Goal: Task Accomplishment & Management: Complete application form

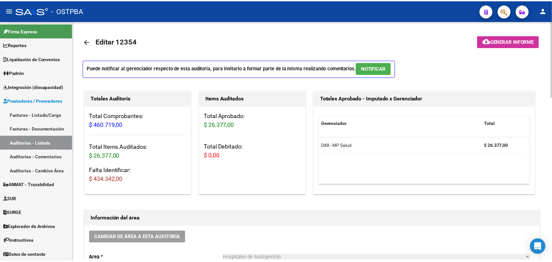
scroll to position [409, 0]
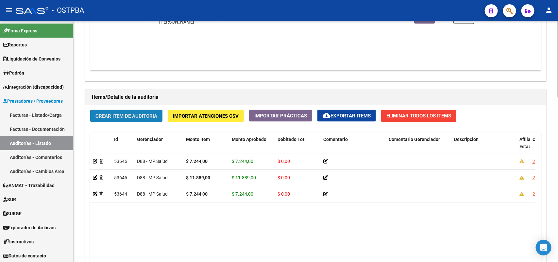
click at [140, 115] on span "Crear Item de Auditoria" at bounding box center [127, 116] width 62 height 6
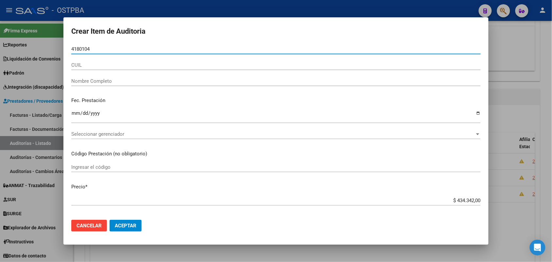
type input "41801045"
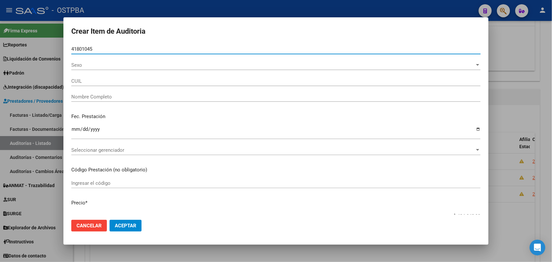
type input "27418010458"
type input "[PERSON_NAME] -"
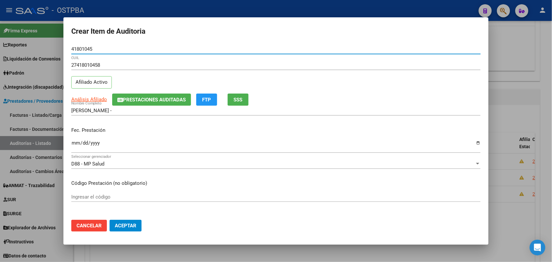
type input "41801045"
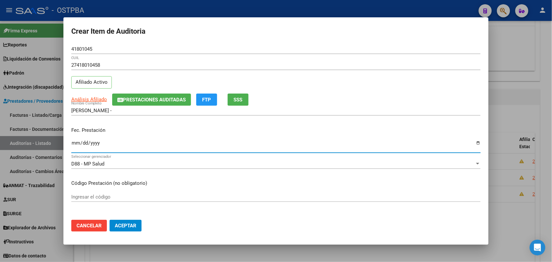
click at [73, 148] on input "Ingresar la fecha" at bounding box center [276, 145] width 410 height 10
type input "[DATE]"
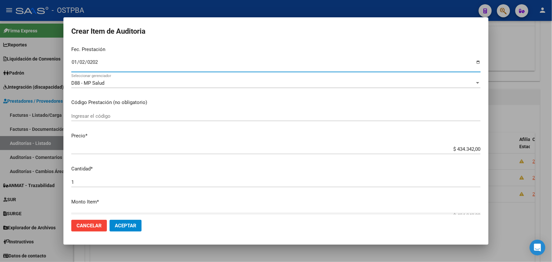
scroll to position [82, 0]
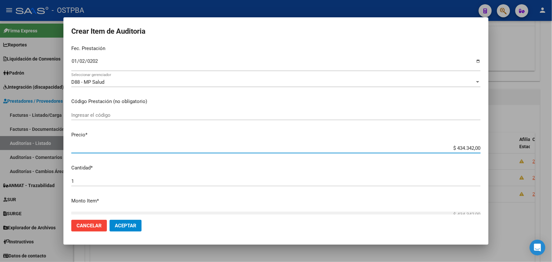
drag, startPoint x: 439, startPoint y: 149, endPoint x: 486, endPoint y: 156, distance: 47.9
click at [486, 156] on mat-dialog-content "41801045 Nro Documento 27418010458 CUIL Afiliado Activo Análisis Afiliado Prest…" at bounding box center [275, 129] width 425 height 170
type input "$ 0,07"
type input "$ 0,72"
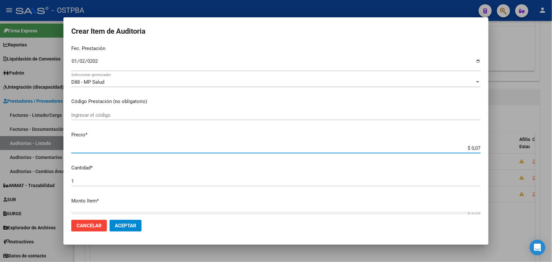
type input "$ 0,72"
type input "$ 7,24"
type input "$ 72,44"
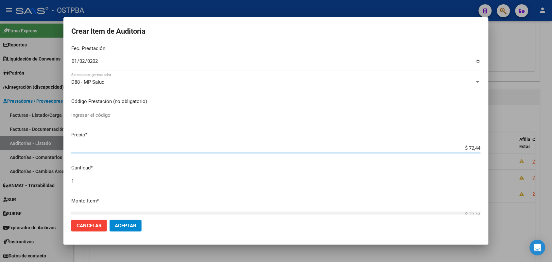
type input "$ 724,40"
type input "$ 7.244,00"
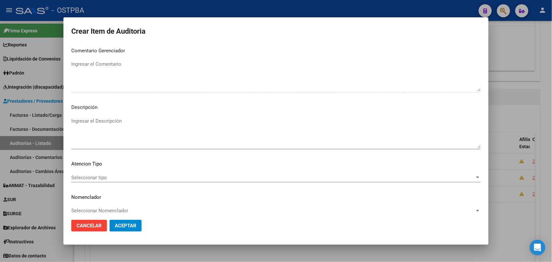
scroll to position [362, 0]
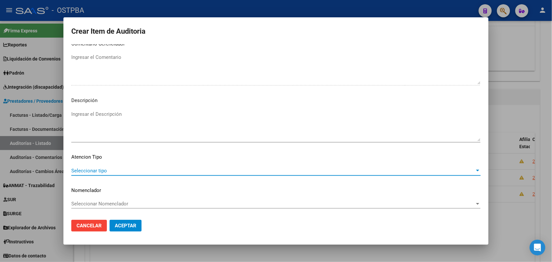
click at [97, 171] on span "Seleccionar tipo" at bounding box center [273, 171] width 404 height 6
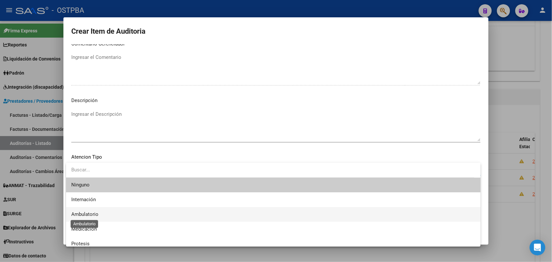
click at [95, 215] on span "Ambulatorio" at bounding box center [84, 214] width 27 height 6
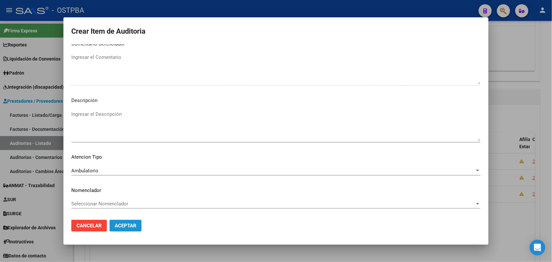
click at [122, 226] on span "Aceptar" at bounding box center [126, 226] width 22 height 6
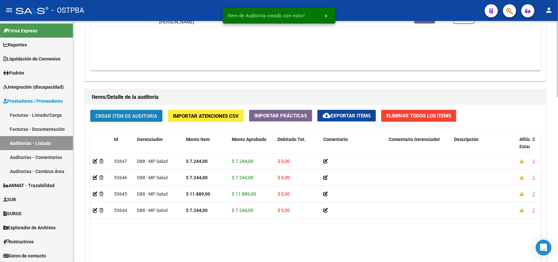
click at [135, 115] on span "Crear Item de Auditoria" at bounding box center [127, 116] width 62 height 6
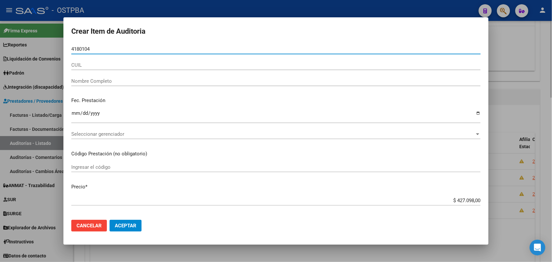
type input "41801045"
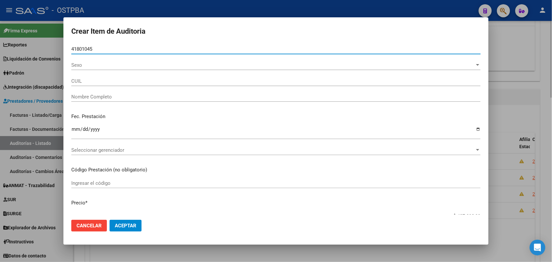
type input "27418010458"
type input "[PERSON_NAME] -"
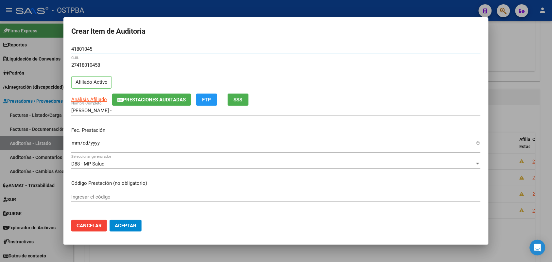
type input "41801045"
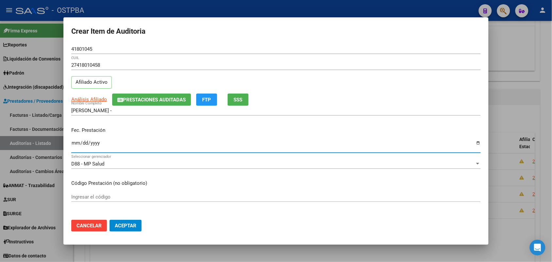
click at [76, 144] on input "Ingresar la fecha" at bounding box center [276, 145] width 410 height 10
type input "[DATE]"
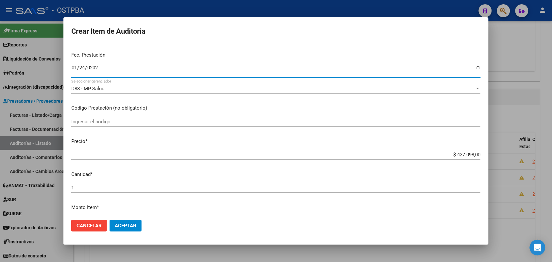
scroll to position [82, 0]
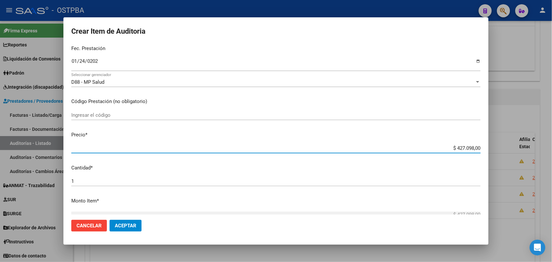
drag, startPoint x: 448, startPoint y: 147, endPoint x: 490, endPoint y: 144, distance: 42.6
click at [490, 144] on div "Crear Item de Auditoria 41801045 Nro Documento 27418010458 CUIL Afiliado Activo…" at bounding box center [276, 131] width 552 height 262
type input "$ 0,07"
type input "$ 0,72"
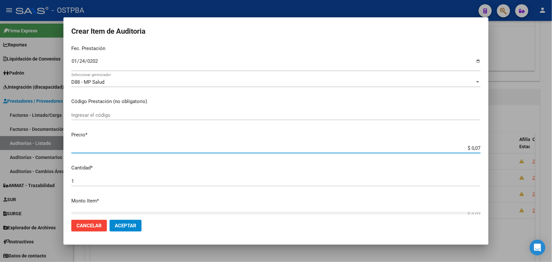
type input "$ 0,72"
type input "$ 7,24"
type input "$ 72,44"
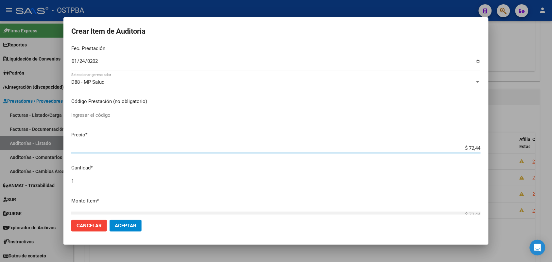
type input "$ 724,40"
type input "$ 7.244,00"
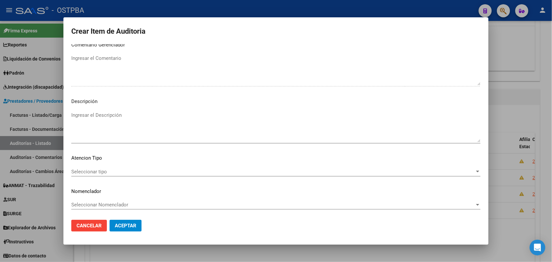
scroll to position [362, 0]
click at [101, 169] on span "Seleccionar tipo" at bounding box center [273, 171] width 404 height 6
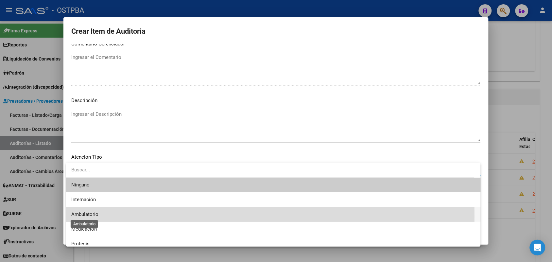
click at [97, 217] on span "Ambulatorio" at bounding box center [84, 214] width 27 height 6
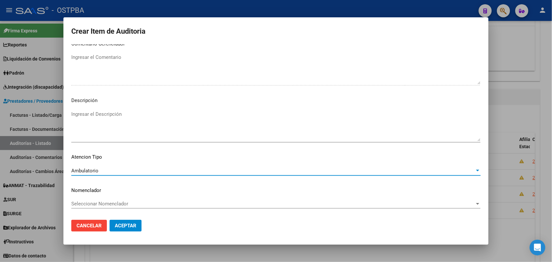
click at [136, 226] on span "Aceptar" at bounding box center [126, 226] width 22 height 6
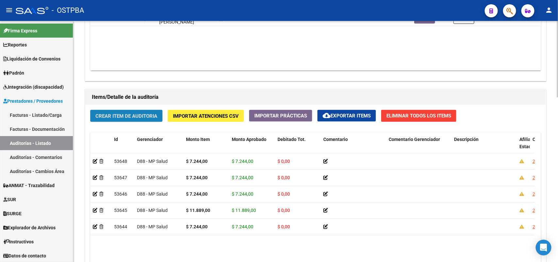
click at [141, 110] on button "Crear Item de Auditoria" at bounding box center [126, 116] width 72 height 12
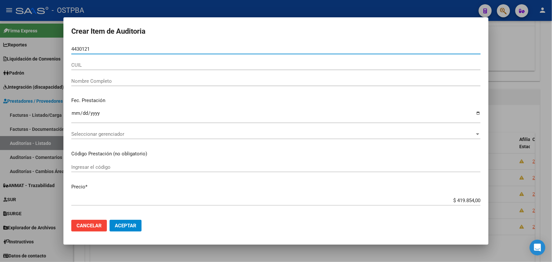
type input "44301210"
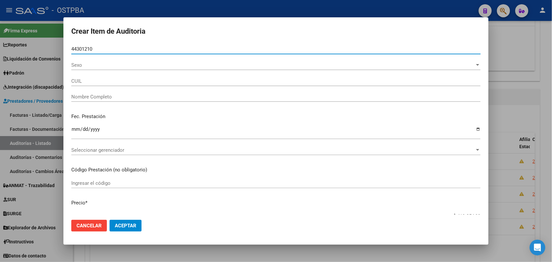
type input "23443012109"
type input "[PERSON_NAME] [PERSON_NAME] -"
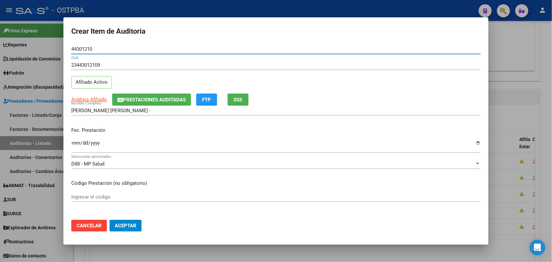
type input "44301210"
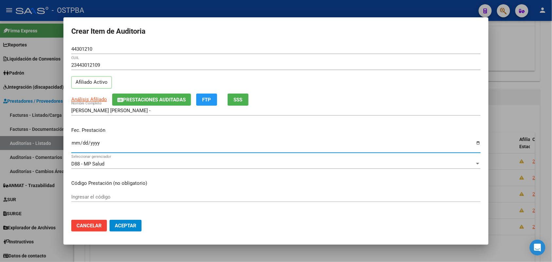
click at [75, 143] on input "Ingresar la fecha" at bounding box center [276, 145] width 410 height 10
type input "[DATE]"
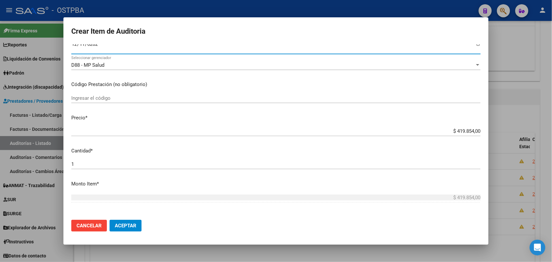
scroll to position [123, 0]
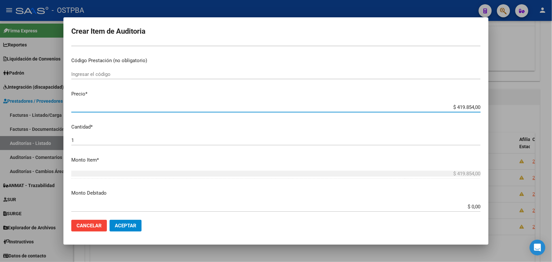
drag, startPoint x: 441, startPoint y: 108, endPoint x: 509, endPoint y: 106, distance: 68.1
click at [509, 106] on div "Crear Item de Auditoria 44301210 Nro Documento 23443012109 CUIL Afiliado Activo…" at bounding box center [276, 131] width 552 height 262
type input "$ 0,07"
type input "$ 0,72"
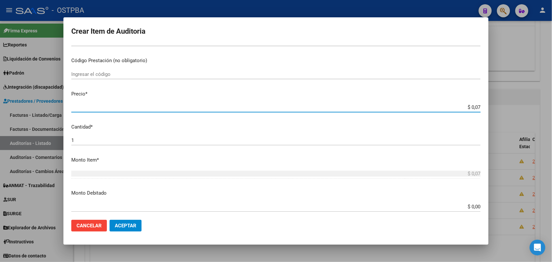
type input "$ 0,72"
type input "$ 7,24"
type input "$ 72,44"
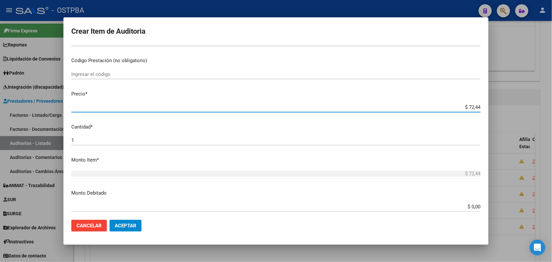
type input "$ 724,40"
type input "$ 7.244,00"
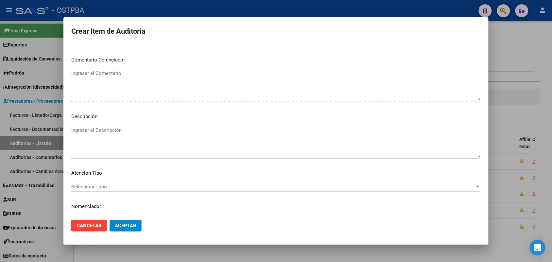
scroll to position [362, 0]
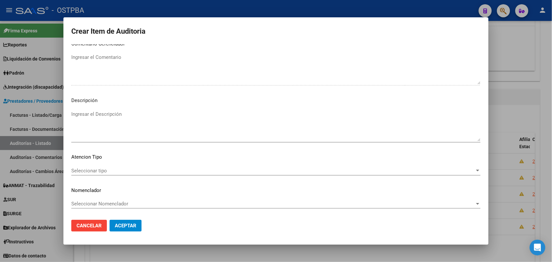
click at [103, 169] on span "Seleccionar tipo" at bounding box center [273, 171] width 404 height 6
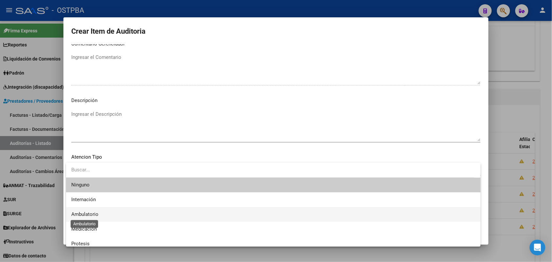
click at [94, 215] on span "Ambulatorio" at bounding box center [84, 214] width 27 height 6
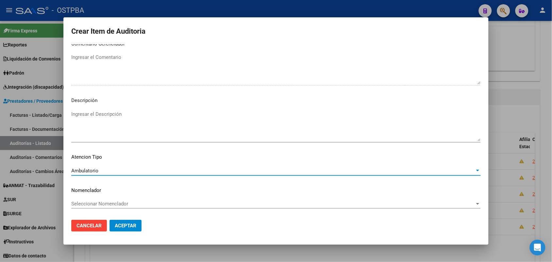
click at [129, 227] on span "Aceptar" at bounding box center [126, 226] width 22 height 6
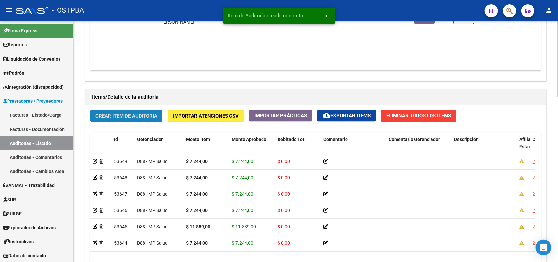
click at [149, 113] on span "Crear Item de Auditoria" at bounding box center [127, 116] width 62 height 6
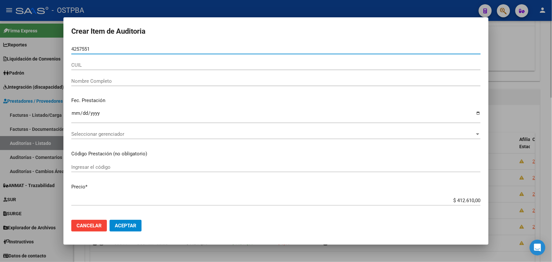
type input "42575510"
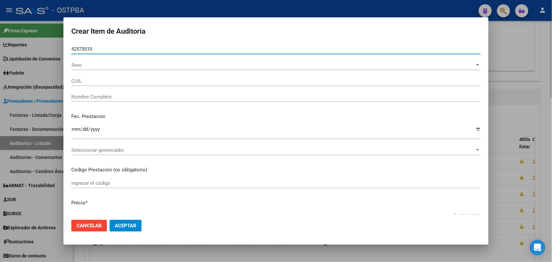
type input "27425755108"
type input "[PERSON_NAME]"
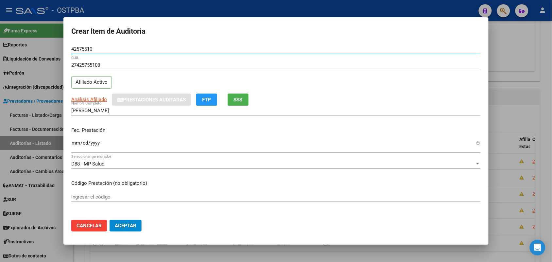
type input "42575510"
click at [78, 146] on input "Ingresar la fecha" at bounding box center [276, 145] width 410 height 10
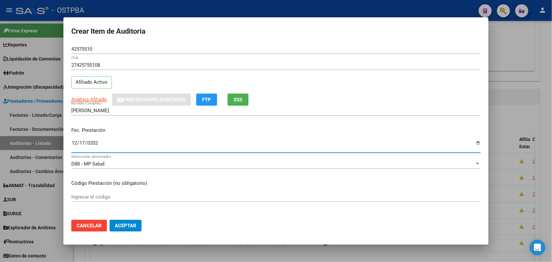
type input "[DATE]"
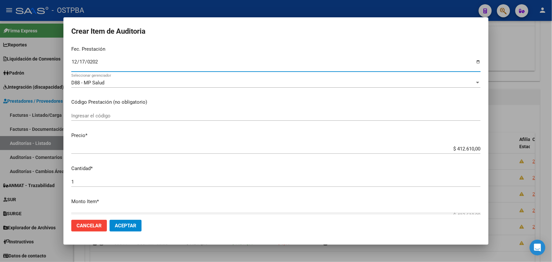
scroll to position [82, 0]
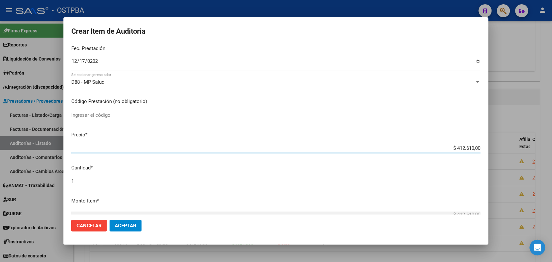
drag, startPoint x: 443, startPoint y: 148, endPoint x: 512, endPoint y: 148, distance: 69.0
click at [512, 148] on div "Crear Item de Auditoria 42575510 Nro Documento 27425755108 CUIL Afiliado Activo…" at bounding box center [276, 131] width 552 height 262
type input "$ 0,07"
type input "$ 0,72"
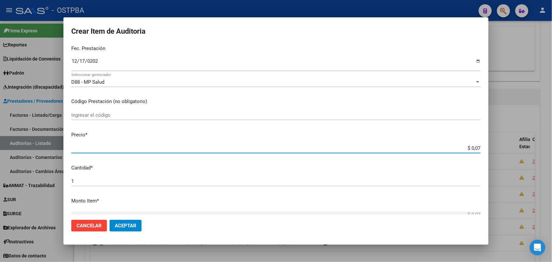
type input "$ 0,72"
type input "$ 7,24"
type input "$ 72,44"
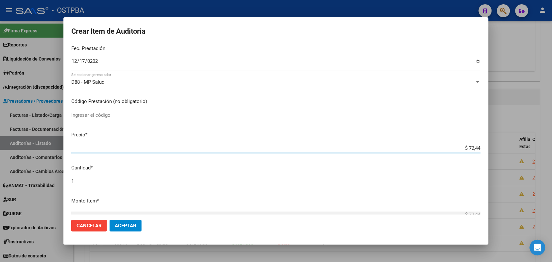
type input "$ 724,40"
type input "$ 7.244,00"
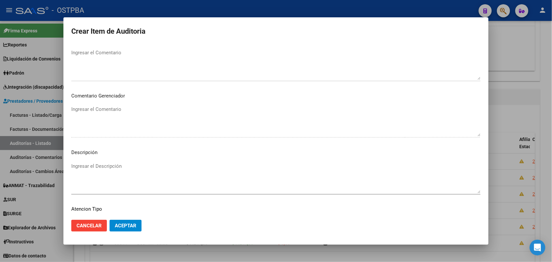
scroll to position [362, 0]
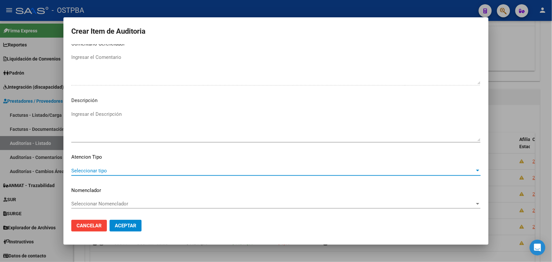
click at [87, 170] on span "Seleccionar tipo" at bounding box center [273, 171] width 404 height 6
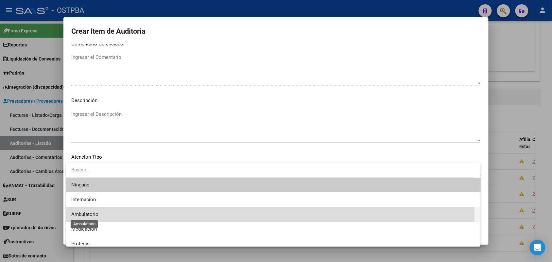
click at [94, 215] on span "Ambulatorio" at bounding box center [84, 214] width 27 height 6
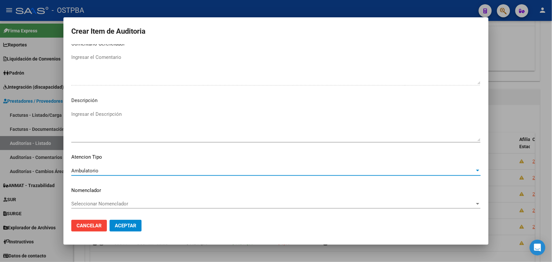
click at [126, 224] on span "Aceptar" at bounding box center [126, 226] width 22 height 6
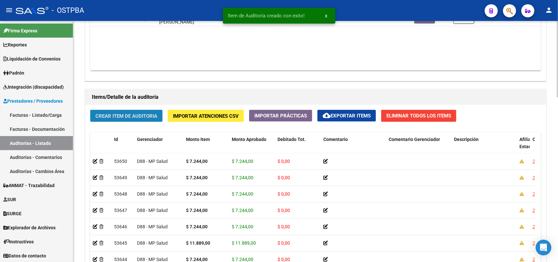
click at [135, 114] on span "Crear Item de Auditoria" at bounding box center [127, 116] width 62 height 6
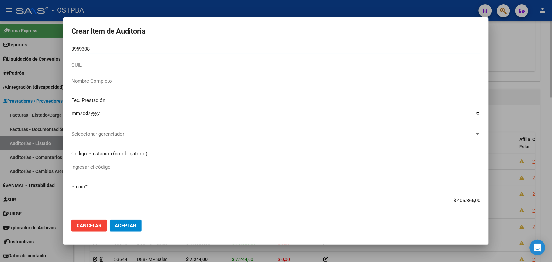
type input "39593082"
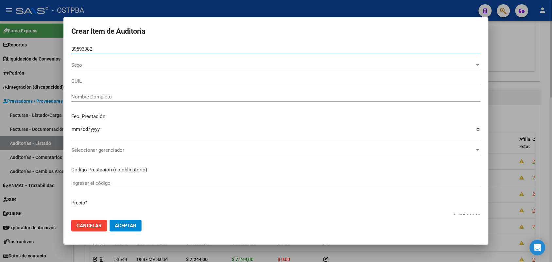
type input "27395930821"
type input "BOLA�EZ [PERSON_NAME] -"
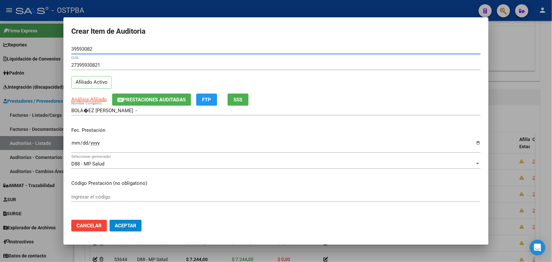
type input "39593082"
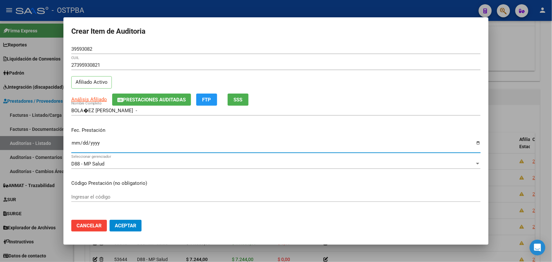
click at [73, 145] on input "Ingresar la fecha" at bounding box center [276, 145] width 410 height 10
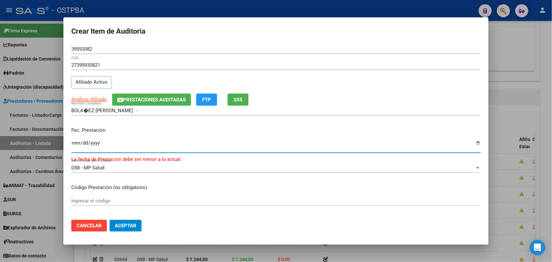
type input "[DATE]"
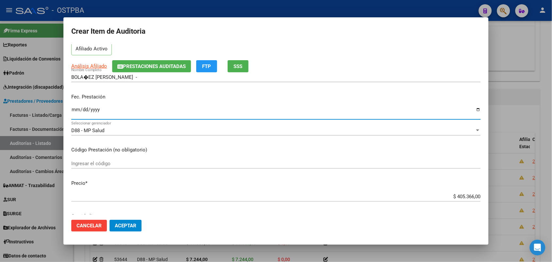
scroll to position [123, 0]
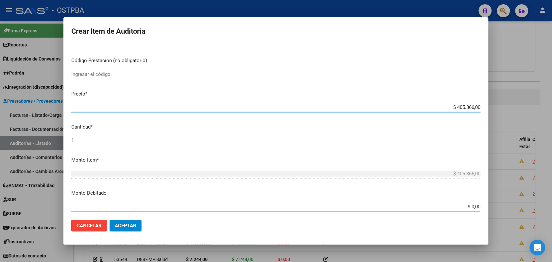
drag, startPoint x: 444, startPoint y: 106, endPoint x: 520, endPoint y: 101, distance: 76.1
click at [520, 101] on div "Crear Item de Auditoria 39593082 Nro Documento 27395930821 CUIL Afiliado Activo…" at bounding box center [276, 131] width 552 height 262
type input "$ 0,01"
type input "$ 0,11"
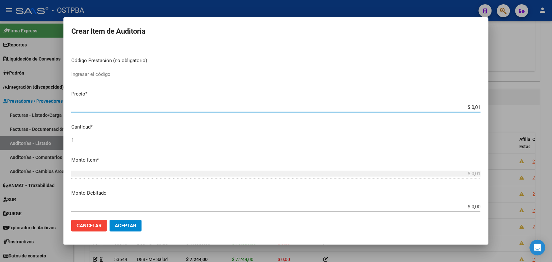
type input "$ 0,11"
type input "$ 1,18"
type input "$ 11,88"
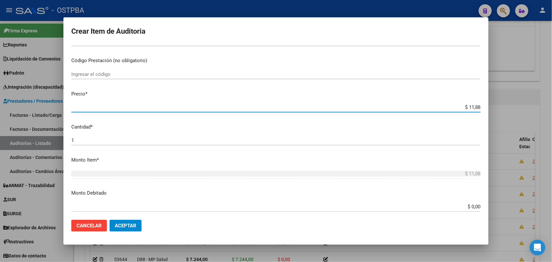
type input "$ 118,89"
type input "$ 1.188,90"
type input "$ 11.889,00"
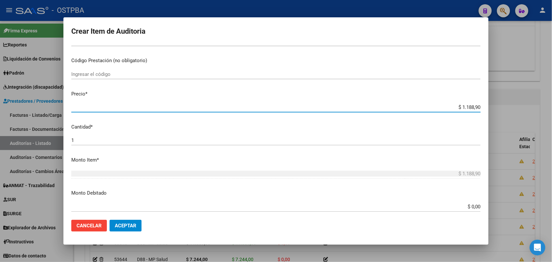
type input "$ 11.889,00"
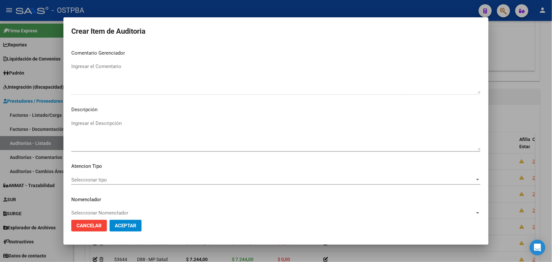
scroll to position [362, 0]
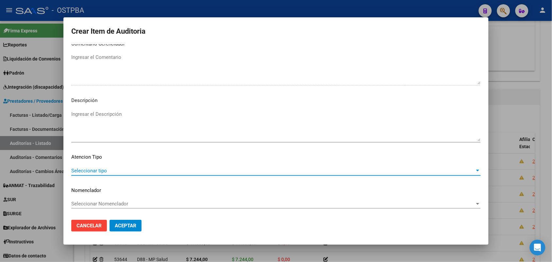
click at [98, 173] on span "Seleccionar tipo" at bounding box center [273, 171] width 404 height 6
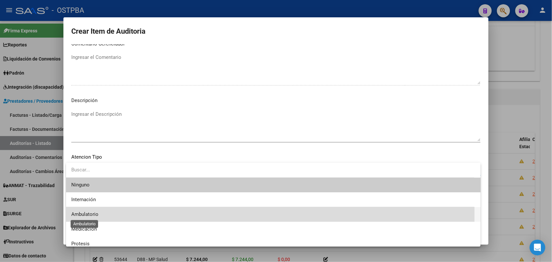
click at [95, 215] on span "Ambulatorio" at bounding box center [84, 214] width 27 height 6
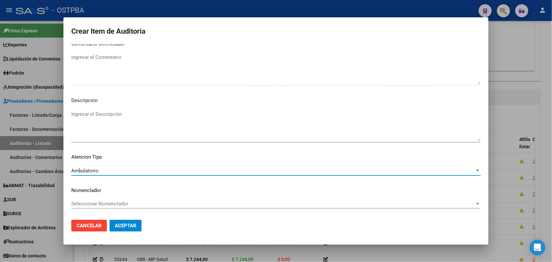
click at [115, 226] on span "Aceptar" at bounding box center [126, 226] width 22 height 6
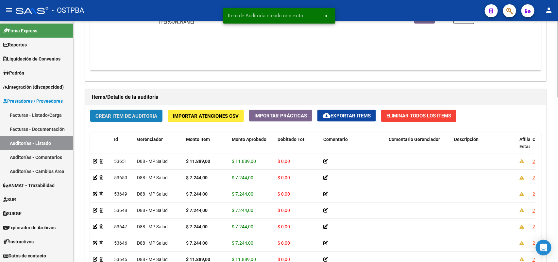
click at [118, 116] on span "Crear Item de Auditoria" at bounding box center [127, 116] width 62 height 6
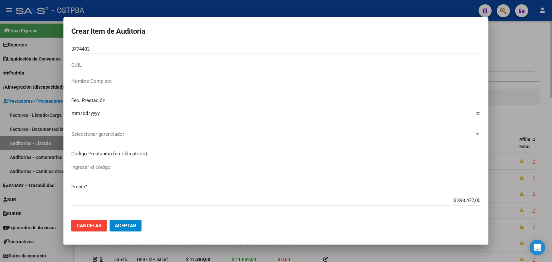
type input "37744033"
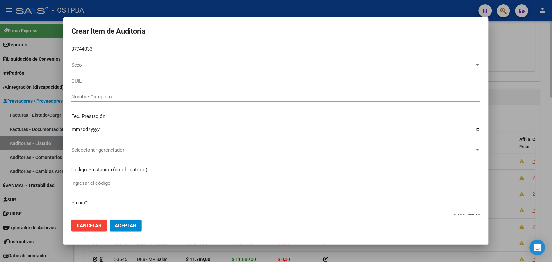
type input "27377440337"
type input "[PERSON_NAME] -"
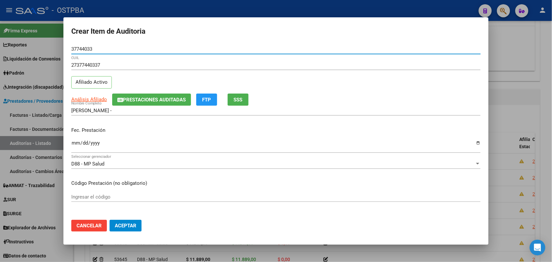
type input "37744033"
click at [75, 145] on input "Ingresar la fecha" at bounding box center [276, 145] width 410 height 10
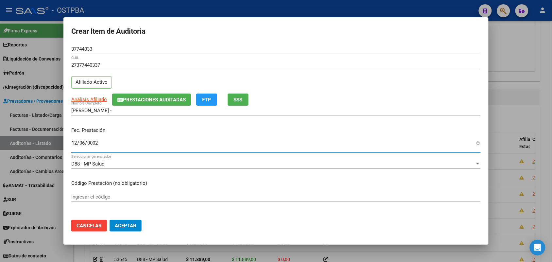
type input "0020-12-06"
type input "[DATE]"
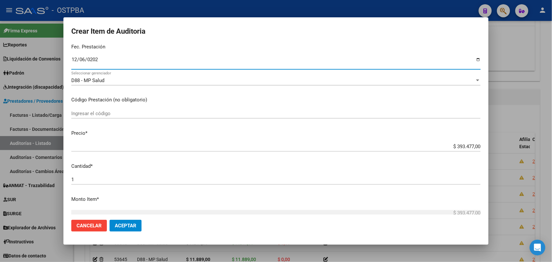
scroll to position [123, 0]
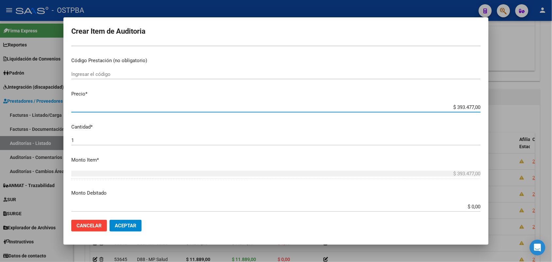
drag, startPoint x: 444, startPoint y: 107, endPoint x: 517, endPoint y: 100, distance: 73.9
click at [517, 100] on div "Crear Item de Auditoria 37744033 Nro Documento 27377440337 CUIL Afiliado Activo…" at bounding box center [276, 131] width 552 height 262
type input "$ 0,07"
type input "$ 0,72"
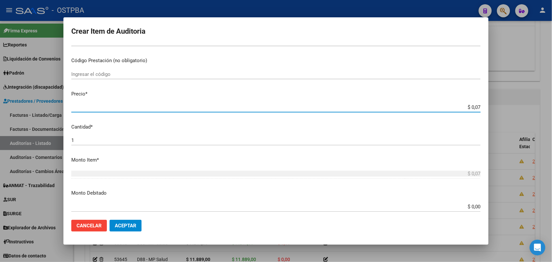
type input "$ 0,72"
type input "$ 7,24"
type input "$ 72,44"
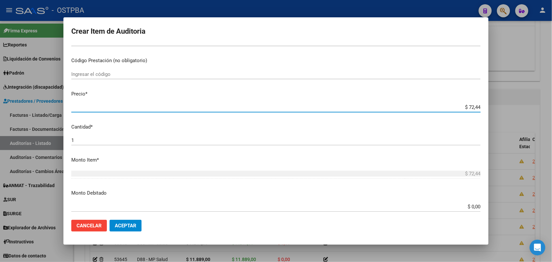
type input "$ 724,40"
type input "$ 7.244,00"
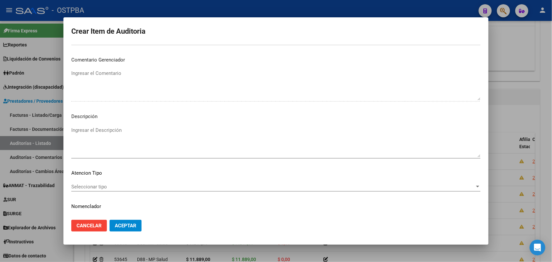
scroll to position [362, 0]
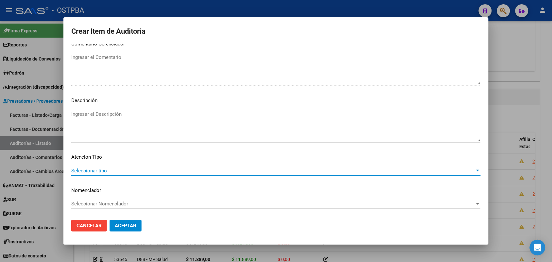
click at [99, 172] on span "Seleccionar tipo" at bounding box center [273, 171] width 404 height 6
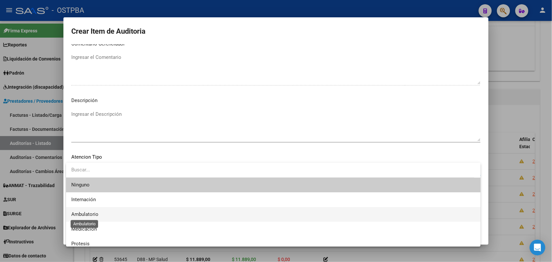
click at [91, 213] on span "Ambulatorio" at bounding box center [84, 214] width 27 height 6
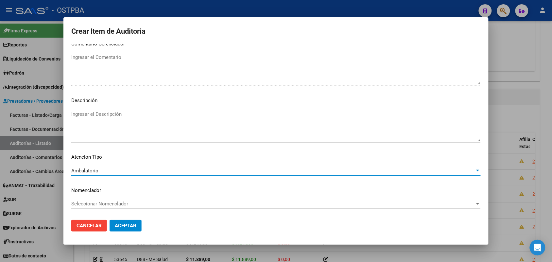
click at [117, 226] on span "Aceptar" at bounding box center [126, 226] width 22 height 6
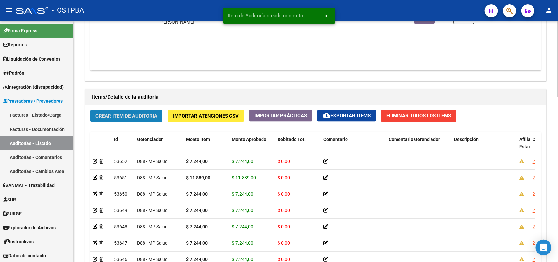
click at [117, 115] on span "Crear Item de Auditoria" at bounding box center [127, 116] width 62 height 6
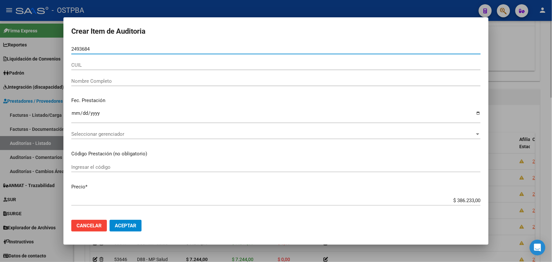
type input "24936842"
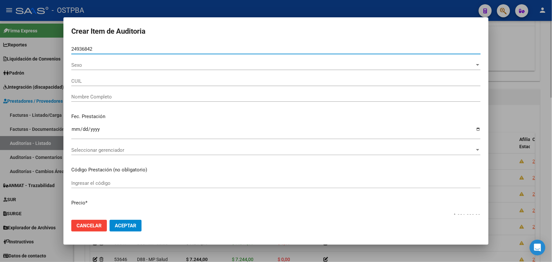
type input "27249368429"
type input "[PERSON_NAME] [PERSON_NAME] -"
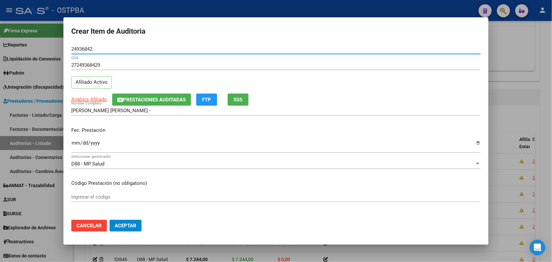
type input "24936842"
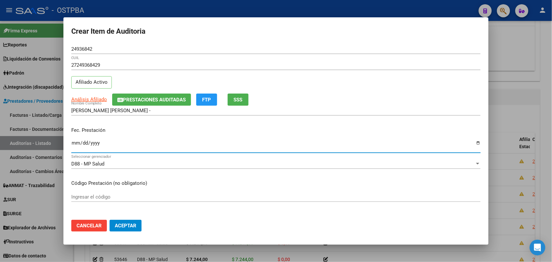
click at [75, 144] on input "Ingresar la fecha" at bounding box center [276, 145] width 410 height 10
type input "[DATE]"
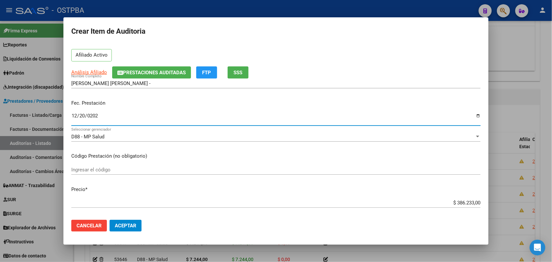
scroll to position [82, 0]
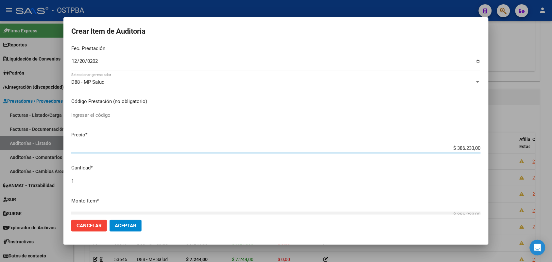
drag, startPoint x: 446, startPoint y: 148, endPoint x: 486, endPoint y: 147, distance: 40.6
click at [486, 147] on mat-dialog-content "24936842 Nro Documento 27249368429 CUIL Afiliado Activo Análisis Afiliado Prest…" at bounding box center [275, 129] width 425 height 170
type input "$ 0,07"
type input "$ 0,72"
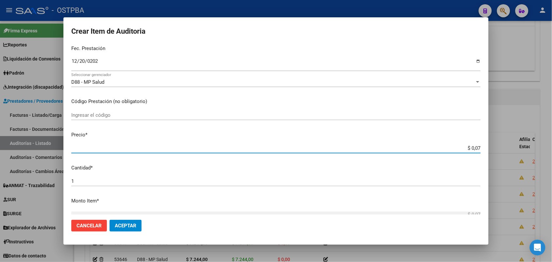
type input "$ 0,72"
type input "$ 7,24"
type input "$ 72,44"
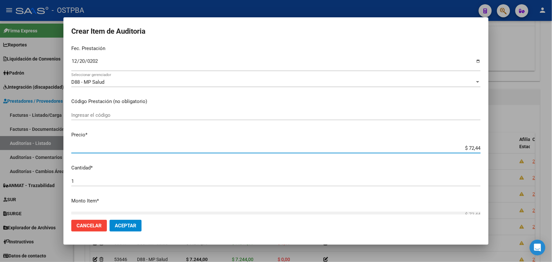
type input "$ 724,40"
type input "$ 7.244,00"
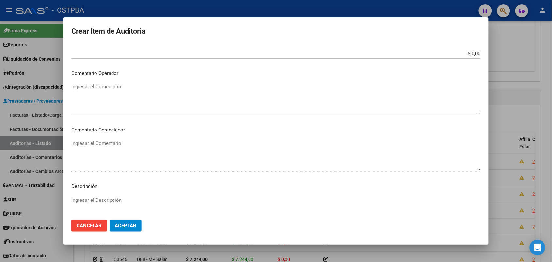
scroll to position [327, 0]
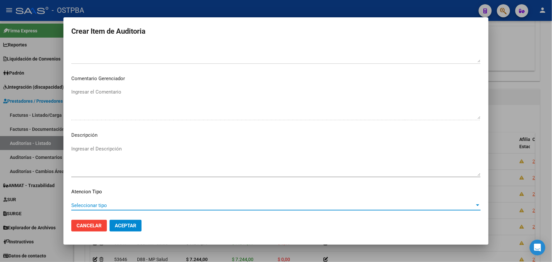
click at [95, 204] on span "Seleccionar tipo" at bounding box center [273, 206] width 404 height 6
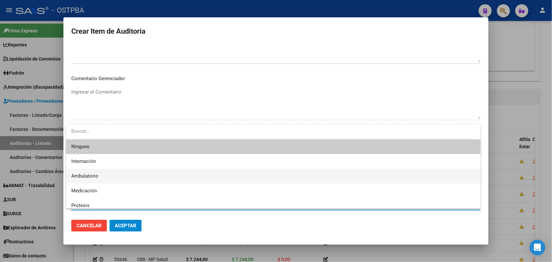
click at [105, 177] on span "Ambulatorio" at bounding box center [273, 176] width 404 height 15
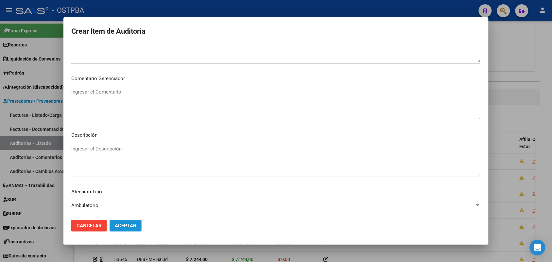
click at [121, 222] on button "Aceptar" at bounding box center [126, 226] width 32 height 12
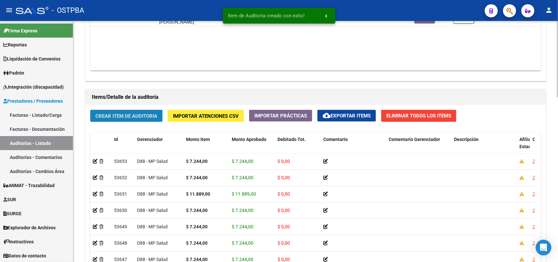
click at [143, 115] on span "Crear Item de Auditoria" at bounding box center [127, 116] width 62 height 6
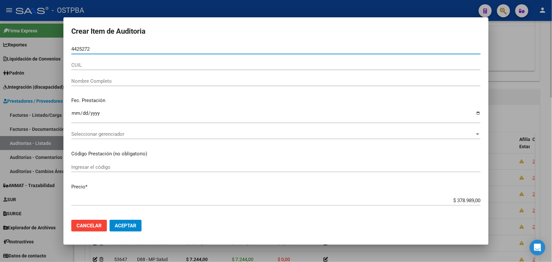
type input "44252721"
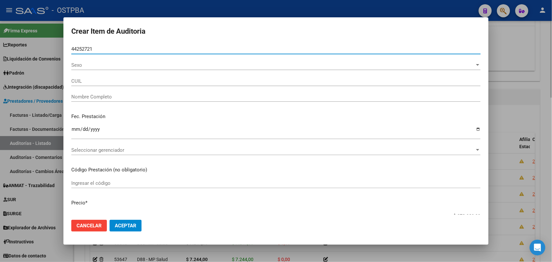
type input "27442527216"
type input "[PERSON_NAME] [PERSON_NAME]"
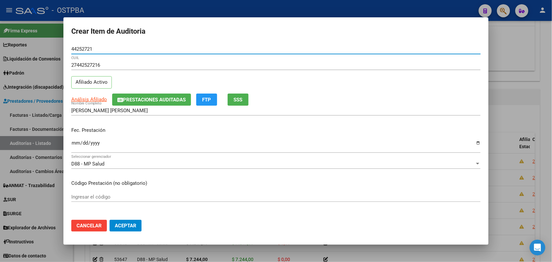
type input "44252721"
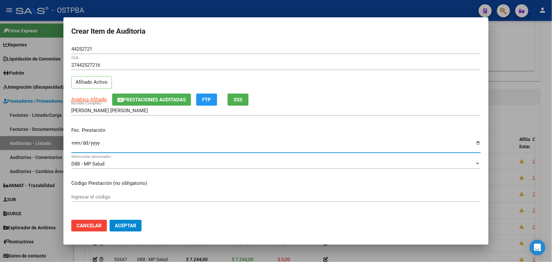
click at [75, 146] on input "Ingresar la fecha" at bounding box center [276, 145] width 410 height 10
type input "[DATE]"
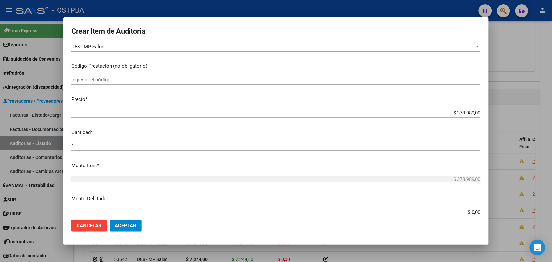
scroll to position [123, 0]
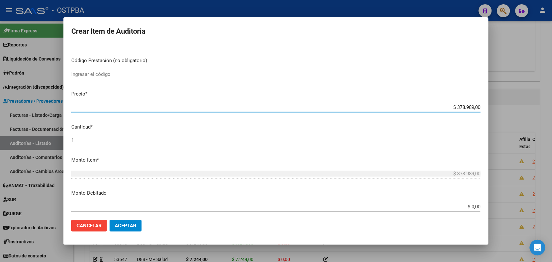
drag, startPoint x: 441, startPoint y: 108, endPoint x: 509, endPoint y: 104, distance: 68.8
click at [509, 104] on div "Crear Item de Auditoria 44252721 Nro Documento 27442527216 CUIL Afiliado Activo…" at bounding box center [276, 131] width 552 height 262
type input "$ 0,07"
type input "$ 0,72"
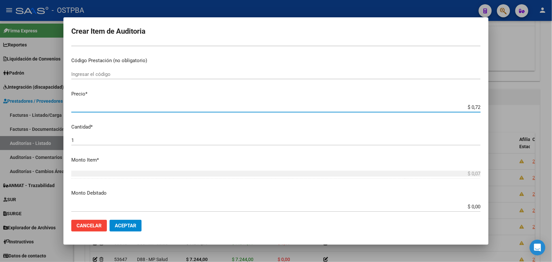
type input "$ 0,72"
type input "$ 7,24"
type input "$ 72,44"
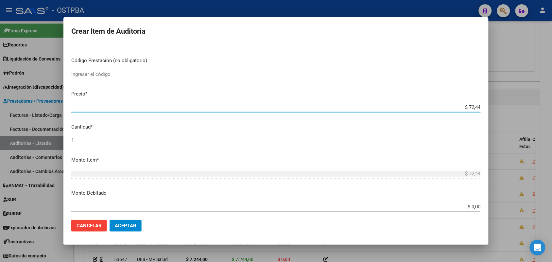
type input "$ 724,40"
type input "$ 7.244,00"
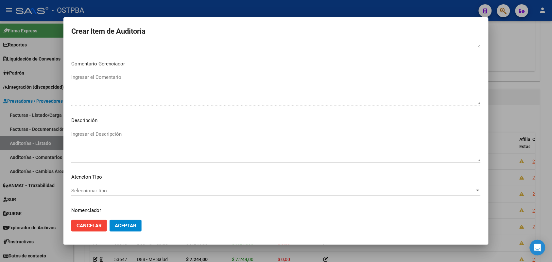
scroll to position [362, 0]
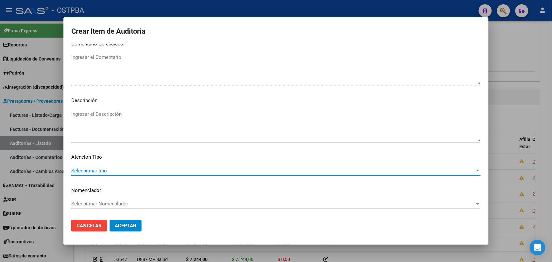
click at [98, 170] on span "Seleccionar tipo" at bounding box center [273, 171] width 404 height 6
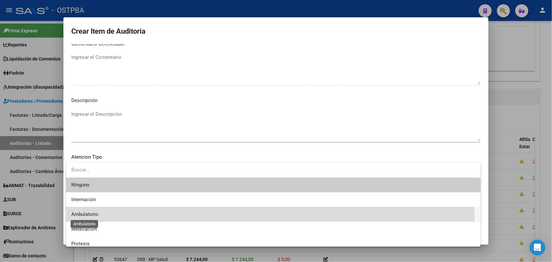
click at [87, 215] on span "Ambulatorio" at bounding box center [84, 214] width 27 height 6
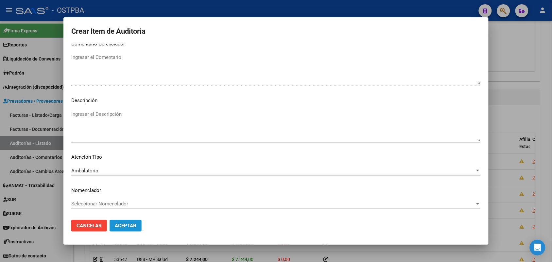
click at [126, 224] on span "Aceptar" at bounding box center [126, 226] width 22 height 6
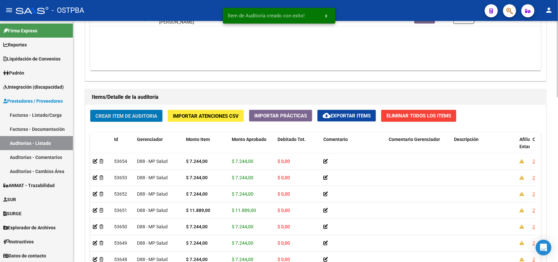
click at [142, 115] on span "Crear Item de Auditoria" at bounding box center [127, 116] width 62 height 6
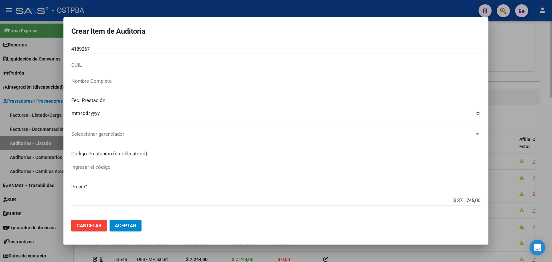
type input "41892679"
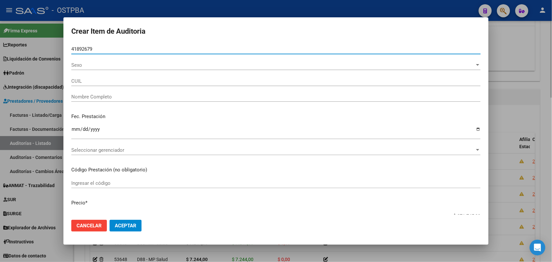
type input "27418926797"
type input "[PERSON_NAME] [PERSON_NAME] -"
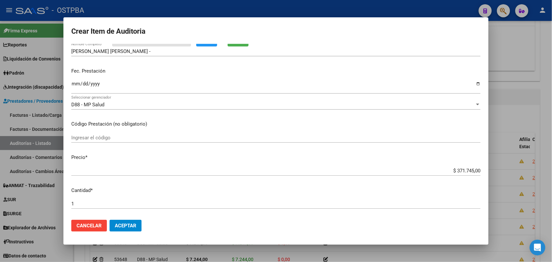
scroll to position [41, 0]
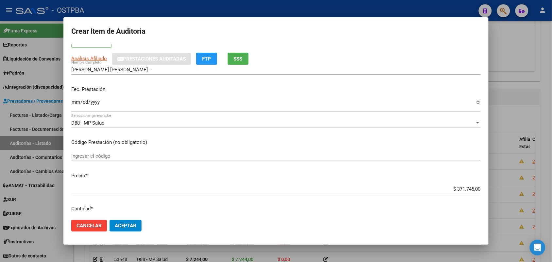
type input "41892679"
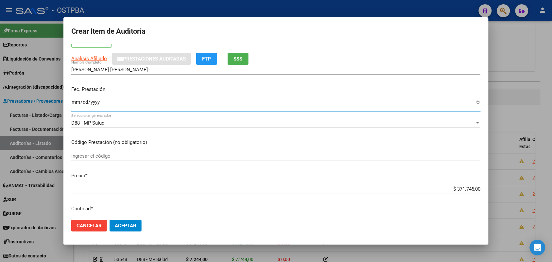
click at [75, 105] on input "Ingresar la fecha" at bounding box center [276, 104] width 410 height 10
type input "[DATE]"
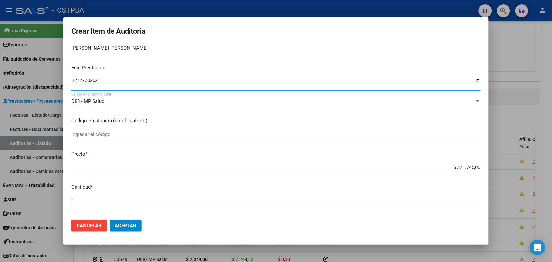
scroll to position [82, 0]
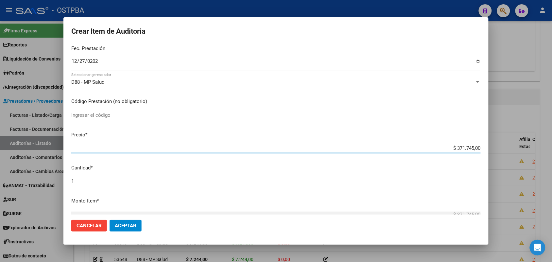
drag, startPoint x: 445, startPoint y: 149, endPoint x: 508, endPoint y: 149, distance: 62.8
click at [508, 149] on div "Crear Item de Auditoria 41892679 Nro Documento 27418926797 CUIL Afiliado Activo…" at bounding box center [276, 131] width 552 height 262
type input "$ 0,07"
type input "$ 0,72"
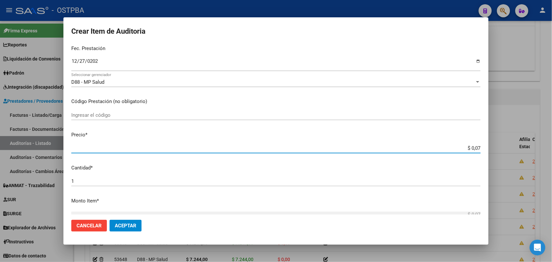
type input "$ 0,72"
type input "$ 7,24"
type input "$ 72,44"
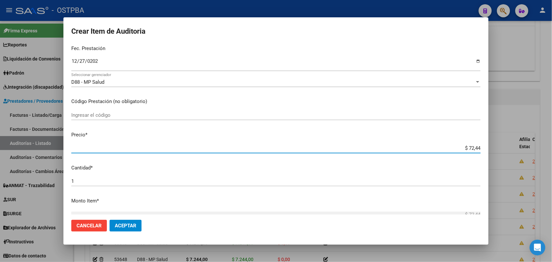
type input "$ 724,40"
type input "$ 7.244,00"
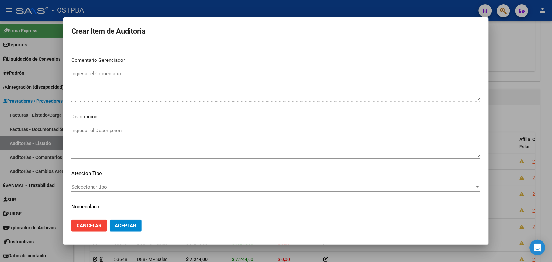
scroll to position [362, 0]
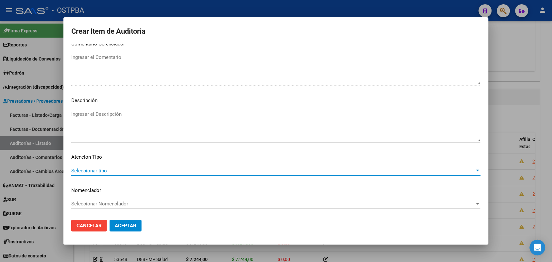
click at [97, 172] on span "Seleccionar tipo" at bounding box center [273, 171] width 404 height 6
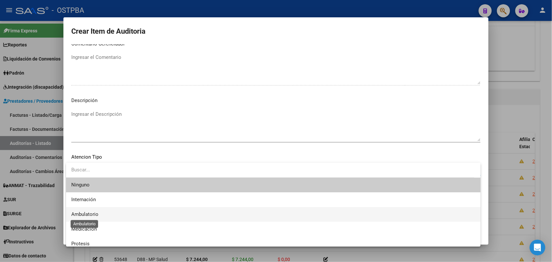
click at [97, 214] on span "Ambulatorio" at bounding box center [84, 214] width 27 height 6
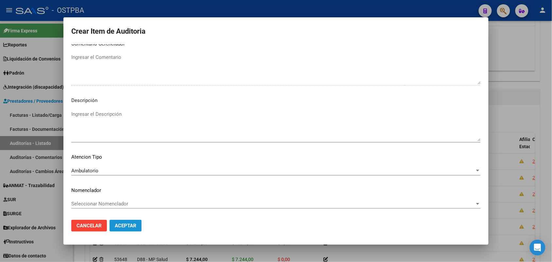
click at [116, 223] on span "Aceptar" at bounding box center [126, 226] width 22 height 6
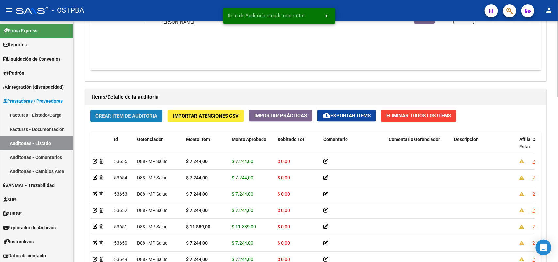
click at [137, 110] on button "Crear Item de Auditoria" at bounding box center [126, 116] width 72 height 12
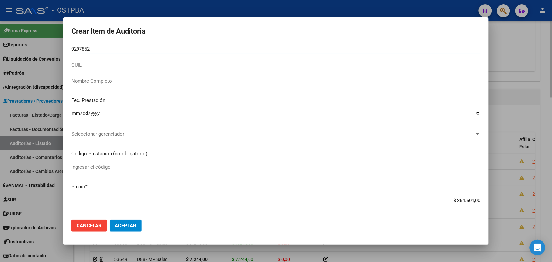
type input "92978526"
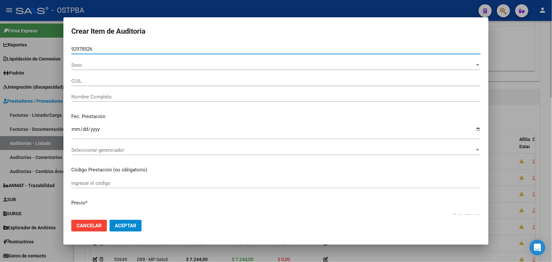
type input "20929785267"
type input "[PERSON_NAME] [PERSON_NAME] -"
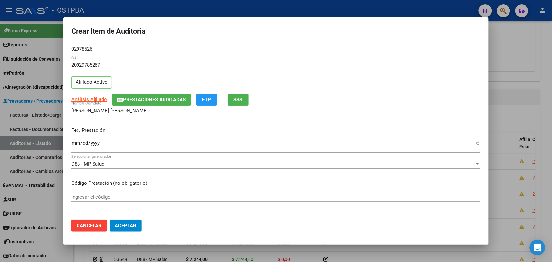
type input "92978526"
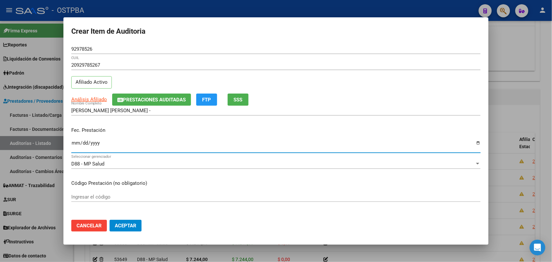
click at [76, 148] on input "Ingresar la fecha" at bounding box center [276, 145] width 410 height 10
type input "[DATE]"
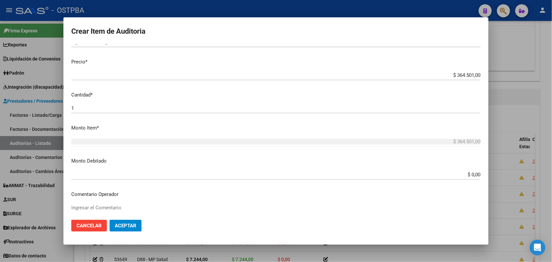
scroll to position [164, 0]
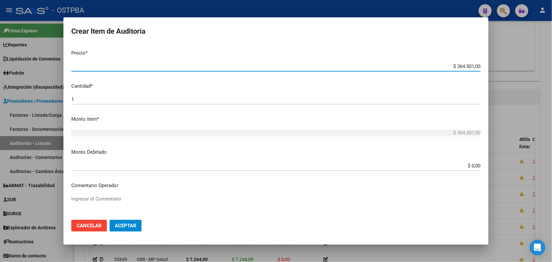
drag, startPoint x: 444, startPoint y: 67, endPoint x: 518, endPoint y: 67, distance: 73.3
click at [518, 67] on div "Crear Item de Auditoria 92978526 Nro Documento 20929785267 CUIL Afiliado Activo…" at bounding box center [276, 131] width 552 height 262
type input "$ 0,07"
type input "$ 0,72"
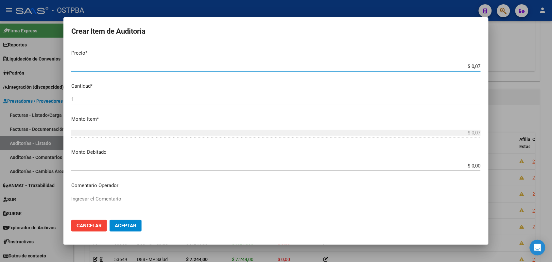
type input "$ 0,72"
type input "$ 7,24"
type input "$ 72,44"
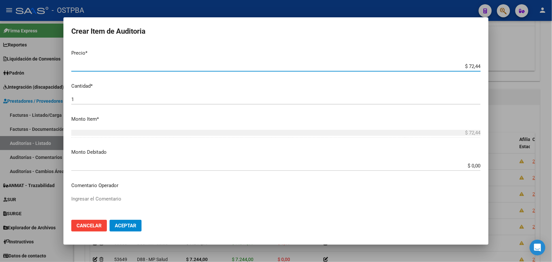
type input "$ 724,40"
type input "$ 7.244,00"
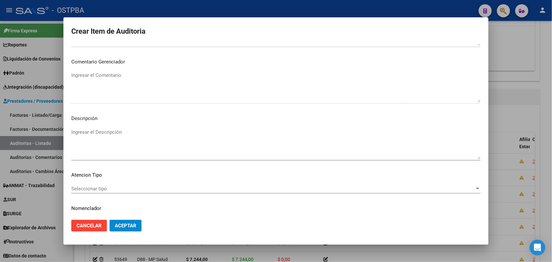
scroll to position [362, 0]
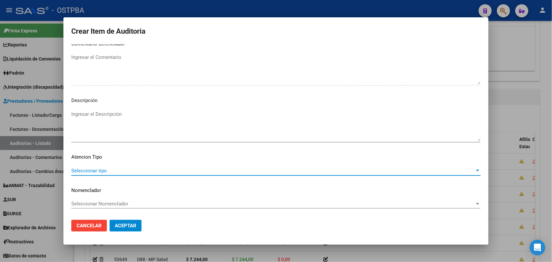
click at [103, 168] on span "Seleccionar tipo" at bounding box center [273, 171] width 404 height 6
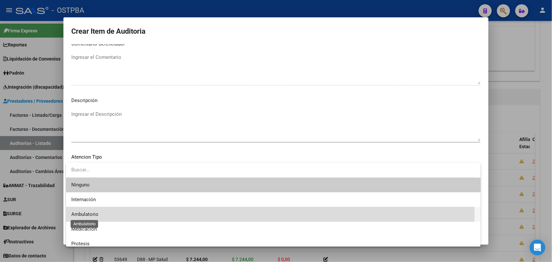
click at [97, 213] on span "Ambulatorio" at bounding box center [84, 214] width 27 height 6
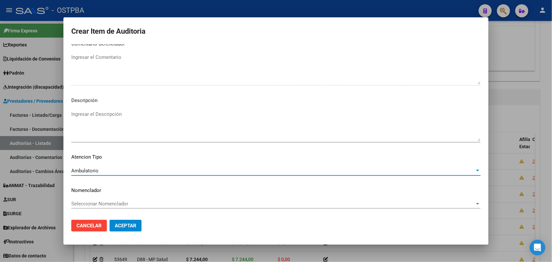
click at [126, 226] on span "Aceptar" at bounding box center [126, 226] width 22 height 6
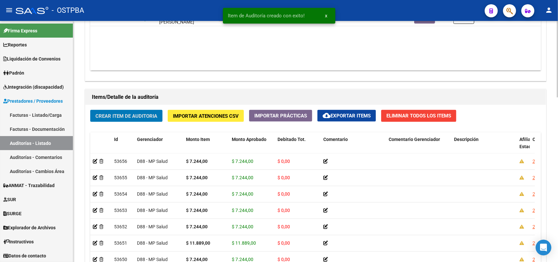
click at [147, 117] on span "Crear Item de Auditoria" at bounding box center [127, 116] width 62 height 6
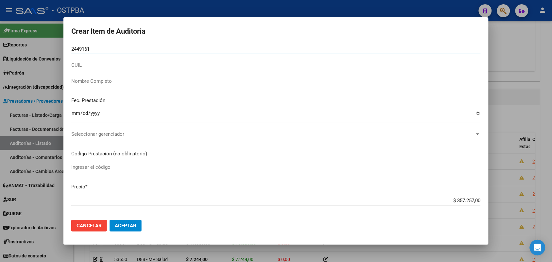
type input "24491617"
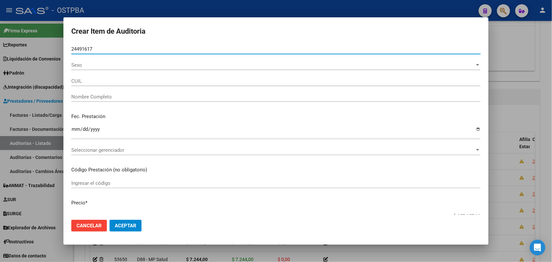
type input "27244916177"
type input "[PERSON_NAME] [PERSON_NAME]"
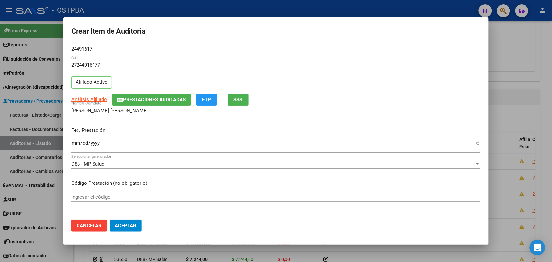
type input "24491617"
click at [73, 146] on input "Ingresar la fecha" at bounding box center [276, 145] width 410 height 10
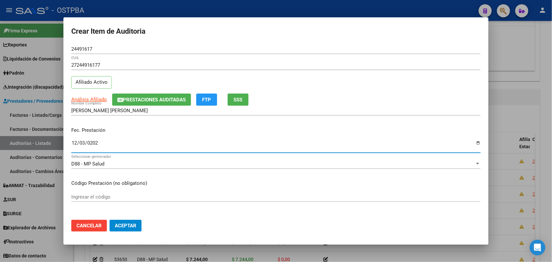
type input "[DATE]"
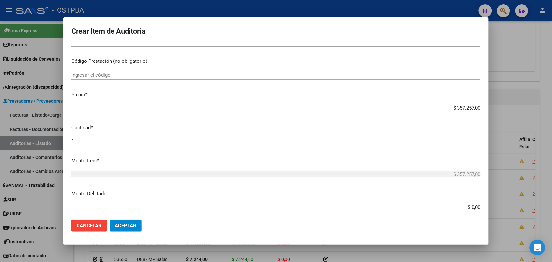
scroll to position [164, 0]
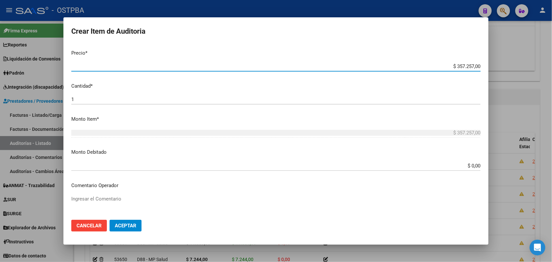
drag, startPoint x: 439, startPoint y: 68, endPoint x: 508, endPoint y: 66, distance: 69.4
click at [506, 64] on div "Crear Item de Auditoria 24491617 Nro Documento 27244916177 CUIL Afiliado Activo…" at bounding box center [276, 131] width 552 height 262
type input "$ 0,01"
type input "$ 0,10"
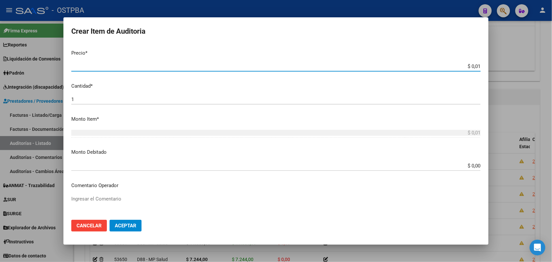
type input "$ 0,10"
type input "$ 1,09"
type input "$ 10,93"
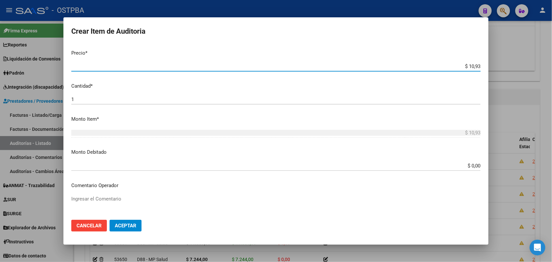
type input "$ 109,31"
type input "$ 1.093,10"
type input "$ 10.931,00"
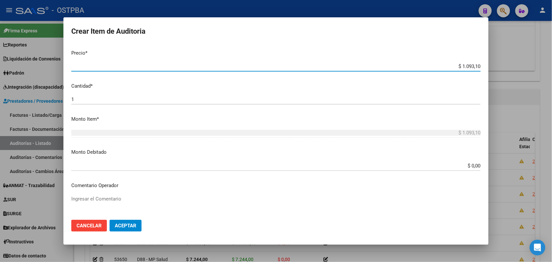
type input "$ 10.931,00"
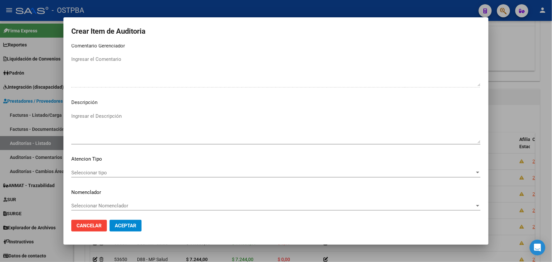
scroll to position [362, 0]
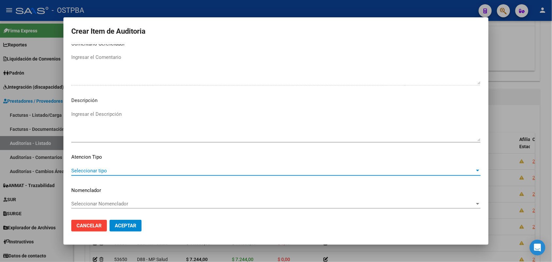
click at [97, 169] on span "Seleccionar tipo" at bounding box center [273, 171] width 404 height 6
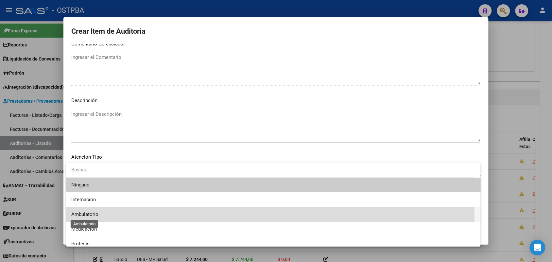
click at [94, 214] on span "Ambulatorio" at bounding box center [84, 214] width 27 height 6
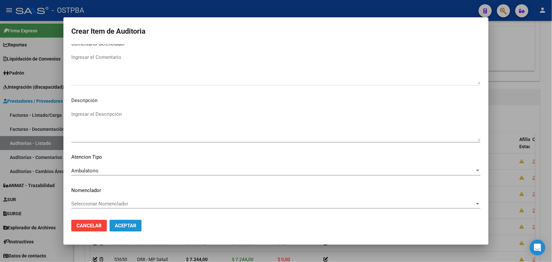
click at [123, 226] on span "Aceptar" at bounding box center [126, 226] width 22 height 6
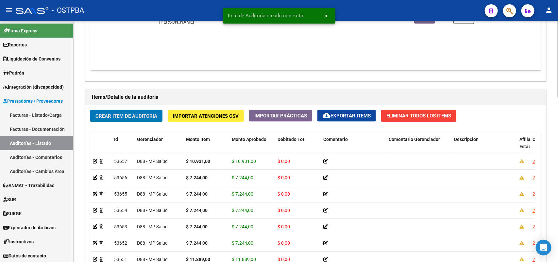
click at [130, 110] on button "Crear Item de Auditoria" at bounding box center [126, 116] width 72 height 12
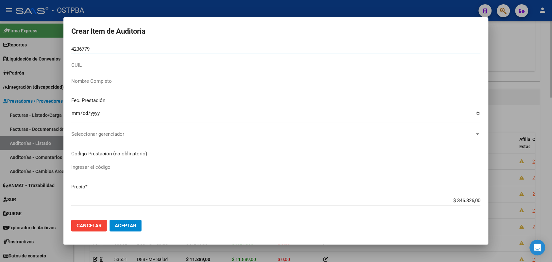
type input "42367796"
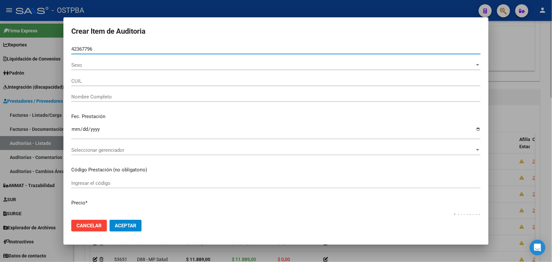
type input "27423677967"
type input "[PERSON_NAME] -"
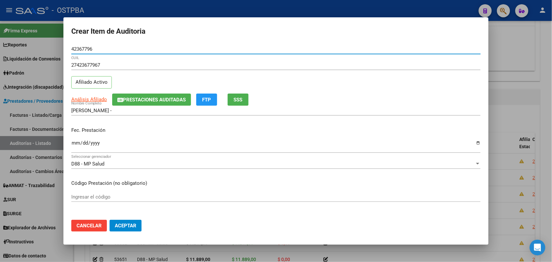
type input "42367796"
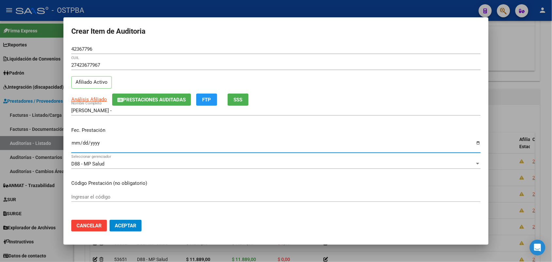
click at [79, 146] on input "Ingresar la fecha" at bounding box center [276, 145] width 410 height 10
type input "[DATE]"
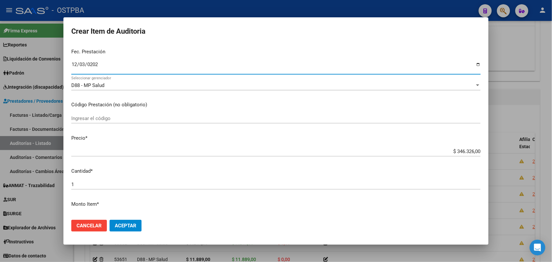
scroll to position [82, 0]
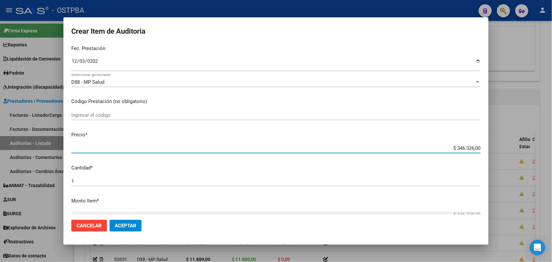
drag, startPoint x: 444, startPoint y: 149, endPoint x: 506, endPoint y: 155, distance: 62.7
click at [506, 155] on div "Crear Item de Auditoria 42367796 Nro Documento 27423677967 CUIL Afiliado Activo…" at bounding box center [276, 131] width 552 height 262
type input "$ 0,07"
type input "$ 0,72"
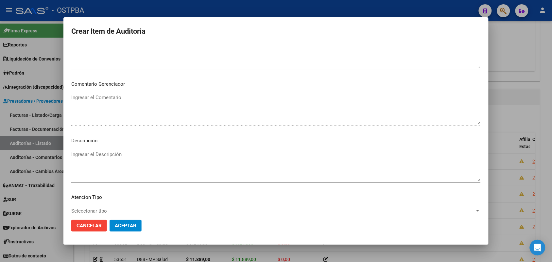
scroll to position [327, 0]
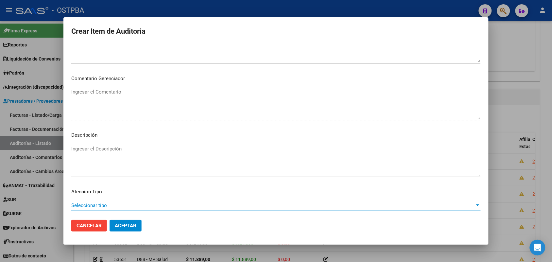
click at [99, 207] on span "Seleccionar tipo" at bounding box center [273, 206] width 404 height 6
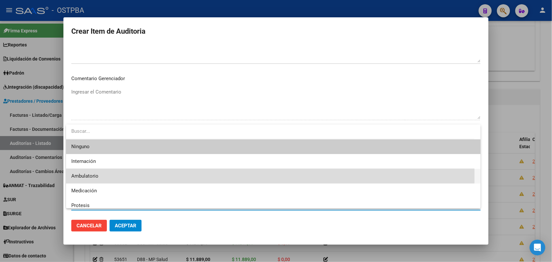
click at [102, 176] on span "Ambulatorio" at bounding box center [273, 176] width 404 height 15
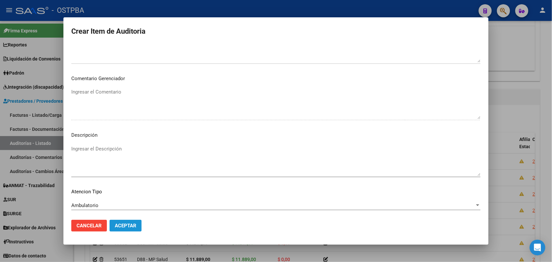
click at [123, 226] on span "Aceptar" at bounding box center [126, 226] width 22 height 6
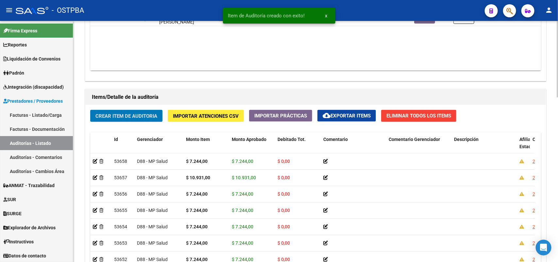
click at [122, 117] on span "Crear Item de Auditoria" at bounding box center [127, 116] width 62 height 6
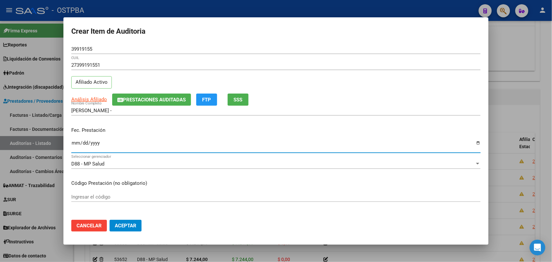
click at [78, 147] on input "Ingresar la fecha" at bounding box center [276, 145] width 410 height 10
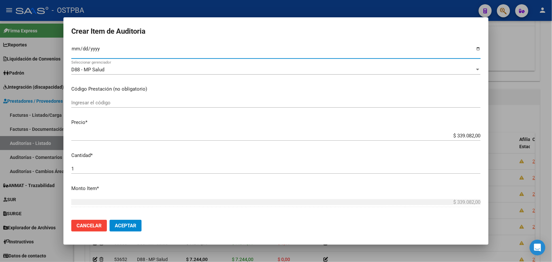
scroll to position [123, 0]
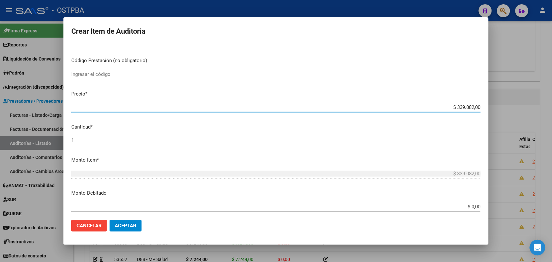
drag, startPoint x: 445, startPoint y: 107, endPoint x: 506, endPoint y: 105, distance: 60.9
click at [506, 105] on div "Crear Item de Auditoria 39919155 Nro Documento 27399191551 CUIL Afiliado Activo…" at bounding box center [276, 131] width 552 height 262
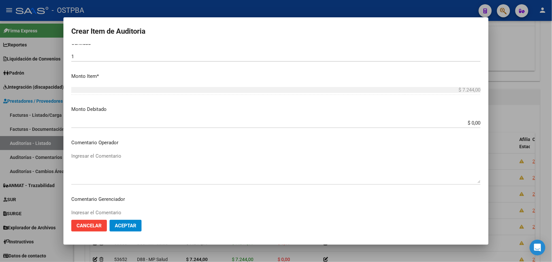
scroll to position [362, 0]
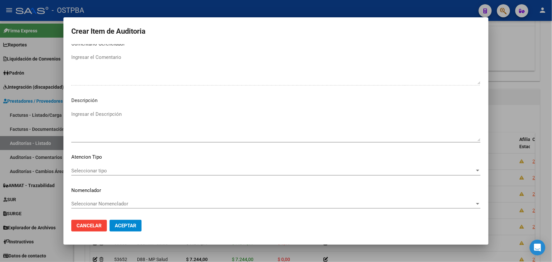
click at [102, 172] on span "Seleccionar tipo" at bounding box center [273, 171] width 404 height 6
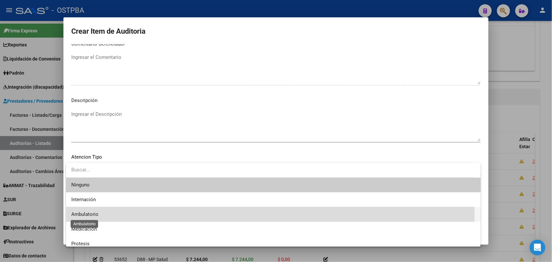
click at [95, 214] on span "Ambulatorio" at bounding box center [84, 214] width 27 height 6
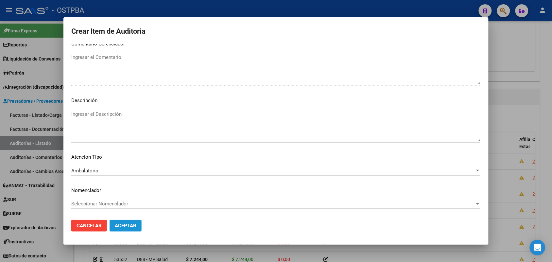
click at [116, 225] on span "Aceptar" at bounding box center [126, 226] width 22 height 6
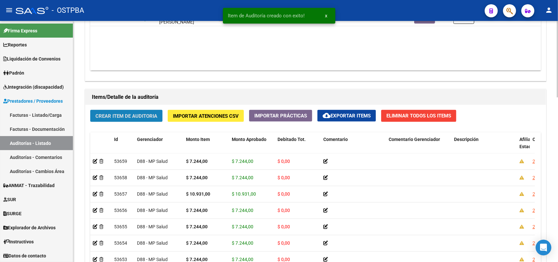
click at [138, 113] on span "Crear Item de Auditoria" at bounding box center [127, 116] width 62 height 6
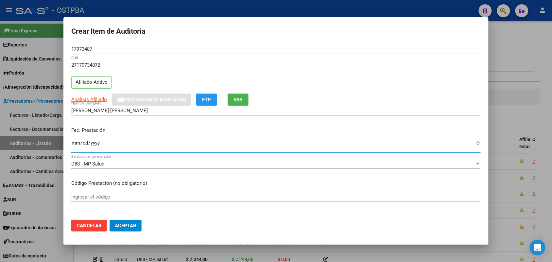
click at [72, 146] on input "Ingresar la fecha" at bounding box center [276, 145] width 410 height 10
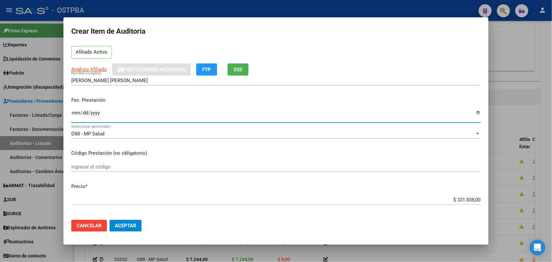
scroll to position [82, 0]
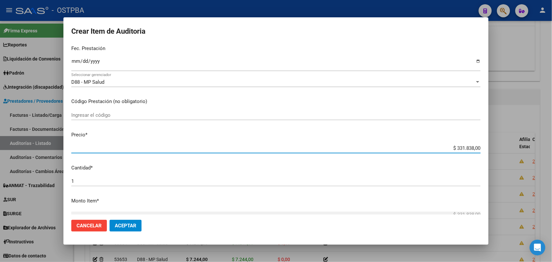
drag, startPoint x: 444, startPoint y: 149, endPoint x: 493, endPoint y: 149, distance: 49.1
click at [493, 149] on div "Crear Item de Auditoria 17973487 Nro Documento 27179734872 CUIL Afiliado Activo…" at bounding box center [276, 131] width 552 height 262
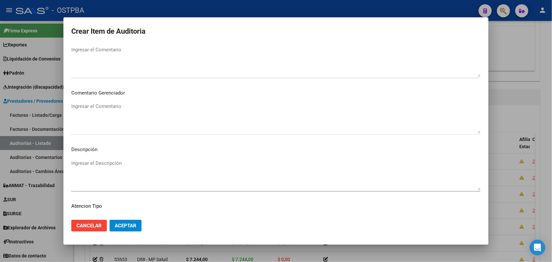
scroll to position [327, 0]
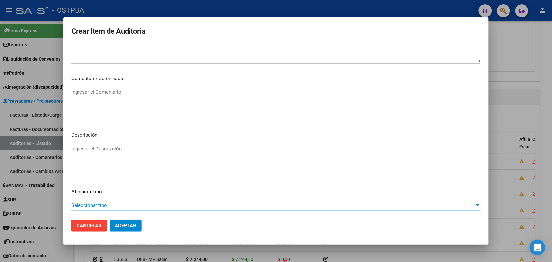
click at [101, 204] on span "Seleccionar tipo" at bounding box center [273, 206] width 404 height 6
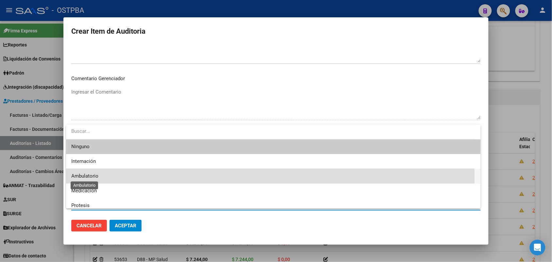
click at [97, 175] on span "Ambulatorio" at bounding box center [84, 176] width 27 height 6
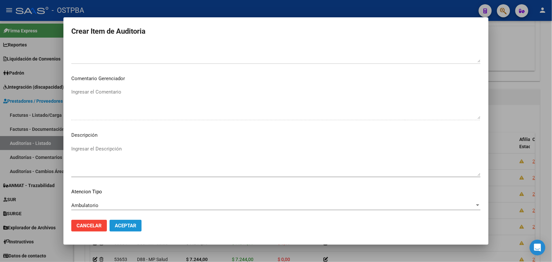
click at [129, 226] on span "Aceptar" at bounding box center [126, 226] width 22 height 6
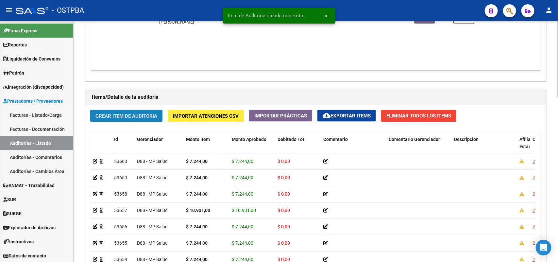
click at [143, 113] on span "Crear Item de Auditoria" at bounding box center [127, 116] width 62 height 6
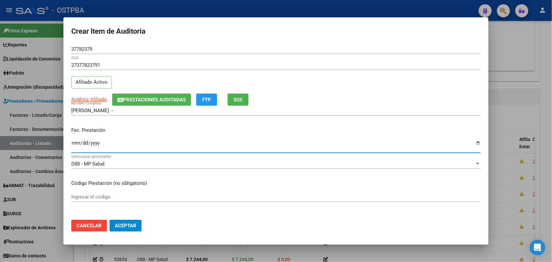
click at [76, 144] on input "Ingresar la fecha" at bounding box center [276, 145] width 410 height 10
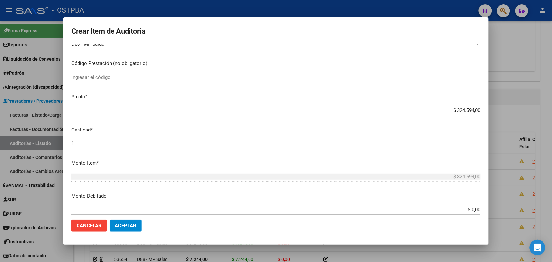
scroll to position [123, 0]
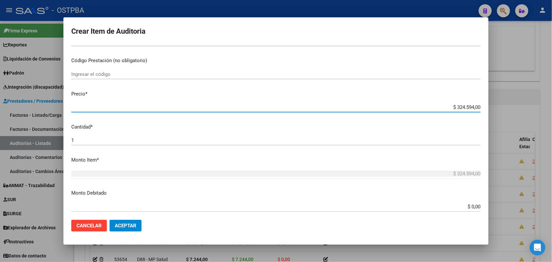
drag, startPoint x: 445, startPoint y: 106, endPoint x: 491, endPoint y: 106, distance: 45.8
click at [491, 106] on div "Crear Item de Auditoria 37782379 Nro Documento 27377823791 CUIL Afiliado Activo…" at bounding box center [276, 131] width 552 height 262
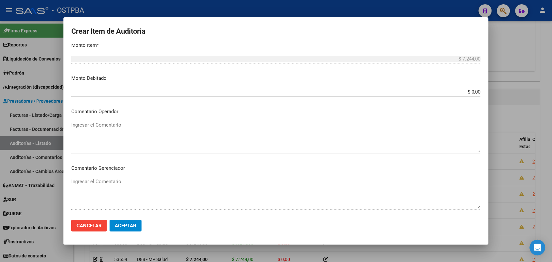
scroll to position [362, 0]
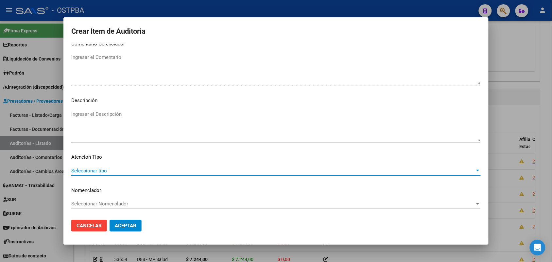
click at [99, 170] on span "Seleccionar tipo" at bounding box center [273, 171] width 404 height 6
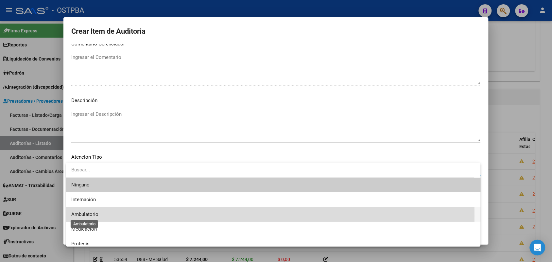
click at [92, 216] on span "Ambulatorio" at bounding box center [84, 214] width 27 height 6
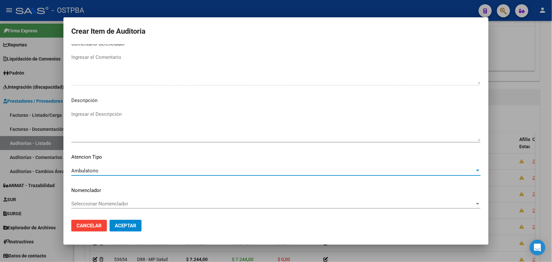
click at [123, 223] on span "Aceptar" at bounding box center [126, 226] width 22 height 6
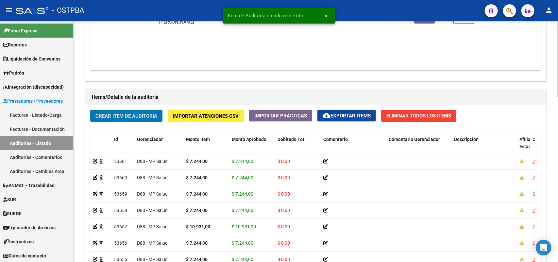
click at [133, 116] on span "Crear Item de Auditoria" at bounding box center [127, 116] width 62 height 6
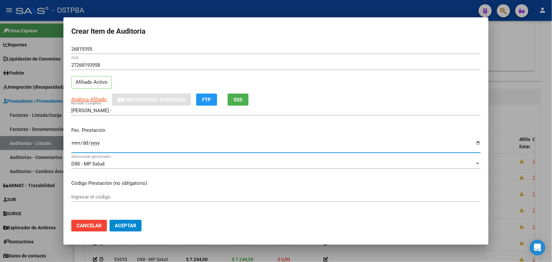
click at [77, 147] on input "Ingresar la fecha" at bounding box center [276, 145] width 410 height 10
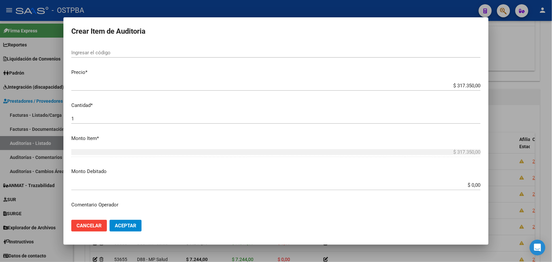
scroll to position [164, 0]
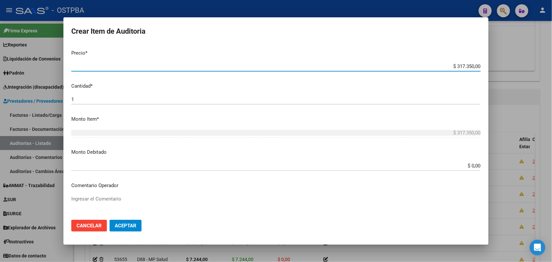
drag, startPoint x: 444, startPoint y: 68, endPoint x: 516, endPoint y: 67, distance: 72.0
click at [516, 67] on div "Crear Item de Auditoria 26819395 Nro Documento 27268193958 CUIL Afiliado Activo…" at bounding box center [276, 131] width 552 height 262
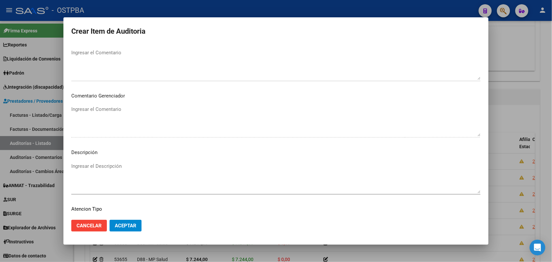
scroll to position [362, 0]
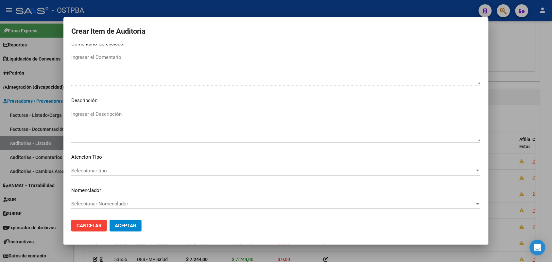
click at [97, 171] on span "Seleccionar tipo" at bounding box center [273, 171] width 404 height 6
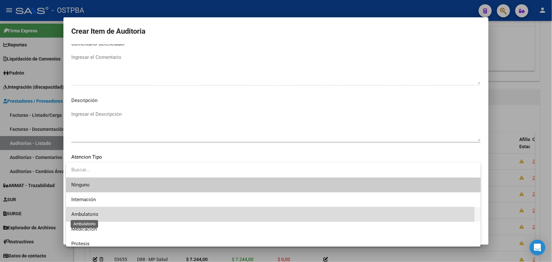
click at [96, 213] on span "Ambulatorio" at bounding box center [84, 214] width 27 height 6
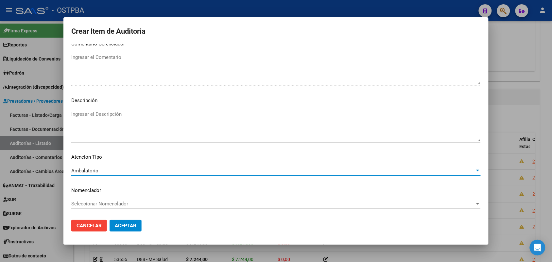
click at [130, 226] on span "Aceptar" at bounding box center [126, 226] width 22 height 6
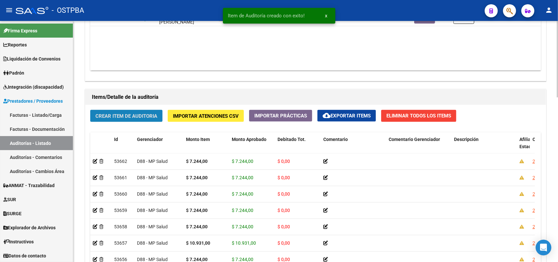
click at [148, 113] on span "Crear Item de Auditoria" at bounding box center [127, 116] width 62 height 6
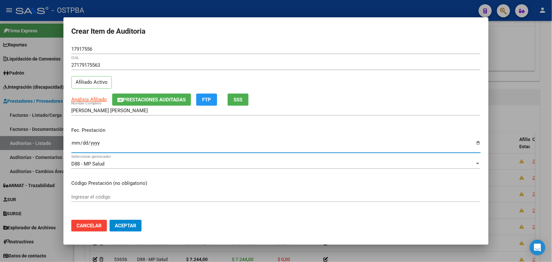
click at [77, 147] on input "Ingresar la fecha" at bounding box center [276, 145] width 410 height 10
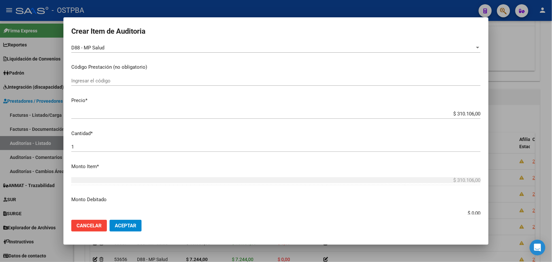
scroll to position [123, 0]
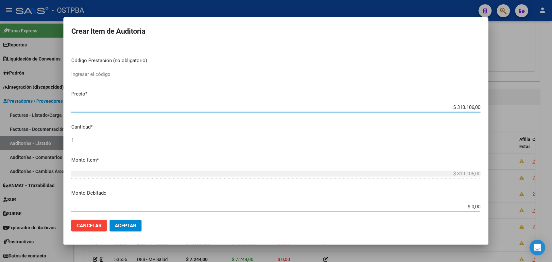
drag, startPoint x: 446, startPoint y: 108, endPoint x: 493, endPoint y: 110, distance: 47.8
click at [493, 110] on div "Crear Item de Auditoria 17917556 Nro Documento 27179175563 CUIL Afiliado Activo…" at bounding box center [276, 131] width 552 height 262
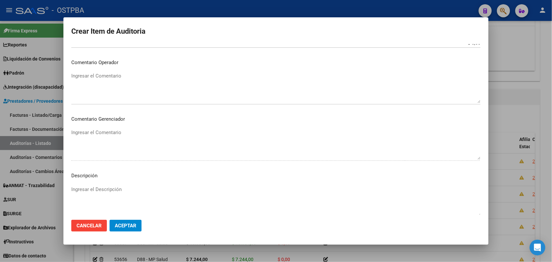
scroll to position [362, 0]
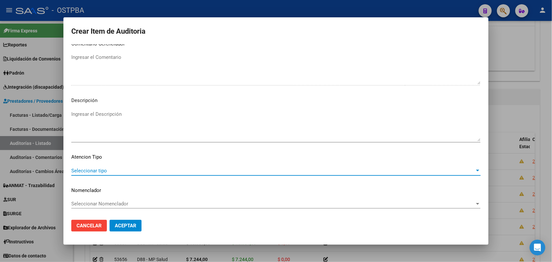
click at [87, 168] on span "Seleccionar tipo" at bounding box center [273, 171] width 404 height 6
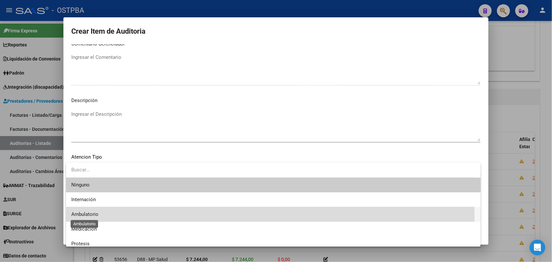
click at [88, 215] on span "Ambulatorio" at bounding box center [84, 214] width 27 height 6
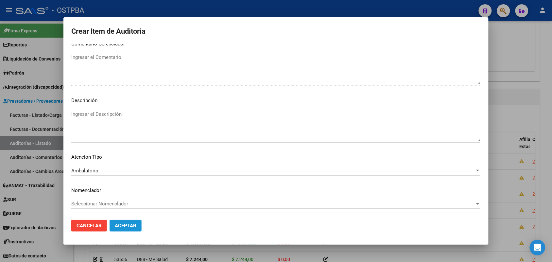
click at [122, 226] on span "Aceptar" at bounding box center [126, 226] width 22 height 6
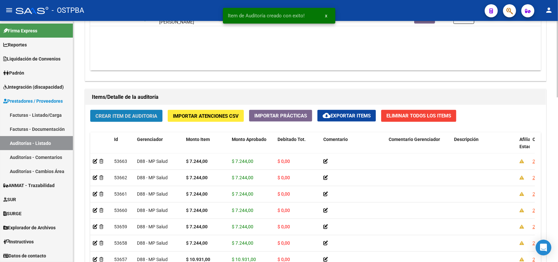
click at [114, 113] on span "Crear Item de Auditoria" at bounding box center [127, 116] width 62 height 6
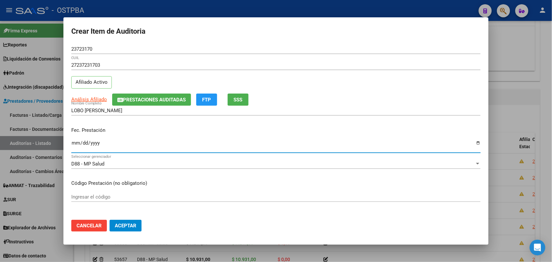
click at [76, 145] on input "Ingresar la fecha" at bounding box center [276, 145] width 410 height 10
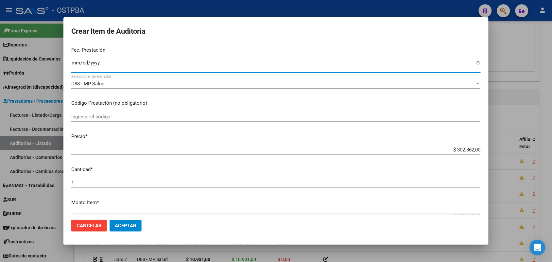
scroll to position [82, 0]
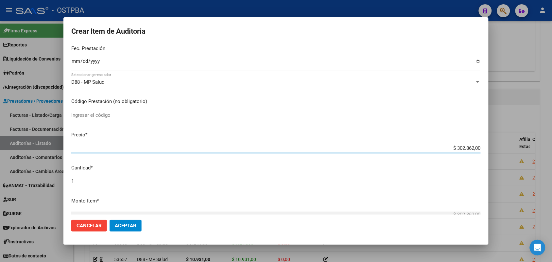
drag, startPoint x: 442, startPoint y: 149, endPoint x: 500, endPoint y: 148, distance: 57.9
click at [500, 148] on div "Crear Item de Auditoria 23723170 Nro Documento 27237231703 CUIL Afiliado Activo…" at bounding box center [276, 131] width 552 height 262
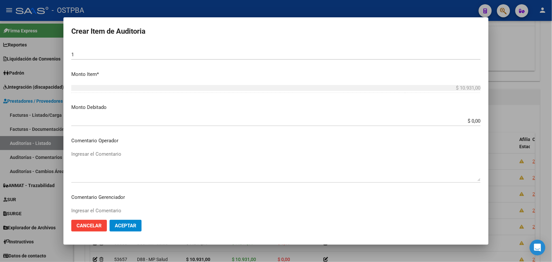
scroll to position [362, 0]
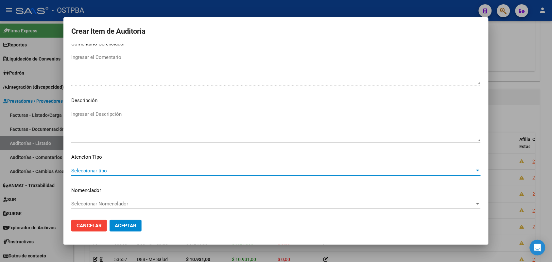
click at [101, 172] on span "Seleccionar tipo" at bounding box center [273, 171] width 404 height 6
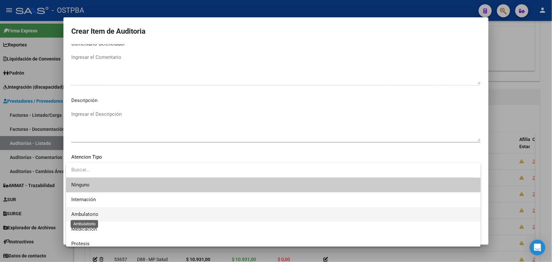
click at [87, 214] on span "Ambulatorio" at bounding box center [84, 214] width 27 height 6
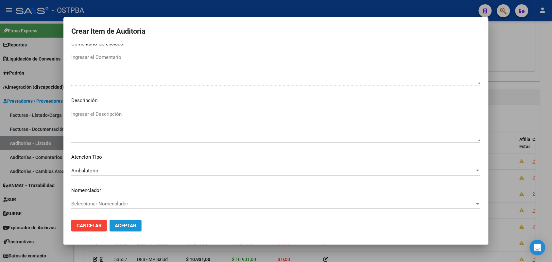
click at [123, 223] on span "Aceptar" at bounding box center [126, 226] width 22 height 6
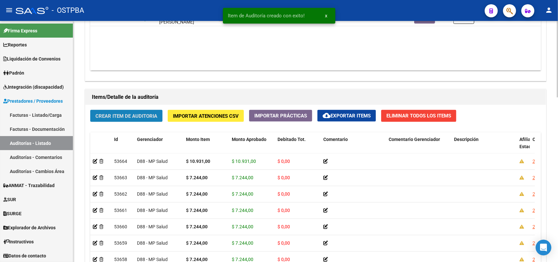
click at [131, 116] on span "Crear Item de Auditoria" at bounding box center [127, 116] width 62 height 6
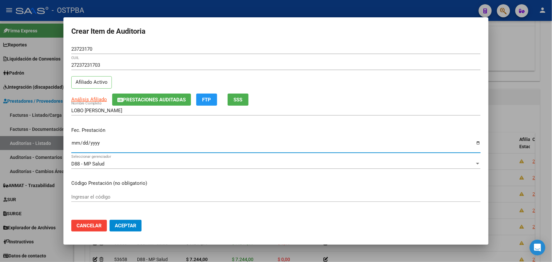
click at [73, 146] on input "Ingresar la fecha" at bounding box center [276, 145] width 410 height 10
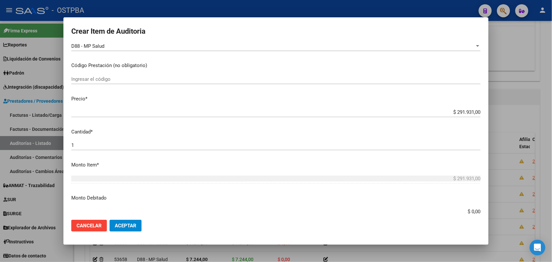
scroll to position [123, 0]
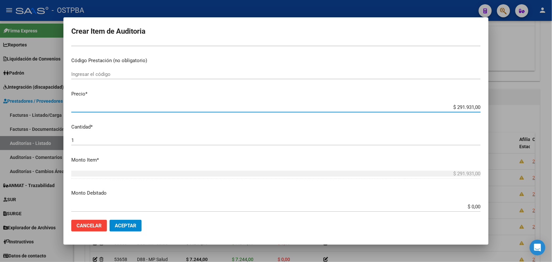
drag, startPoint x: 448, startPoint y: 107, endPoint x: 491, endPoint y: 107, distance: 43.5
click at [489, 107] on div "Crear Item de Auditoria 23723170 Nro Documento 27237231703 CUIL Afiliado Activo…" at bounding box center [276, 131] width 552 height 262
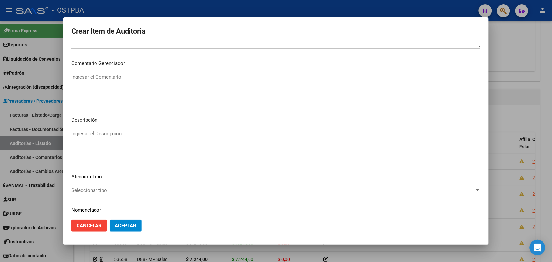
scroll to position [362, 0]
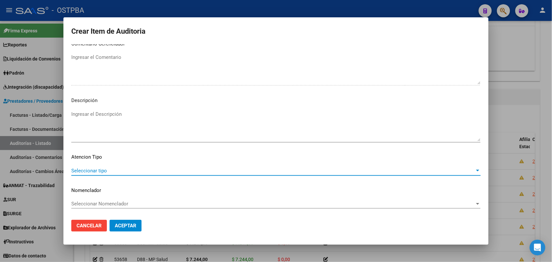
click at [102, 170] on span "Seleccionar tipo" at bounding box center [273, 171] width 404 height 6
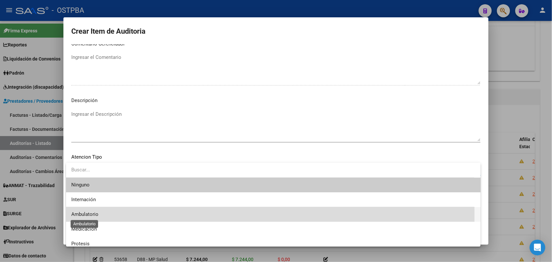
click at [94, 216] on span "Ambulatorio" at bounding box center [84, 214] width 27 height 6
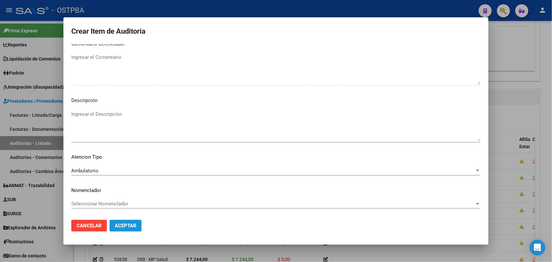
click at [125, 225] on span "Aceptar" at bounding box center [126, 226] width 22 height 6
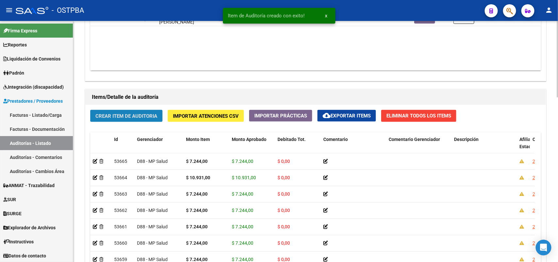
click at [142, 114] on span "Crear Item de Auditoria" at bounding box center [127, 116] width 62 height 6
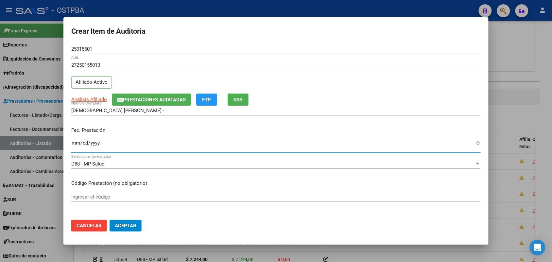
click at [78, 146] on input "Ingresar la fecha" at bounding box center [276, 145] width 410 height 10
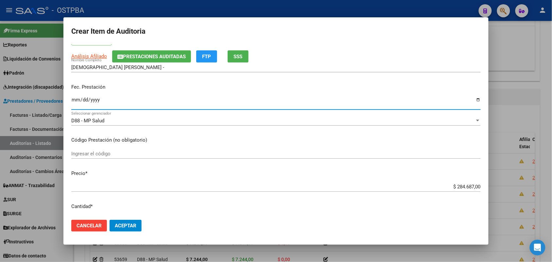
scroll to position [82, 0]
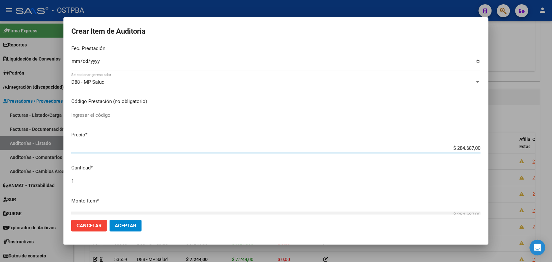
drag, startPoint x: 444, startPoint y: 146, endPoint x: 489, endPoint y: 135, distance: 47.1
click at [489, 135] on div "Crear Item de Auditoria 25015501 Nro Documento 27250155013 CUIL Afiliado Activo…" at bounding box center [276, 131] width 552 height 262
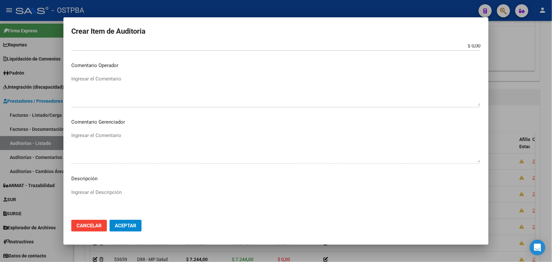
scroll to position [327, 0]
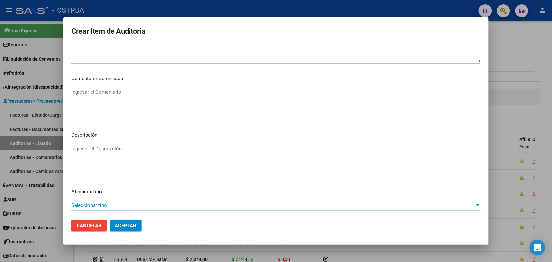
click at [101, 207] on span "Seleccionar tipo" at bounding box center [273, 206] width 404 height 6
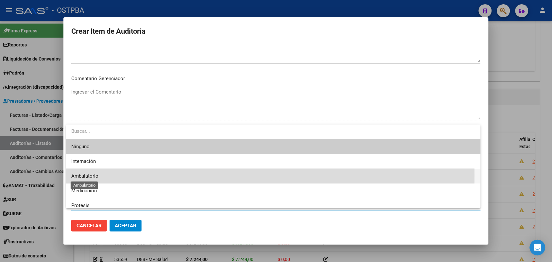
click at [96, 176] on span "Ambulatorio" at bounding box center [84, 176] width 27 height 6
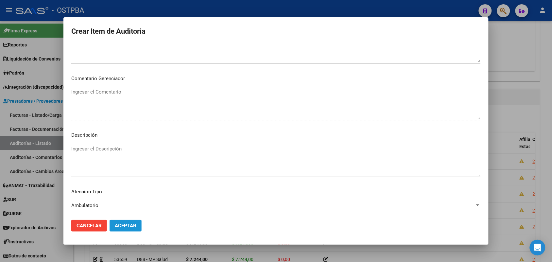
click at [129, 223] on span "Aceptar" at bounding box center [126, 226] width 22 height 6
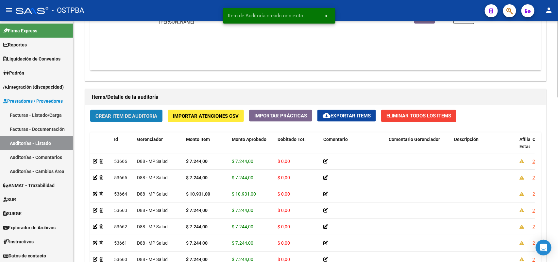
click at [140, 117] on span "Crear Item de Auditoria" at bounding box center [127, 116] width 62 height 6
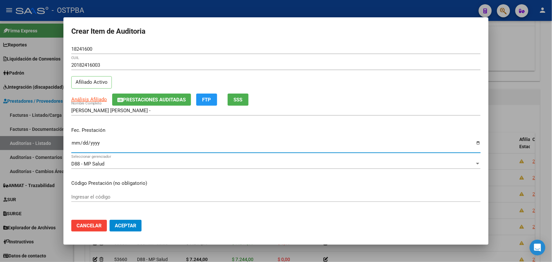
click at [76, 144] on input "Ingresar la fecha" at bounding box center [276, 145] width 410 height 10
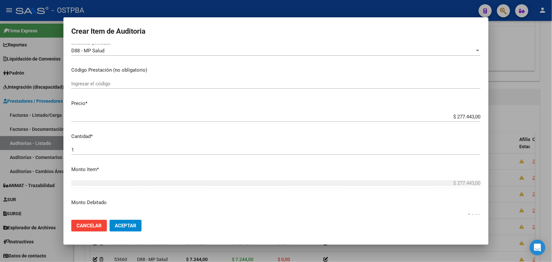
scroll to position [123, 0]
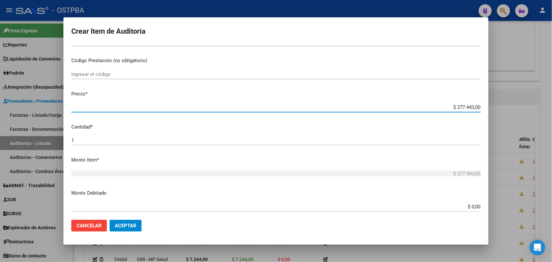
drag, startPoint x: 440, startPoint y: 108, endPoint x: 514, endPoint y: 108, distance: 73.6
click at [514, 108] on div "Crear Item de Auditoria 18241600 Nro Documento 20182416003 CUIL Afiliado Activo…" at bounding box center [276, 131] width 552 height 262
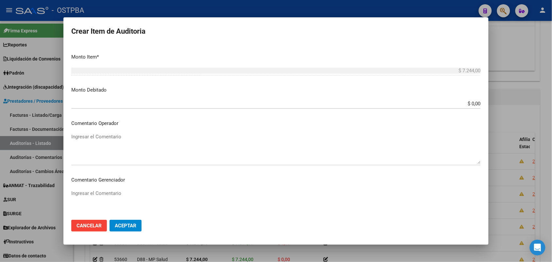
scroll to position [362, 0]
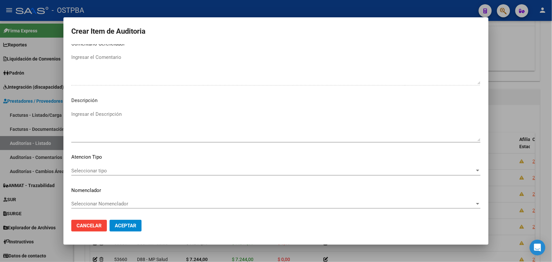
click at [102, 172] on span "Seleccionar tipo" at bounding box center [273, 171] width 404 height 6
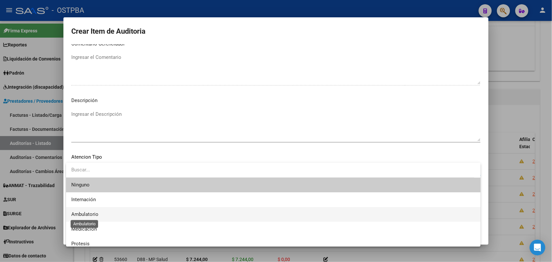
click at [92, 213] on span "Ambulatorio" at bounding box center [84, 214] width 27 height 6
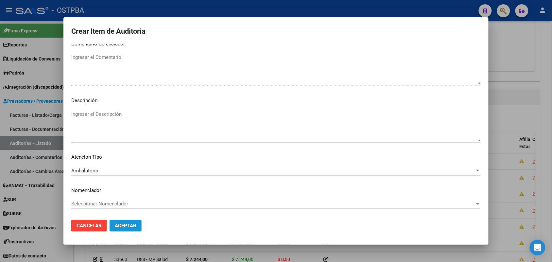
click at [124, 226] on span "Aceptar" at bounding box center [126, 226] width 22 height 6
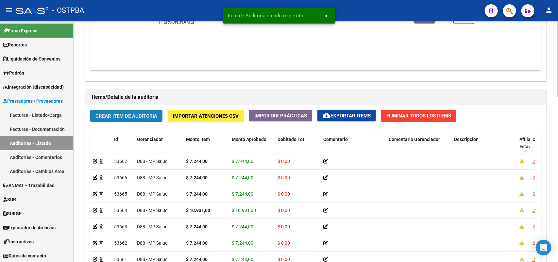
click at [150, 114] on span "Crear Item de Auditoria" at bounding box center [127, 116] width 62 height 6
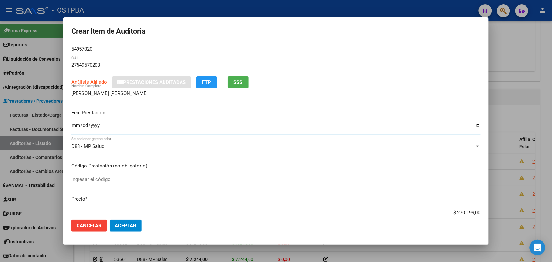
click at [74, 128] on input "Ingresar la fecha" at bounding box center [276, 128] width 410 height 10
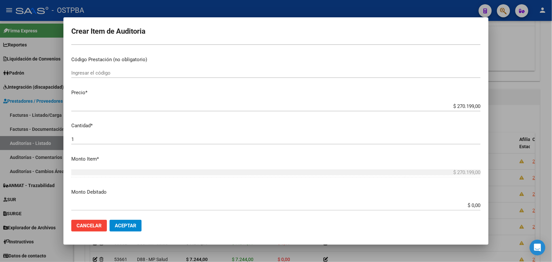
scroll to position [123, 0]
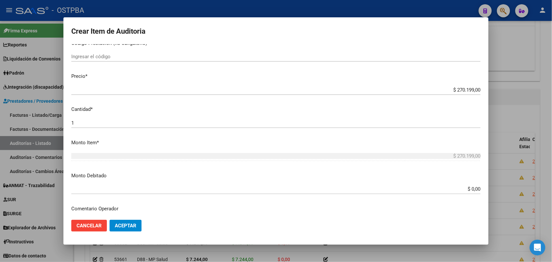
drag, startPoint x: 443, startPoint y: 93, endPoint x: 471, endPoint y: 92, distance: 28.5
click at [471, 92] on div "$ 270.199,00 Ingresar el precio" at bounding box center [276, 90] width 410 height 10
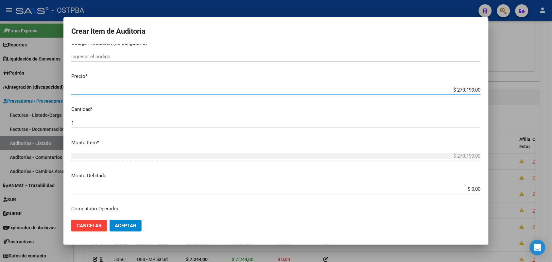
drag, startPoint x: 444, startPoint y: 88, endPoint x: 496, endPoint y: 85, distance: 52.4
click at [496, 85] on div "Crear Item de Auditoria 54957020 Nro Documento 27549570203 CUIL Análisis Afilia…" at bounding box center [276, 131] width 552 height 262
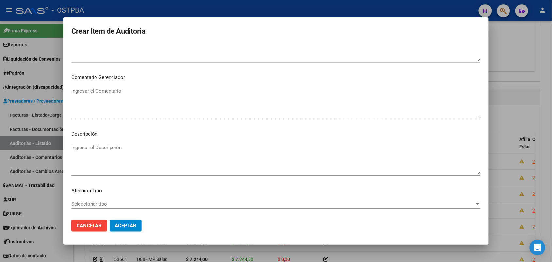
scroll to position [344, 0]
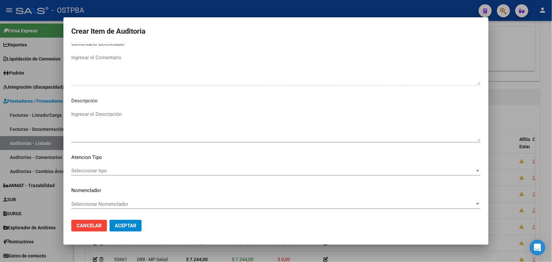
click at [102, 171] on span "Seleccionar tipo" at bounding box center [273, 171] width 404 height 6
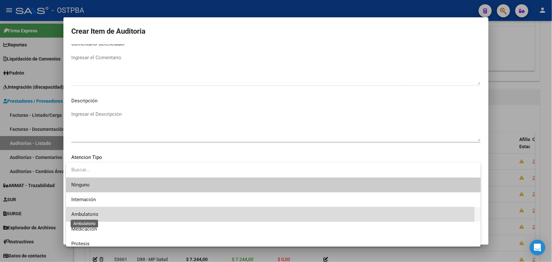
click at [89, 213] on span "Ambulatorio" at bounding box center [84, 214] width 27 height 6
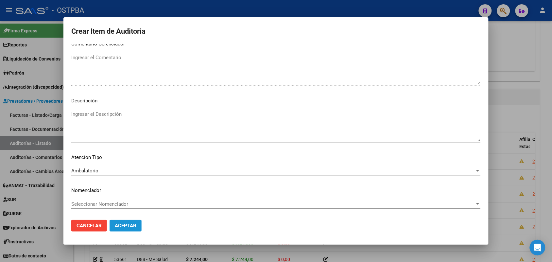
click at [123, 224] on span "Aceptar" at bounding box center [126, 226] width 22 height 6
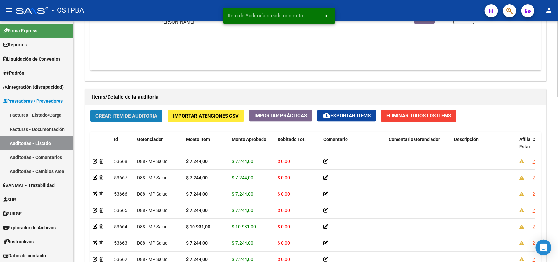
click at [150, 115] on span "Crear Item de Auditoria" at bounding box center [127, 116] width 62 height 6
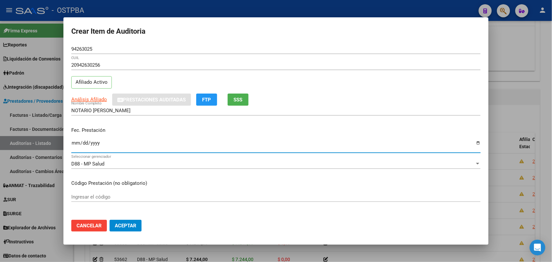
click at [74, 141] on input "Ingresar la fecha" at bounding box center [276, 145] width 410 height 10
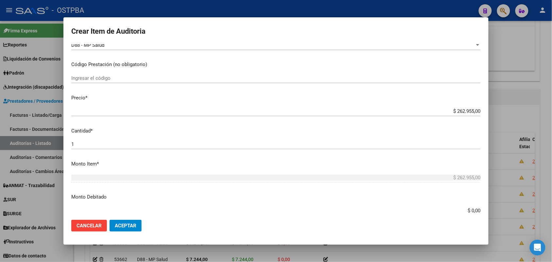
scroll to position [123, 0]
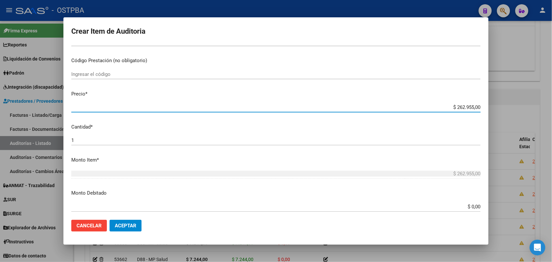
drag, startPoint x: 441, startPoint y: 106, endPoint x: 514, endPoint y: 99, distance: 73.3
click at [514, 99] on div "Crear Item de Auditoria 94263025 Nro Documento 20942630256 CUIL Afiliado Activo…" at bounding box center [276, 131] width 552 height 262
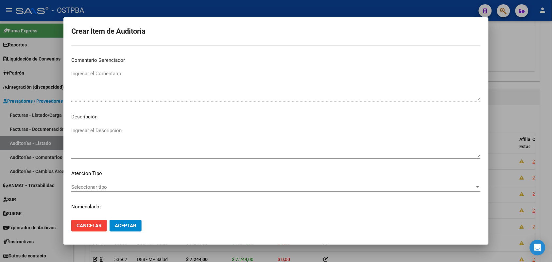
scroll to position [362, 0]
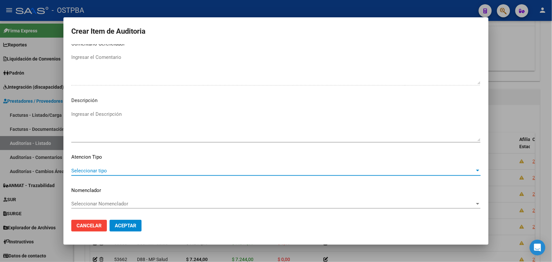
click at [101, 172] on span "Seleccionar tipo" at bounding box center [273, 171] width 404 height 6
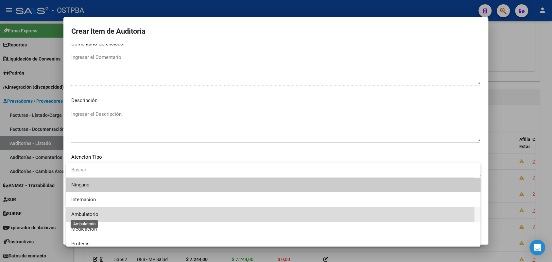
drag, startPoint x: 94, startPoint y: 213, endPoint x: 103, endPoint y: 212, distance: 9.5
click at [94, 213] on span "Ambulatorio" at bounding box center [84, 214] width 27 height 6
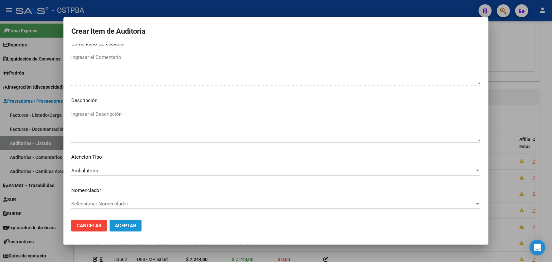
click at [127, 223] on span "Aceptar" at bounding box center [126, 226] width 22 height 6
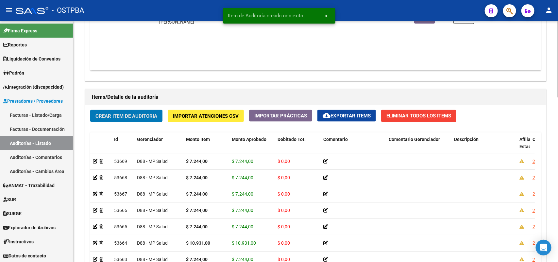
click at [135, 117] on span "Crear Item de Auditoria" at bounding box center [127, 116] width 62 height 6
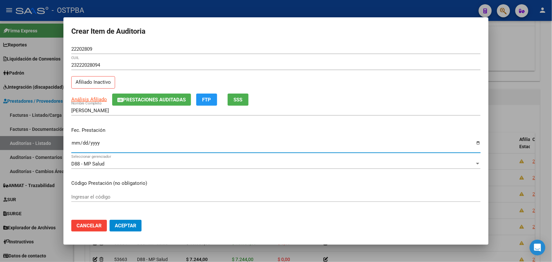
click at [73, 143] on input "Ingresar la fecha" at bounding box center [276, 145] width 410 height 10
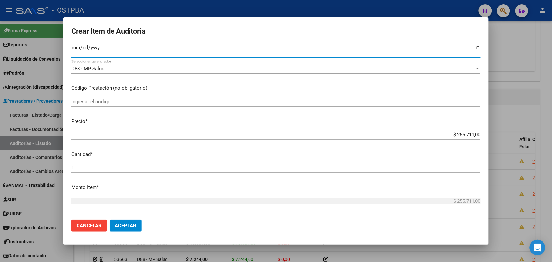
scroll to position [123, 0]
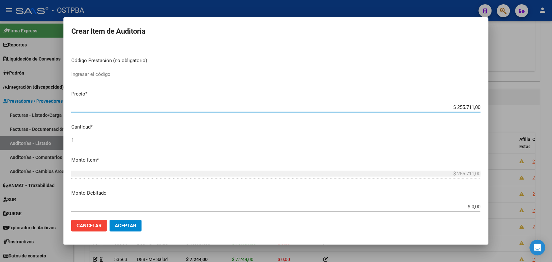
drag, startPoint x: 443, startPoint y: 108, endPoint x: 506, endPoint y: 104, distance: 63.3
click at [506, 104] on div "Crear Item de Auditoria 22202809 Nro Documento 23222028094 CUIL Afiliado Inacti…" at bounding box center [276, 131] width 552 height 262
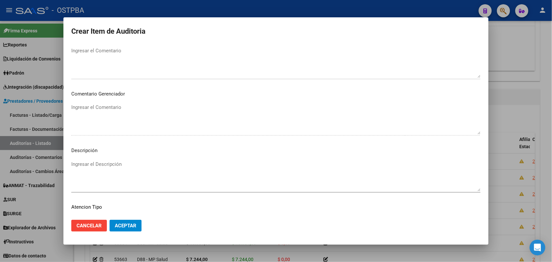
scroll to position [362, 0]
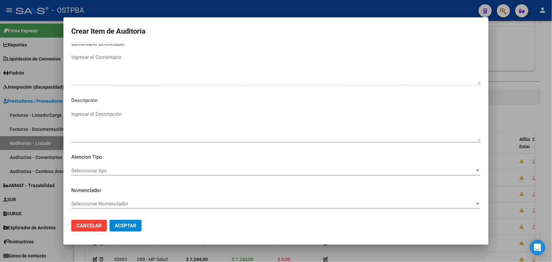
click at [100, 169] on span "Seleccionar tipo" at bounding box center [273, 171] width 404 height 6
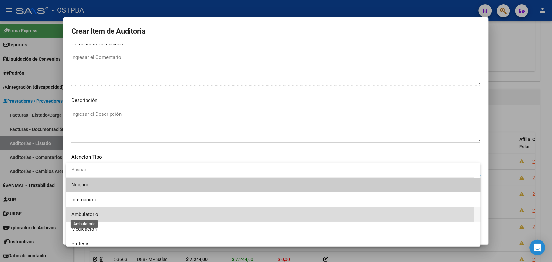
click at [89, 215] on span "Ambulatorio" at bounding box center [84, 214] width 27 height 6
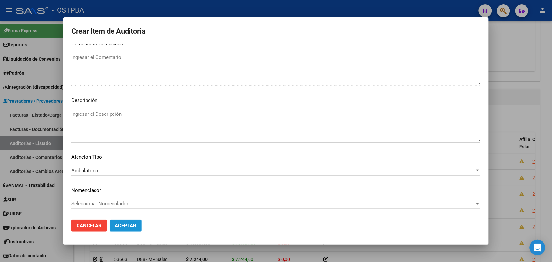
drag, startPoint x: 128, startPoint y: 225, endPoint x: 123, endPoint y: 218, distance: 8.6
click at [128, 225] on span "Aceptar" at bounding box center [126, 226] width 22 height 6
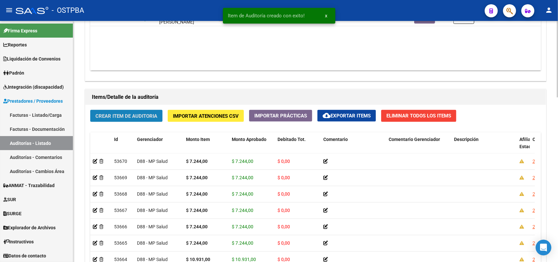
click at [132, 113] on span "Crear Item de Auditoria" at bounding box center [127, 116] width 62 height 6
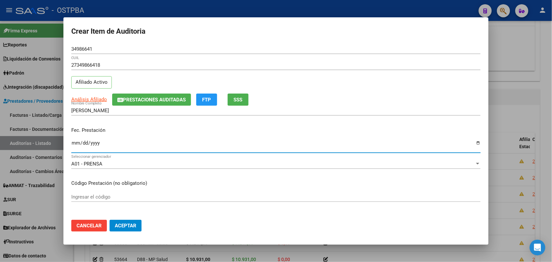
click at [74, 144] on input "Ingresar la fecha" at bounding box center [276, 145] width 410 height 10
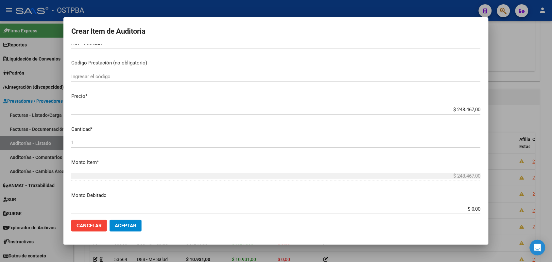
scroll to position [123, 0]
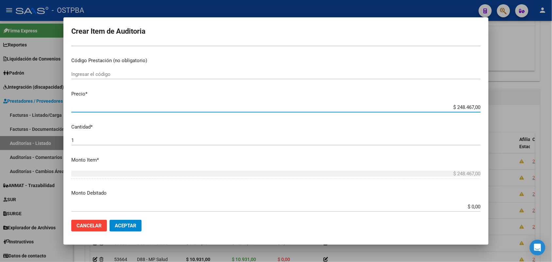
drag, startPoint x: 441, startPoint y: 107, endPoint x: 508, endPoint y: 108, distance: 66.8
click at [508, 108] on div "Crear Item de Auditoria 34986641 Nro Documento 27349866418 CUIL Afiliado Activo…" at bounding box center [276, 131] width 552 height 262
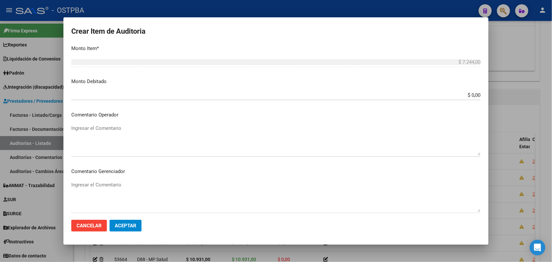
scroll to position [362, 0]
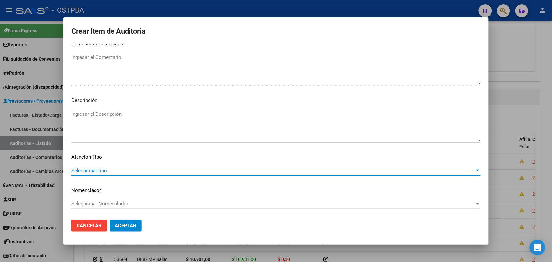
click at [98, 172] on span "Seleccionar tipo" at bounding box center [273, 171] width 404 height 6
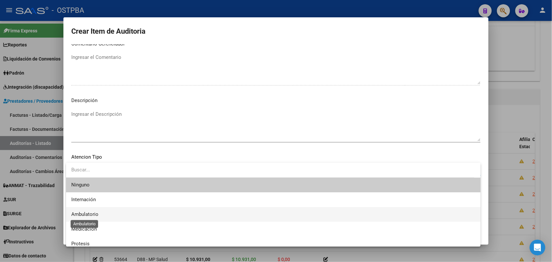
click at [94, 214] on span "Ambulatorio" at bounding box center [84, 214] width 27 height 6
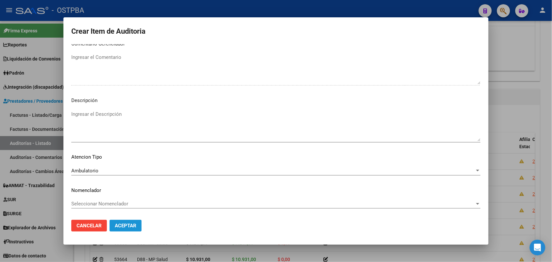
click at [130, 226] on span "Aceptar" at bounding box center [126, 226] width 22 height 6
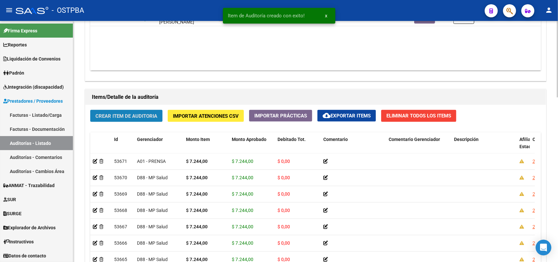
click at [142, 114] on span "Crear Item de Auditoria" at bounding box center [127, 116] width 62 height 6
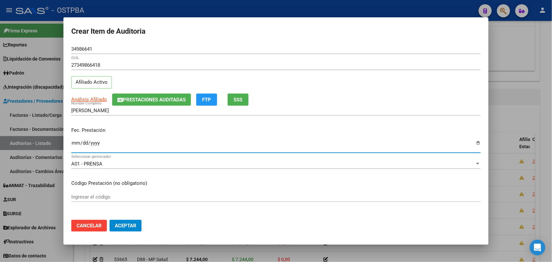
click at [76, 149] on input "Ingresar la fecha" at bounding box center [276, 145] width 410 height 10
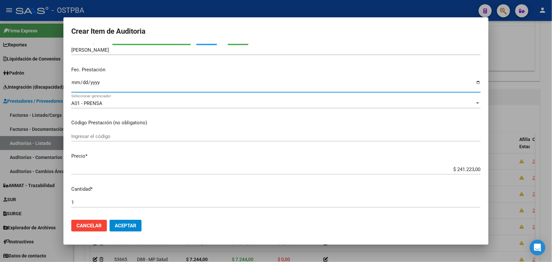
scroll to position [123, 0]
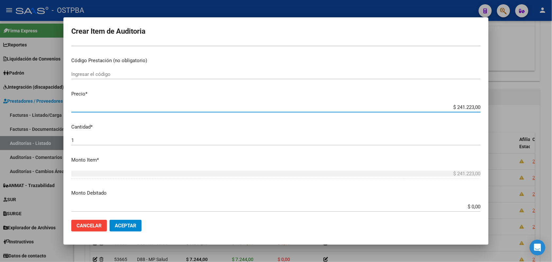
drag, startPoint x: 448, startPoint y: 109, endPoint x: 496, endPoint y: 107, distance: 47.5
click at [496, 107] on div "Crear Item de Auditoria 34986641 Nro Documento 27349866418 CUIL Afiliado Activo…" at bounding box center [276, 131] width 552 height 262
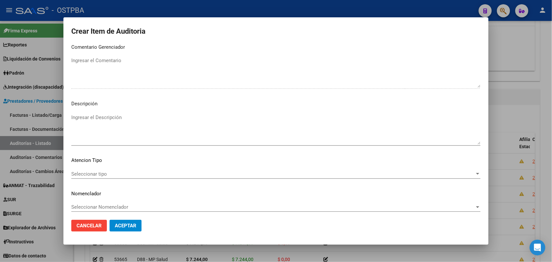
scroll to position [362, 0]
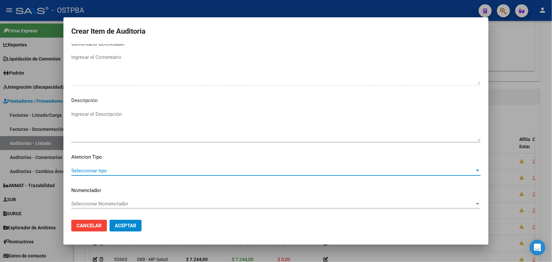
click at [103, 169] on span "Seleccionar tipo" at bounding box center [273, 171] width 404 height 6
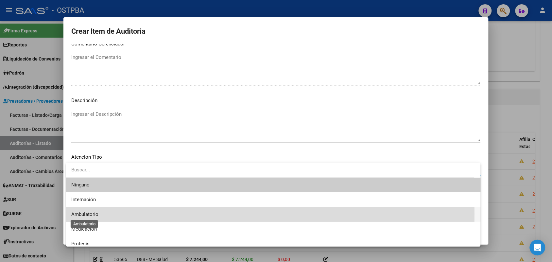
click at [92, 214] on span "Ambulatorio" at bounding box center [84, 214] width 27 height 6
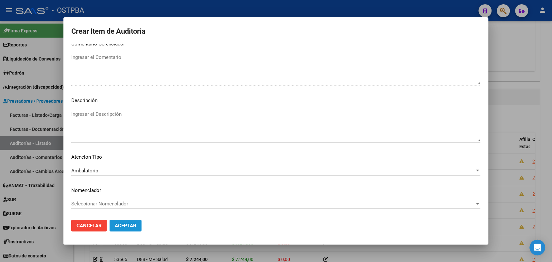
click at [125, 228] on span "Aceptar" at bounding box center [126, 226] width 22 height 6
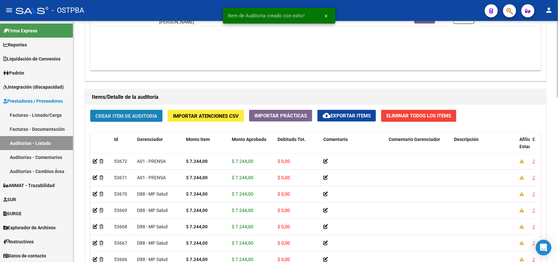
click at [115, 113] on span "Crear Item de Auditoria" at bounding box center [127, 116] width 62 height 6
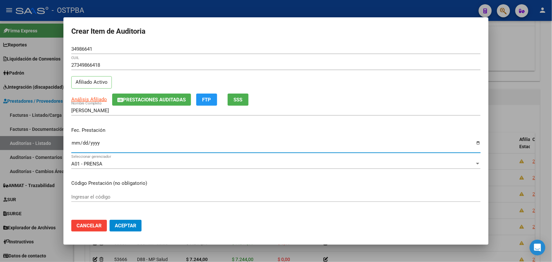
click at [74, 145] on input "Ingresar la fecha" at bounding box center [276, 145] width 410 height 10
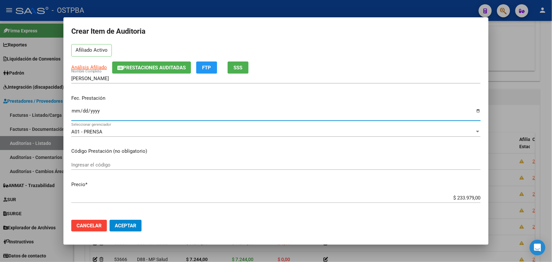
scroll to position [82, 0]
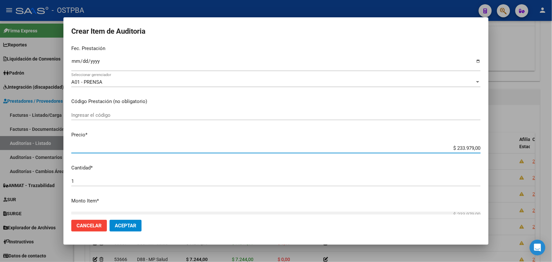
drag, startPoint x: 440, startPoint y: 150, endPoint x: 502, endPoint y: 152, distance: 61.2
click at [502, 150] on div "Crear Item de Auditoria 34986641 Nro Documento 27349866418 CUIL Afiliado Activo…" at bounding box center [276, 131] width 552 height 262
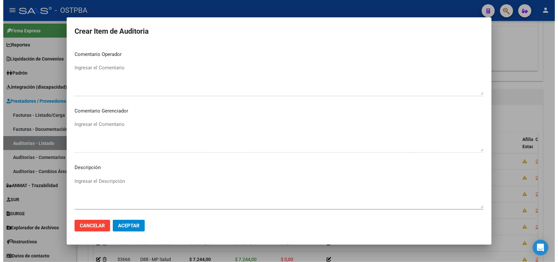
scroll to position [362, 0]
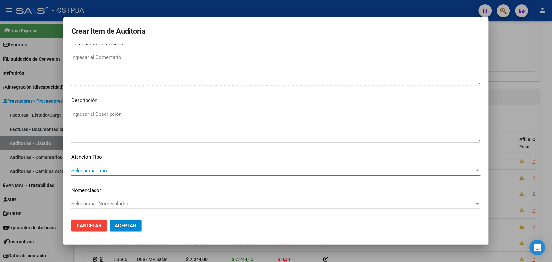
click at [97, 171] on span "Seleccionar tipo" at bounding box center [273, 171] width 404 height 6
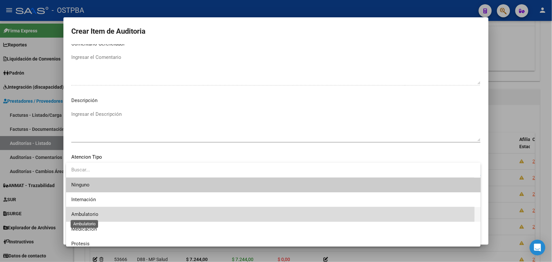
click at [96, 212] on span "Ambulatorio" at bounding box center [84, 214] width 27 height 6
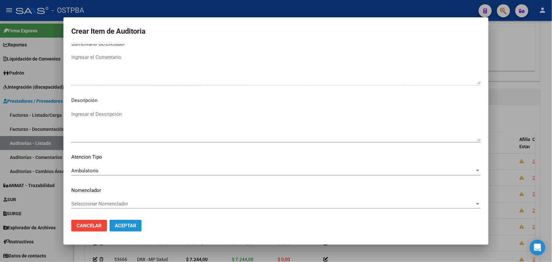
click at [123, 225] on span "Aceptar" at bounding box center [126, 226] width 22 height 6
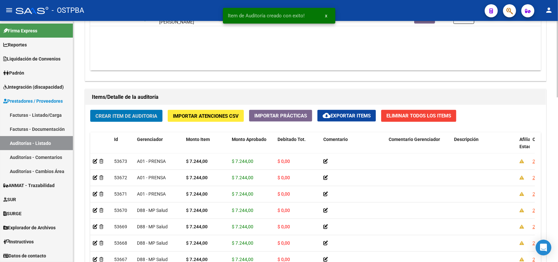
click at [137, 115] on span "Crear Item de Auditoria" at bounding box center [127, 116] width 62 height 6
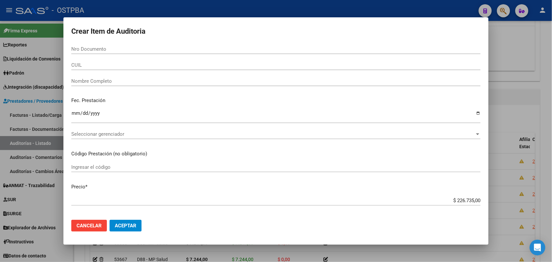
click at [51, 116] on div at bounding box center [276, 131] width 552 height 262
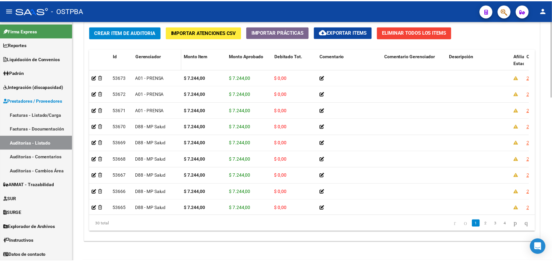
scroll to position [437, 0]
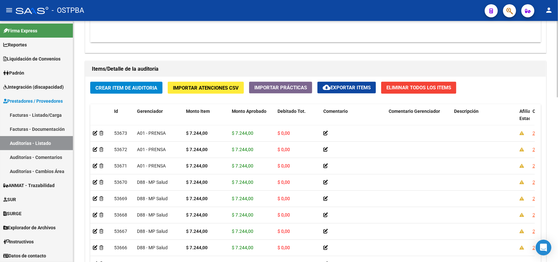
click at [143, 85] on span "Crear Item de Auditoria" at bounding box center [127, 88] width 62 height 6
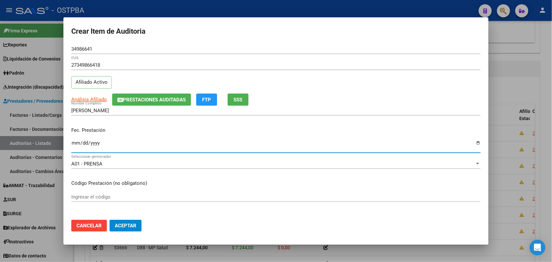
click at [76, 148] on input "Ingresar la fecha" at bounding box center [276, 145] width 410 height 10
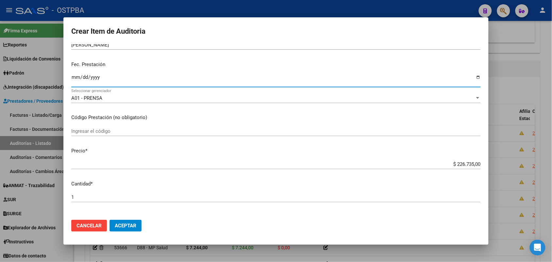
scroll to position [123, 0]
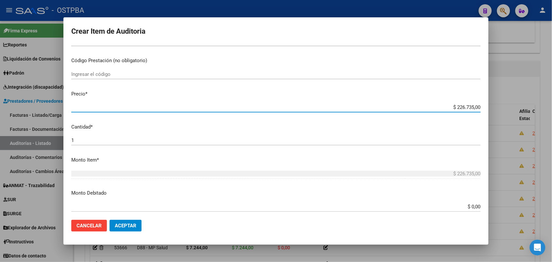
drag, startPoint x: 445, startPoint y: 109, endPoint x: 481, endPoint y: 96, distance: 37.9
click at [497, 87] on div "Crear Item de Auditoria 34986641 Nro Documento 27349866418 CUIL Afiliado Activo…" at bounding box center [276, 131] width 552 height 262
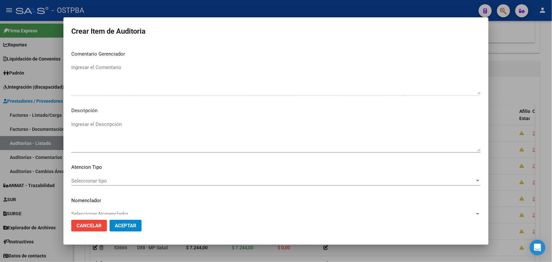
scroll to position [362, 0]
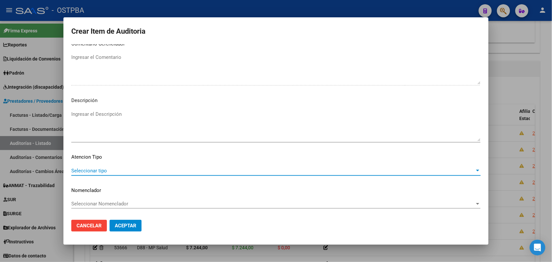
click at [102, 168] on span "Seleccionar tipo" at bounding box center [273, 171] width 404 height 6
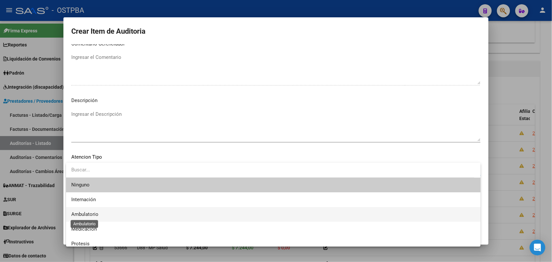
click at [92, 213] on span "Ambulatorio" at bounding box center [84, 214] width 27 height 6
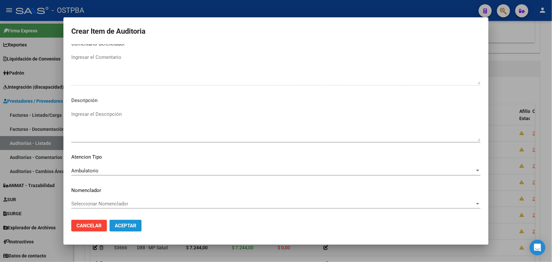
click at [123, 225] on span "Aceptar" at bounding box center [126, 226] width 22 height 6
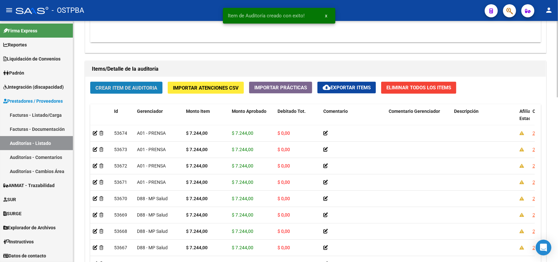
click at [144, 88] on span "Crear Item de Auditoria" at bounding box center [127, 88] width 62 height 6
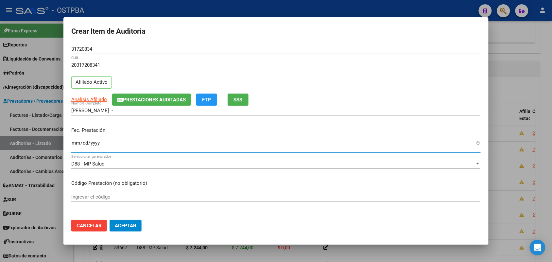
click at [77, 145] on input "Ingresar la fecha" at bounding box center [276, 145] width 410 height 10
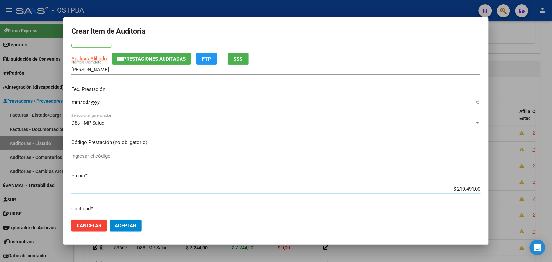
drag, startPoint x: 442, startPoint y: 189, endPoint x: 505, endPoint y: 188, distance: 62.5
click at [505, 188] on div "Crear Item de Auditoria 31720834 Nro Documento 20317208341 CUIL Afiliado Activo…" at bounding box center [276, 131] width 552 height 262
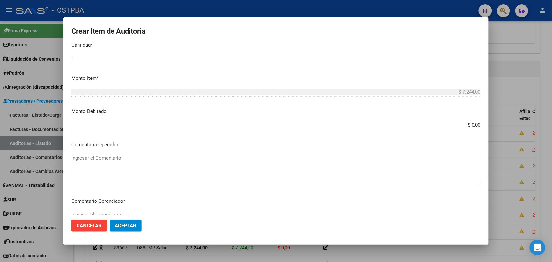
scroll to position [327, 0]
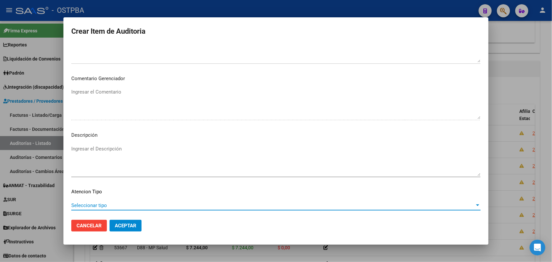
click at [100, 205] on span "Seleccionar tipo" at bounding box center [273, 206] width 404 height 6
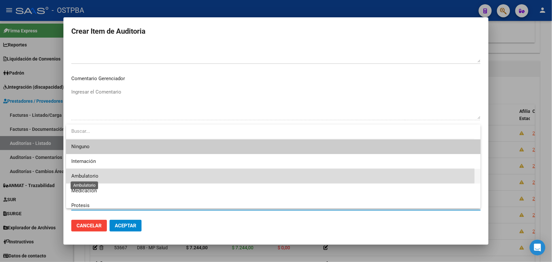
click at [97, 177] on span "Ambulatorio" at bounding box center [84, 176] width 27 height 6
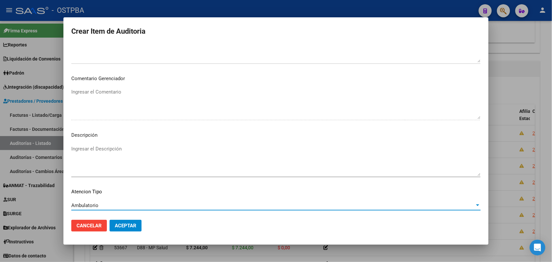
click at [134, 225] on span "Aceptar" at bounding box center [126, 226] width 22 height 6
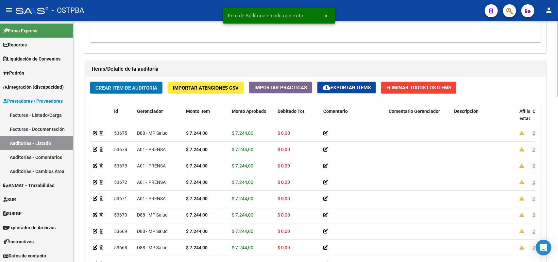
click at [146, 90] on button "Crear Item de Auditoria" at bounding box center [126, 88] width 72 height 12
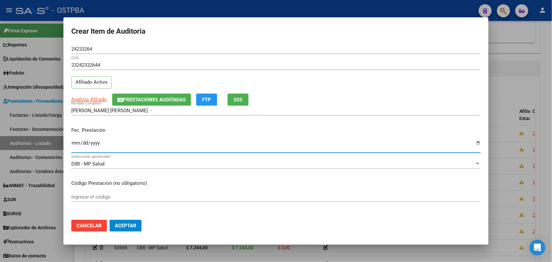
click at [75, 147] on input "Ingresar la fecha" at bounding box center [276, 145] width 410 height 10
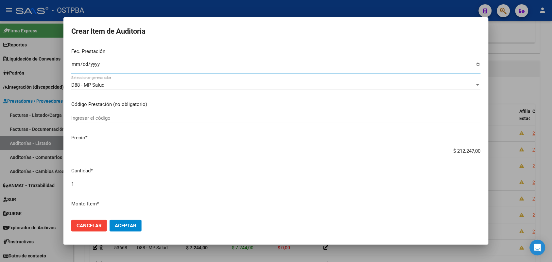
scroll to position [82, 0]
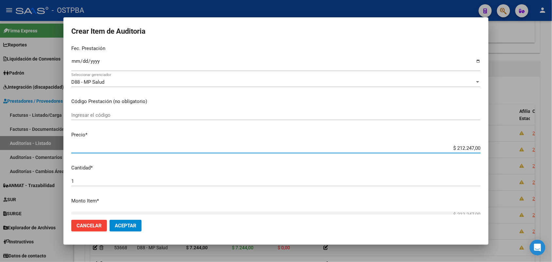
drag, startPoint x: 446, startPoint y: 148, endPoint x: 520, endPoint y: 150, distance: 74.6
click at [520, 150] on div "Crear Item de Auditoria 24233264 Nro Documento 23242332644 CUIL Afiliado Activo…" at bounding box center [276, 131] width 552 height 262
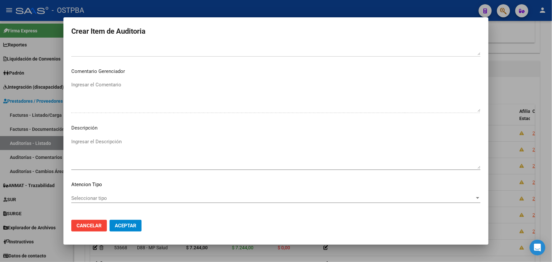
scroll to position [362, 0]
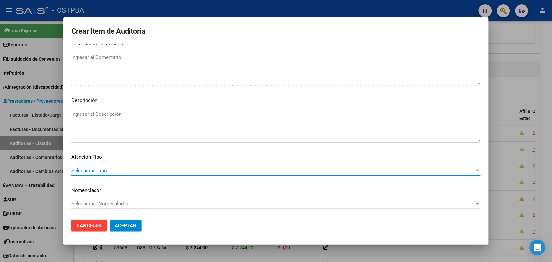
click at [100, 169] on span "Seleccionar tipo" at bounding box center [273, 171] width 404 height 6
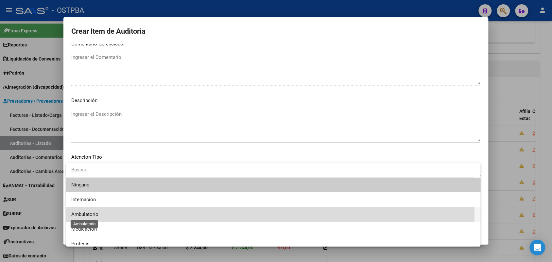
click at [96, 214] on span "Ambulatorio" at bounding box center [84, 214] width 27 height 6
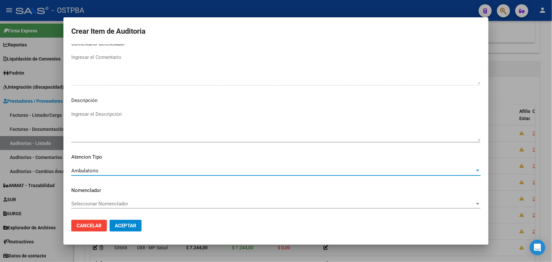
click at [118, 225] on span "Aceptar" at bounding box center [126, 226] width 22 height 6
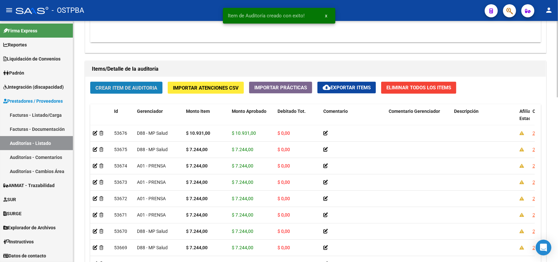
click at [150, 90] on button "Crear Item de Auditoria" at bounding box center [126, 88] width 72 height 12
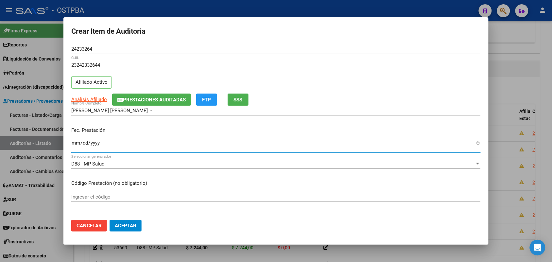
click at [74, 144] on input "Ingresar la fecha" at bounding box center [276, 145] width 410 height 10
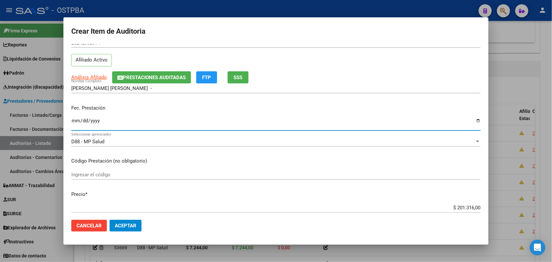
scroll to position [41, 0]
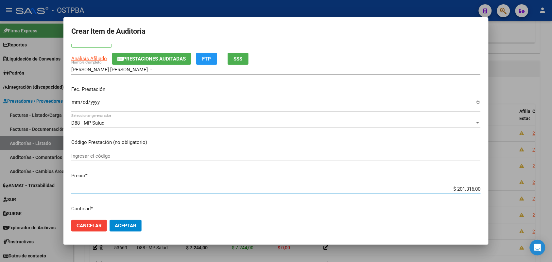
drag, startPoint x: 445, startPoint y: 189, endPoint x: 495, endPoint y: 191, distance: 50.1
click at [495, 191] on div "Crear Item de Auditoria 24233264 Nro Documento 23242332644 CUIL Afiliado Activo…" at bounding box center [276, 131] width 552 height 262
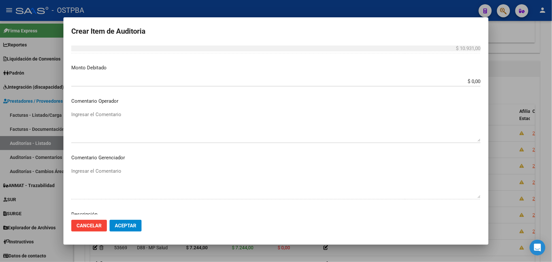
scroll to position [327, 0]
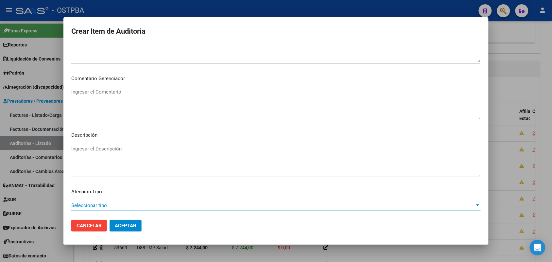
click at [102, 205] on span "Seleccionar tipo" at bounding box center [273, 206] width 404 height 6
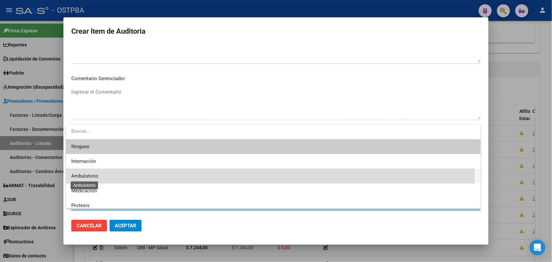
click at [96, 176] on span "Ambulatorio" at bounding box center [84, 176] width 27 height 6
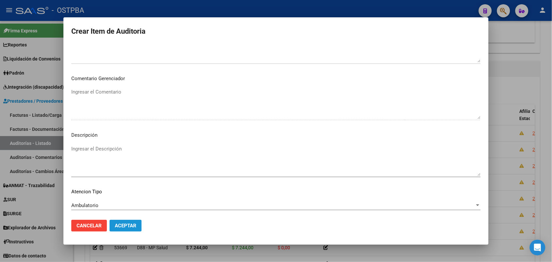
click at [133, 223] on span "Aceptar" at bounding box center [126, 226] width 22 height 6
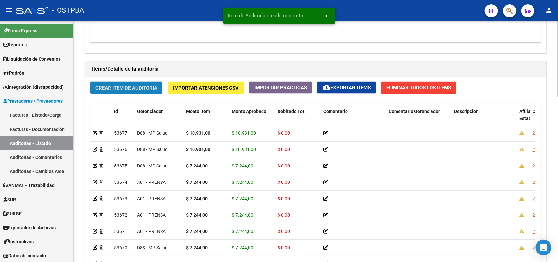
click at [158, 84] on button "Crear Item de Auditoria" at bounding box center [126, 88] width 72 height 12
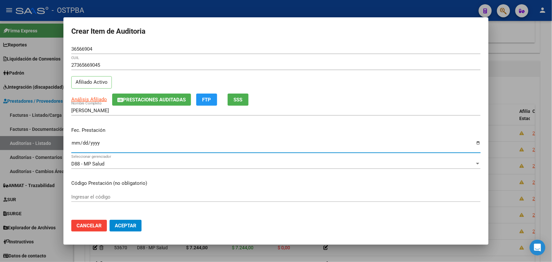
click at [76, 148] on input "Ingresar la fecha" at bounding box center [276, 145] width 410 height 10
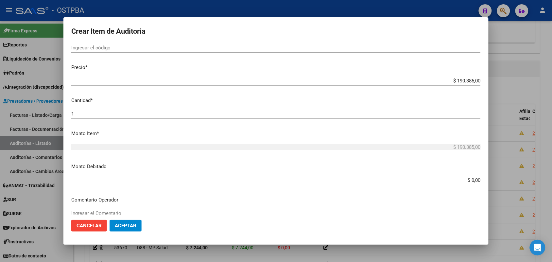
scroll to position [123, 0]
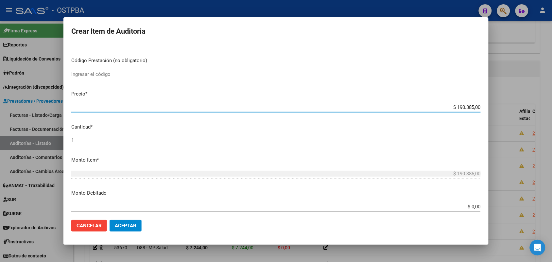
drag, startPoint x: 446, startPoint y: 109, endPoint x: 493, endPoint y: 108, distance: 47.4
click at [493, 108] on div "Crear Item de Auditoria 36566904 Nro Documento 27365669045 CUIL Afiliado Activo…" at bounding box center [276, 131] width 552 height 262
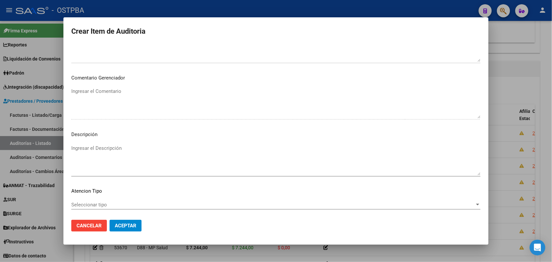
scroll to position [362, 0]
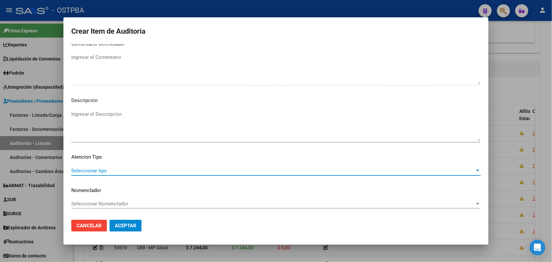
click at [104, 170] on span "Seleccionar tipo" at bounding box center [273, 171] width 404 height 6
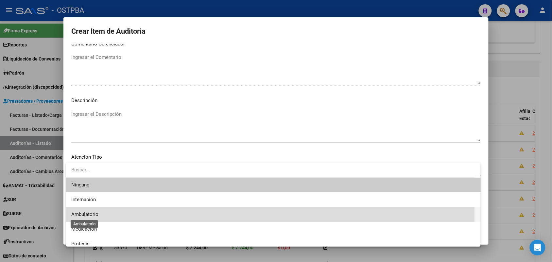
click at [94, 214] on span "Ambulatorio" at bounding box center [84, 214] width 27 height 6
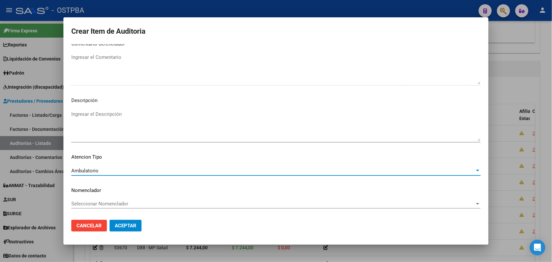
click at [130, 223] on span "Aceptar" at bounding box center [126, 226] width 22 height 6
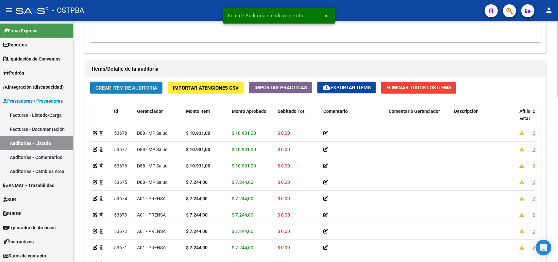
click at [153, 89] on span "Crear Item de Auditoria" at bounding box center [127, 88] width 62 height 6
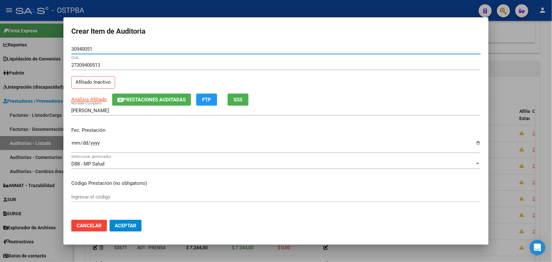
drag, startPoint x: 74, startPoint y: 145, endPoint x: 79, endPoint y: 146, distance: 5.1
click at [76, 146] on input "Ingresar la fecha" at bounding box center [276, 145] width 410 height 10
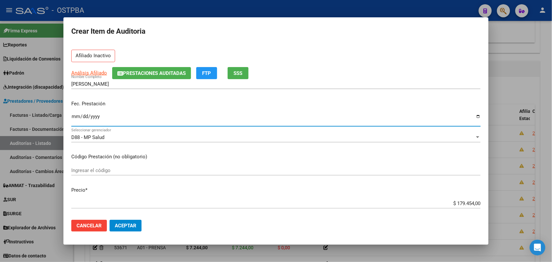
scroll to position [123, 0]
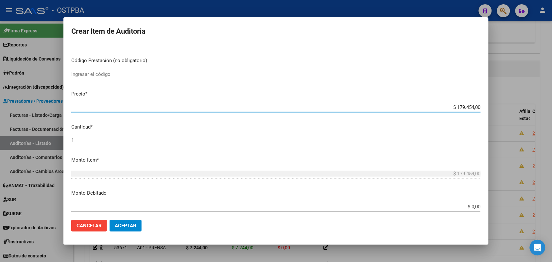
drag, startPoint x: 444, startPoint y: 107, endPoint x: 508, endPoint y: 107, distance: 64.1
click at [508, 107] on div "Crear Item de Auditoria 30940051 Nro Documento 27309400513 CUIL Afiliado Inacti…" at bounding box center [276, 131] width 552 height 262
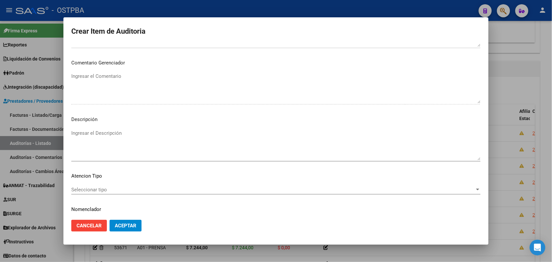
scroll to position [362, 0]
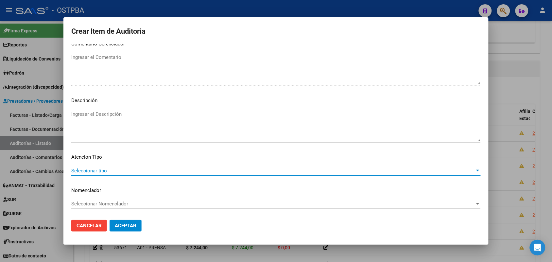
click at [101, 169] on span "Seleccionar tipo" at bounding box center [273, 171] width 404 height 6
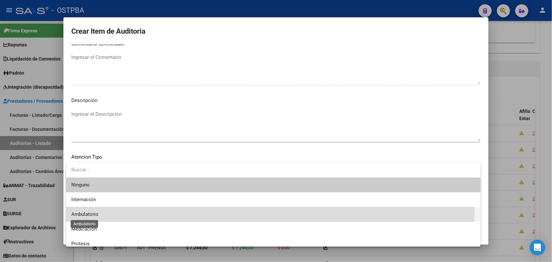
click at [97, 212] on span "Ambulatorio" at bounding box center [84, 214] width 27 height 6
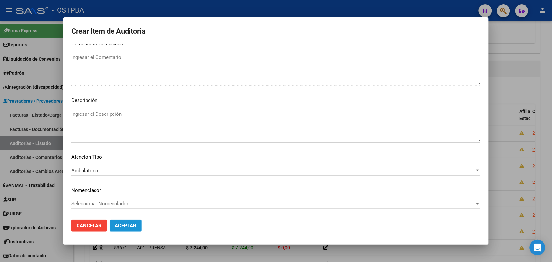
click at [127, 228] on button "Aceptar" at bounding box center [126, 226] width 32 height 12
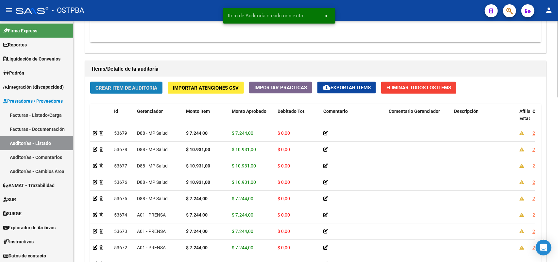
click at [141, 87] on span "Crear Item de Auditoria" at bounding box center [127, 88] width 62 height 6
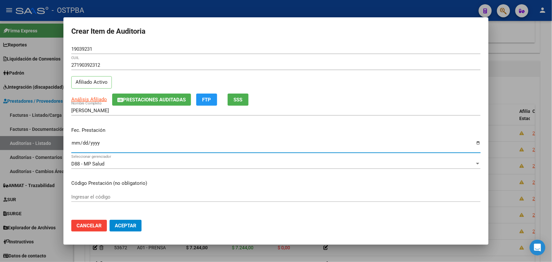
click at [78, 146] on input "Ingresar la fecha" at bounding box center [276, 145] width 410 height 10
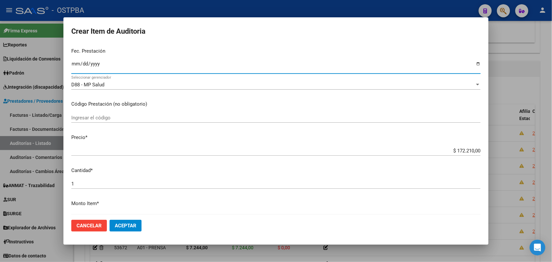
scroll to position [82, 0]
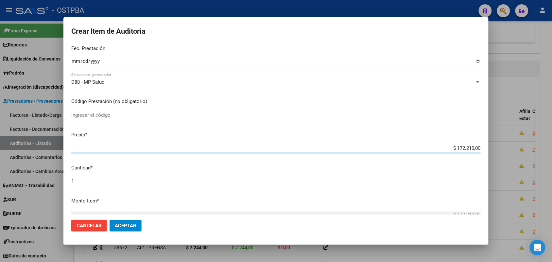
drag, startPoint x: 447, startPoint y: 147, endPoint x: 527, endPoint y: 149, distance: 80.2
click at [527, 149] on div "Crear Item de Auditoria 19039231 Nro Documento 27190392312 CUIL Afiliado Activo…" at bounding box center [276, 131] width 552 height 262
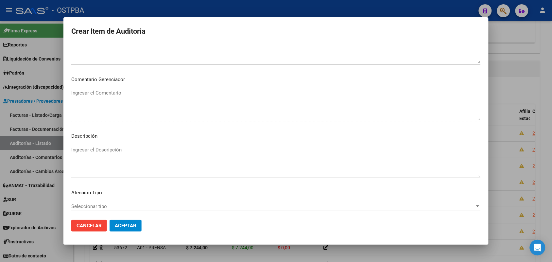
scroll to position [362, 0]
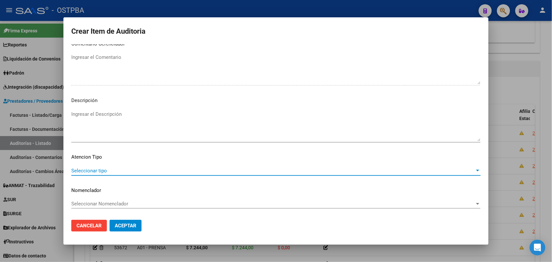
click at [102, 172] on span "Seleccionar tipo" at bounding box center [273, 171] width 404 height 6
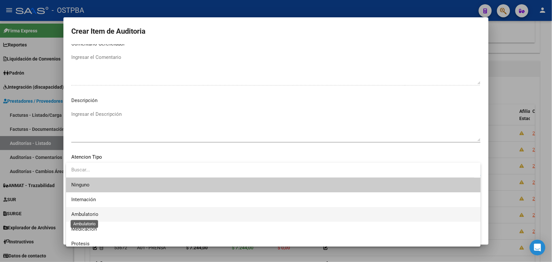
click at [97, 215] on span "Ambulatorio" at bounding box center [84, 214] width 27 height 6
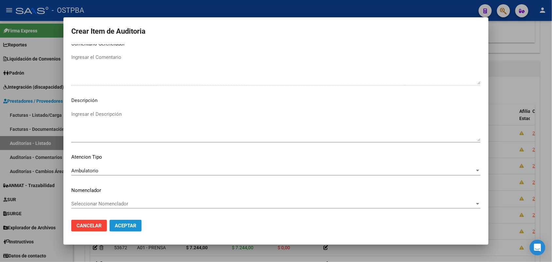
click at [123, 227] on span "Aceptar" at bounding box center [126, 226] width 22 height 6
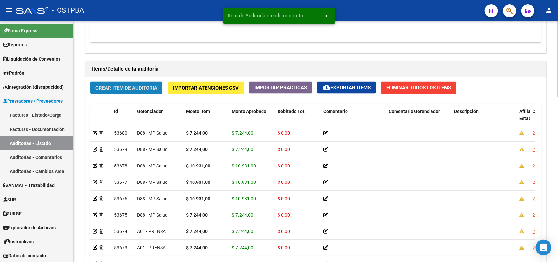
click at [134, 88] on span "Crear Item de Auditoria" at bounding box center [127, 88] width 62 height 6
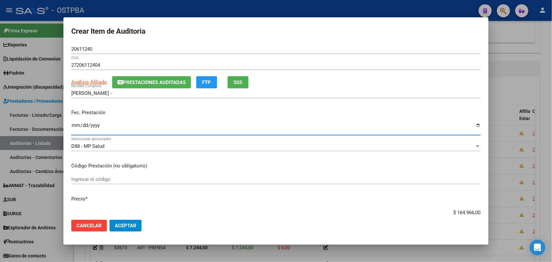
click at [74, 129] on input "Ingresar la fecha" at bounding box center [276, 128] width 410 height 10
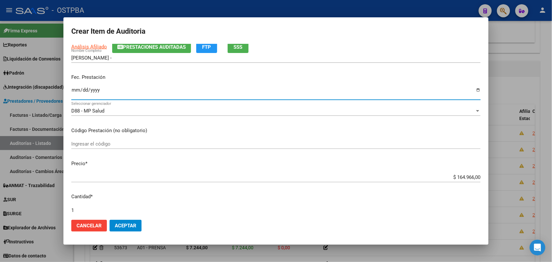
scroll to position [123, 0]
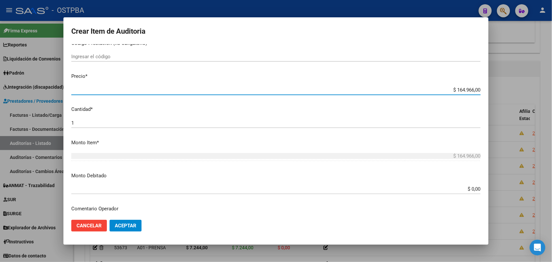
drag, startPoint x: 445, startPoint y: 87, endPoint x: 492, endPoint y: 81, distance: 47.4
click at [492, 81] on div "Crear Item de Auditoria 20611240 Nro Documento 27206112404 CUIL Análisis Afilia…" at bounding box center [276, 131] width 552 height 262
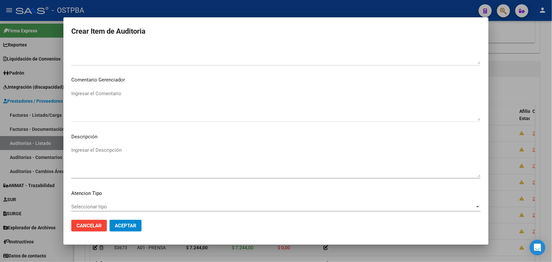
scroll to position [344, 0]
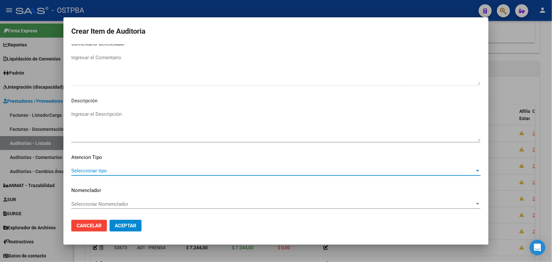
click at [102, 168] on span "Seleccionar tipo" at bounding box center [273, 171] width 404 height 6
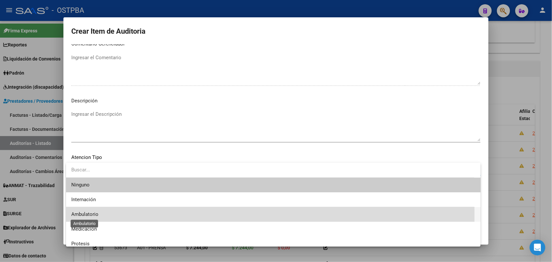
click at [95, 215] on span "Ambulatorio" at bounding box center [84, 214] width 27 height 6
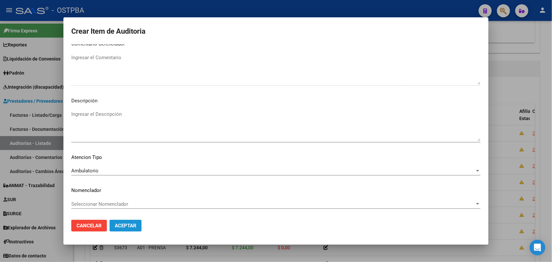
click at [125, 227] on span "Aceptar" at bounding box center [126, 226] width 22 height 6
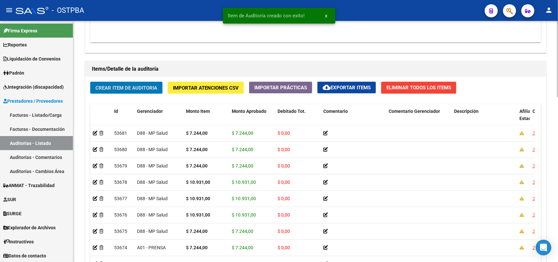
click at [141, 86] on span "Crear Item de Auditoria" at bounding box center [127, 88] width 62 height 6
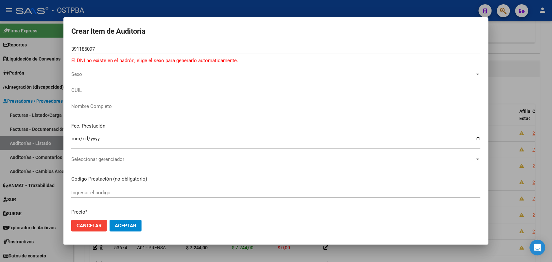
click at [36, 146] on div at bounding box center [276, 131] width 552 height 262
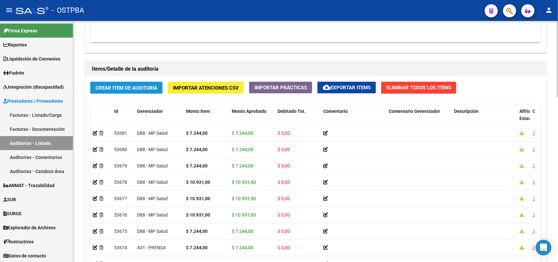
click at [115, 85] on span "Crear Item de Auditoria" at bounding box center [127, 88] width 62 height 6
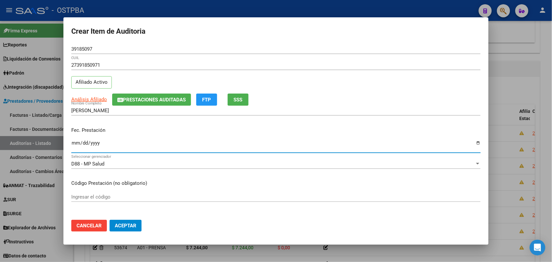
click at [75, 146] on input "Ingresar la fecha" at bounding box center [276, 145] width 410 height 10
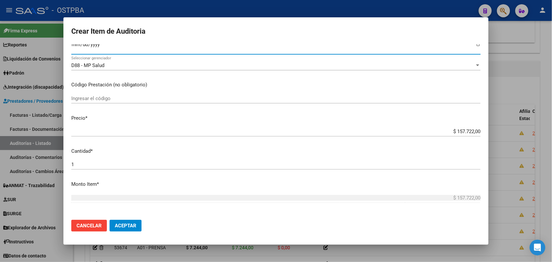
scroll to position [123, 0]
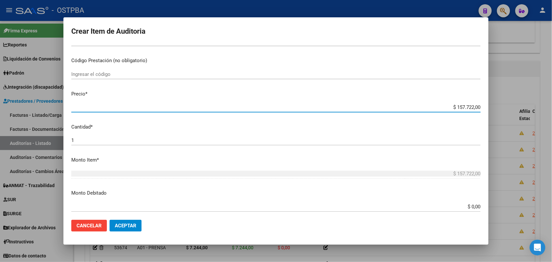
drag, startPoint x: 444, startPoint y: 109, endPoint x: 498, endPoint y: 105, distance: 54.1
click at [498, 105] on div "Crear Item de Auditoria 39185097 Nro Documento 27391850971 CUIL Afiliado Activo…" at bounding box center [276, 131] width 552 height 262
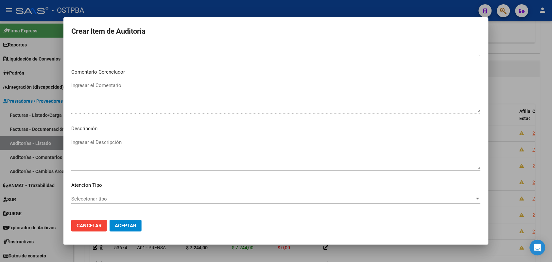
scroll to position [362, 0]
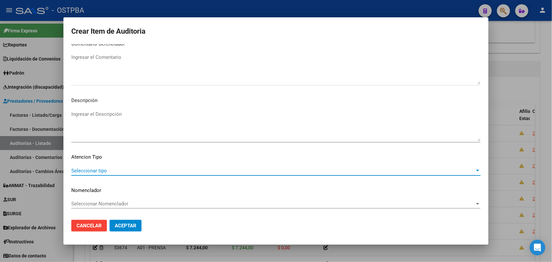
click at [98, 171] on span "Seleccionar tipo" at bounding box center [273, 171] width 404 height 6
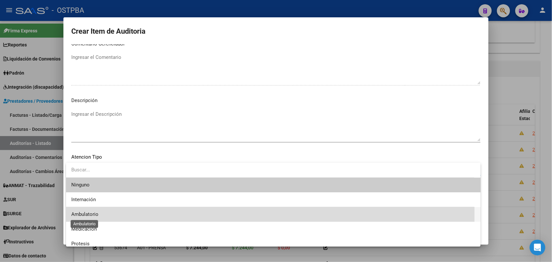
click at [91, 215] on span "Ambulatorio" at bounding box center [84, 214] width 27 height 6
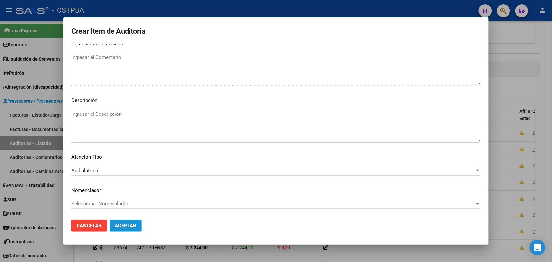
click at [118, 224] on span "Aceptar" at bounding box center [126, 226] width 22 height 6
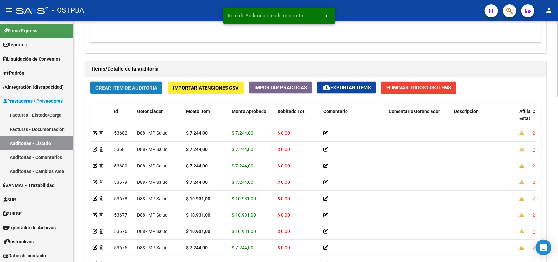
click at [137, 87] on span "Crear Item de Auditoria" at bounding box center [127, 88] width 62 height 6
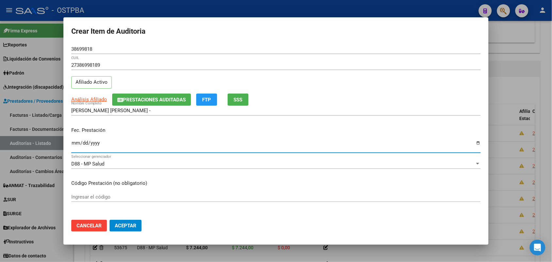
drag, startPoint x: 76, startPoint y: 148, endPoint x: 82, endPoint y: 148, distance: 6.2
click at [77, 148] on input "Ingresar la fecha" at bounding box center [276, 145] width 410 height 10
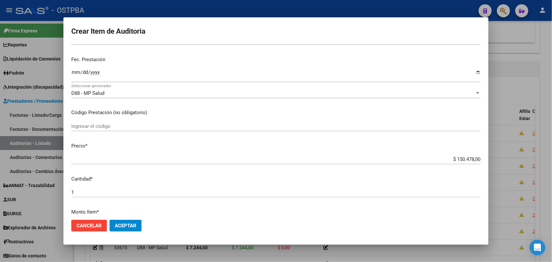
scroll to position [82, 0]
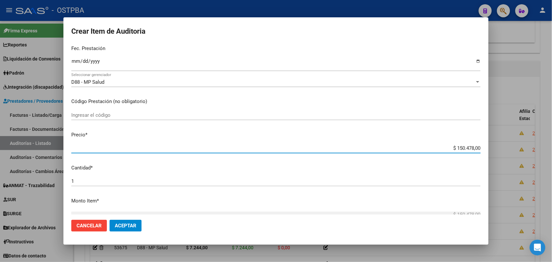
drag, startPoint x: 442, startPoint y: 151, endPoint x: 502, endPoint y: 149, distance: 60.5
click at [502, 149] on div "Crear Item de Auditoria 38699818 Nro Documento 27386998189 CUIL Afiliado Activo…" at bounding box center [276, 131] width 552 height 262
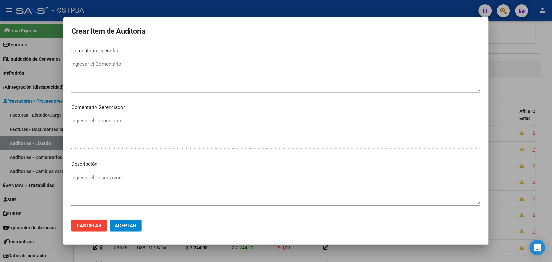
scroll to position [362, 0]
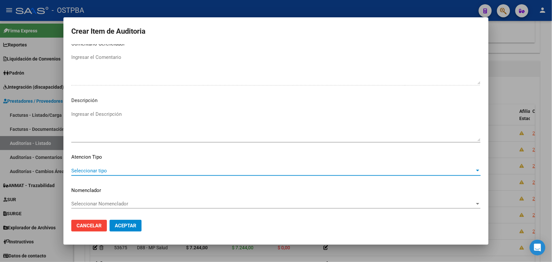
click at [100, 170] on span "Seleccionar tipo" at bounding box center [273, 171] width 404 height 6
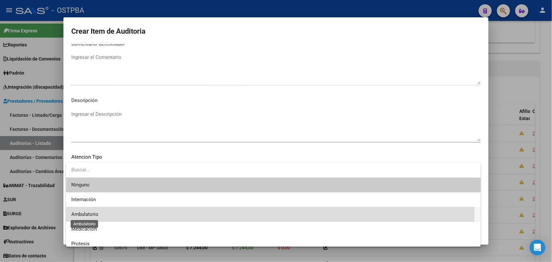
click at [94, 214] on span "Ambulatorio" at bounding box center [84, 214] width 27 height 6
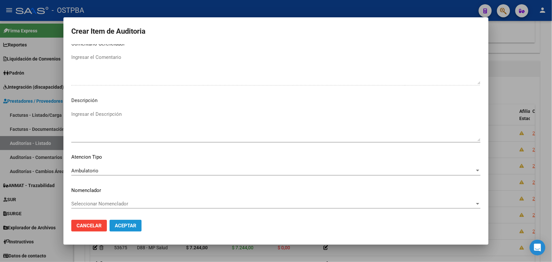
drag, startPoint x: 123, startPoint y: 224, endPoint x: 119, endPoint y: 217, distance: 8.5
click at [123, 224] on span "Aceptar" at bounding box center [126, 226] width 22 height 6
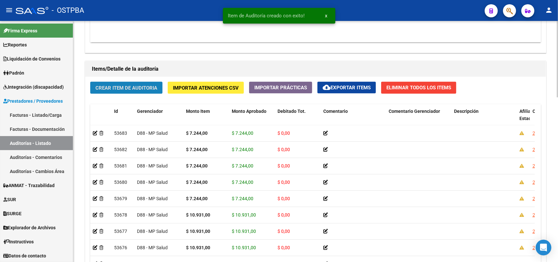
click at [143, 87] on span "Crear Item de Auditoria" at bounding box center [127, 88] width 62 height 6
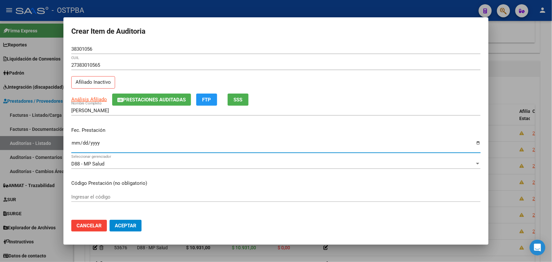
click at [78, 145] on input "Ingresar la fecha" at bounding box center [276, 145] width 410 height 10
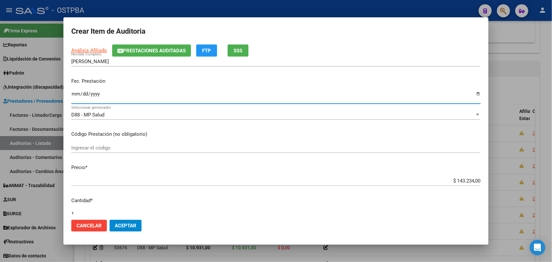
scroll to position [82, 0]
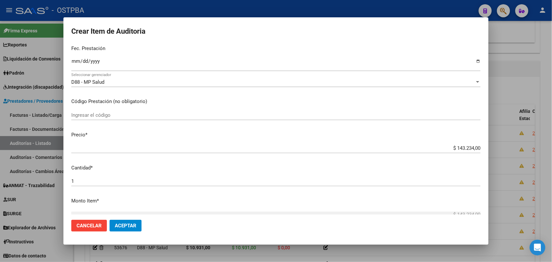
drag, startPoint x: 444, startPoint y: 151, endPoint x: 473, endPoint y: 158, distance: 30.2
click at [493, 153] on div "Crear Item de Auditoria 38301056 Nro Documento 27383010565 CUIL Afiliado Inacti…" at bounding box center [276, 131] width 552 height 262
click at [362, 162] on mat-dialog-content "38301056 Nro Documento 27383010565 CUIL Afiliado Inactivo Análisis Afiliado Pre…" at bounding box center [275, 129] width 425 height 170
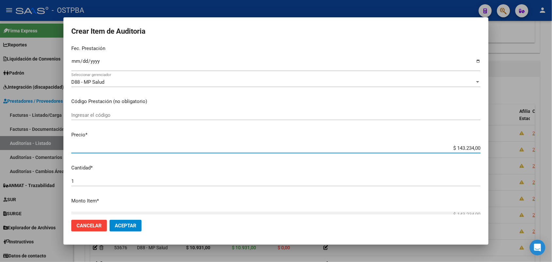
drag, startPoint x: 446, startPoint y: 148, endPoint x: 505, endPoint y: 151, distance: 60.0
click at [505, 151] on div "Crear Item de Auditoria 38301056 Nro Documento 27383010565 CUIL Afiliado Inacti…" at bounding box center [276, 131] width 552 height 262
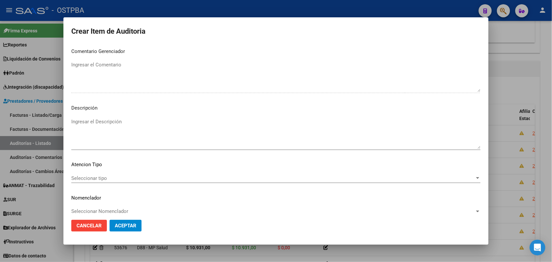
scroll to position [362, 0]
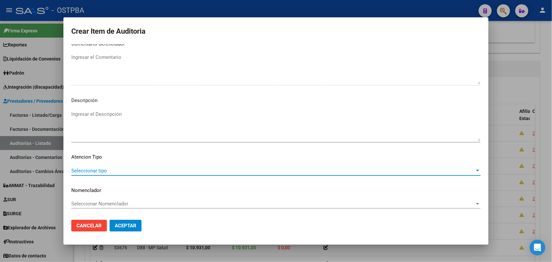
click at [98, 169] on span "Seleccionar tipo" at bounding box center [273, 171] width 404 height 6
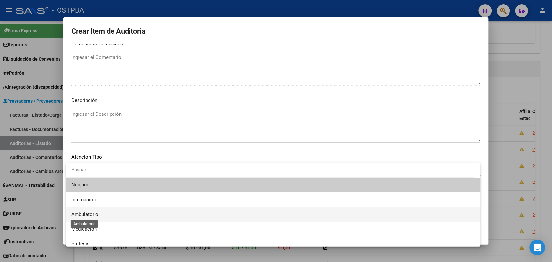
click at [90, 214] on span "Ambulatorio" at bounding box center [84, 214] width 27 height 6
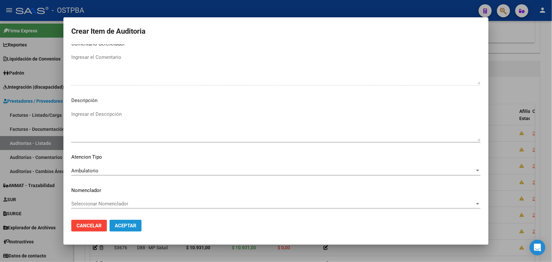
click at [127, 224] on span "Aceptar" at bounding box center [126, 226] width 22 height 6
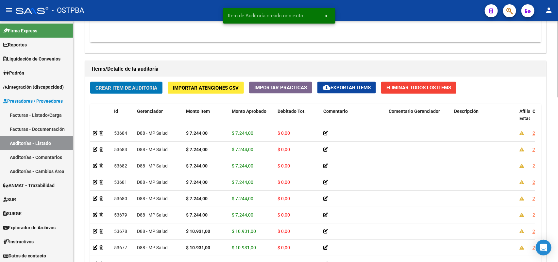
click at [152, 89] on span "Crear Item de Auditoria" at bounding box center [127, 88] width 62 height 6
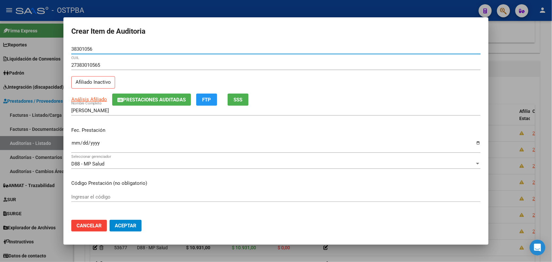
click at [77, 143] on input "Ingresar la fecha" at bounding box center [276, 145] width 410 height 10
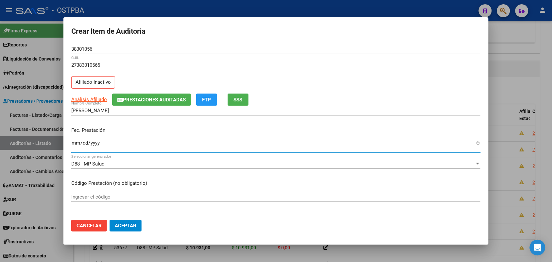
scroll to position [82, 0]
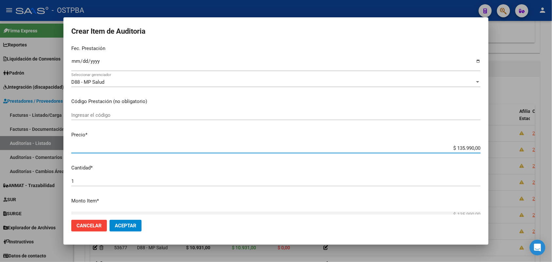
drag, startPoint x: 441, startPoint y: 148, endPoint x: 508, endPoint y: 148, distance: 67.1
click at [508, 148] on div "Crear Item de Auditoria 38301056 Nro Documento 27383010565 CUIL Afiliado Inacti…" at bounding box center [276, 131] width 552 height 262
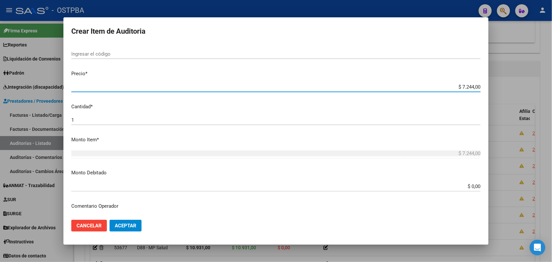
scroll to position [362, 0]
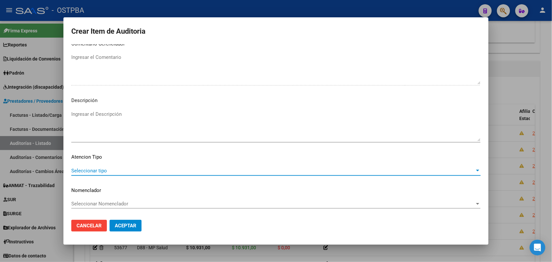
click at [104, 171] on span "Seleccionar tipo" at bounding box center [273, 171] width 404 height 6
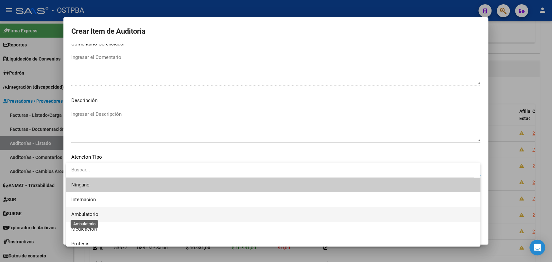
click at [93, 212] on span "Ambulatorio" at bounding box center [84, 214] width 27 height 6
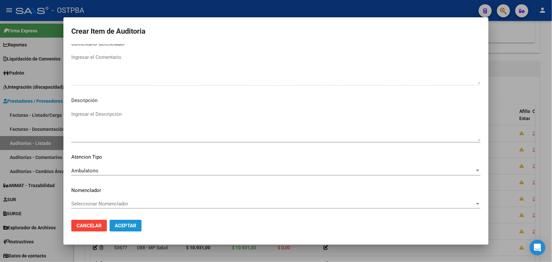
click at [123, 227] on span "Aceptar" at bounding box center [126, 226] width 22 height 6
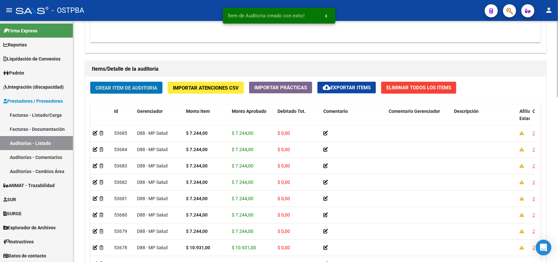
click at [150, 89] on span "Crear Item de Auditoria" at bounding box center [127, 88] width 62 height 6
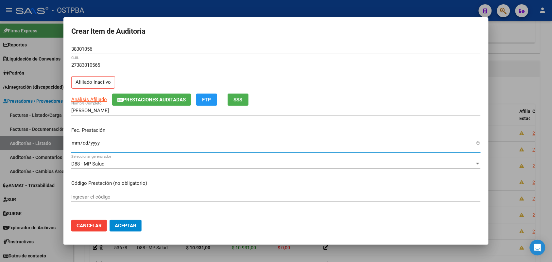
click at [74, 144] on input "Ingresar la fecha" at bounding box center [276, 145] width 410 height 10
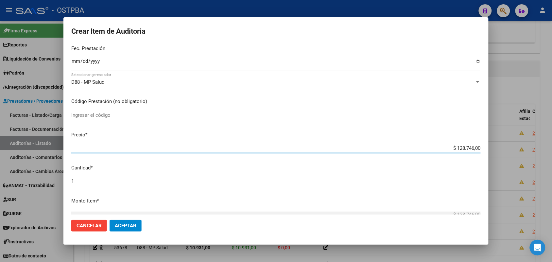
drag, startPoint x: 446, startPoint y: 150, endPoint x: 501, endPoint y: 147, distance: 54.7
click at [501, 147] on div "Crear Item de Auditoria 38301056 Nro Documento 27383010565 CUIL Afiliado Inacti…" at bounding box center [276, 131] width 552 height 262
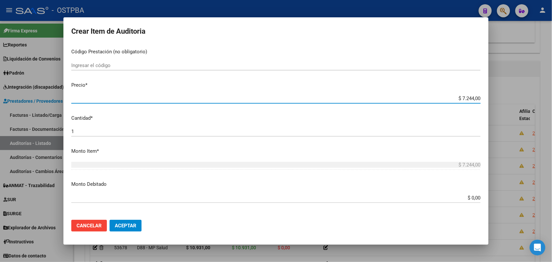
scroll to position [362, 0]
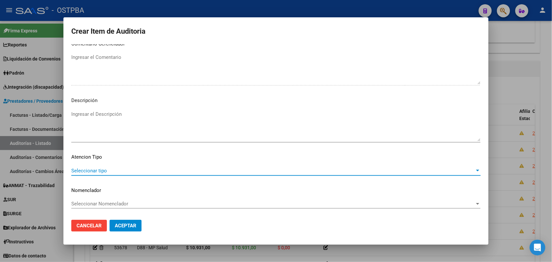
click at [92, 171] on span "Seleccionar tipo" at bounding box center [273, 171] width 404 height 6
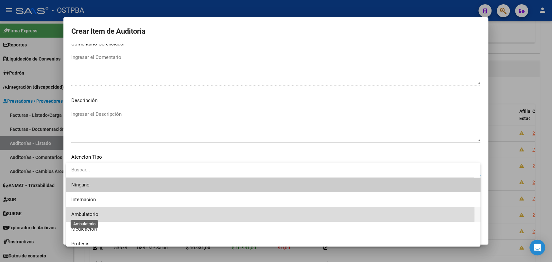
click at [87, 215] on span "Ambulatorio" at bounding box center [84, 214] width 27 height 6
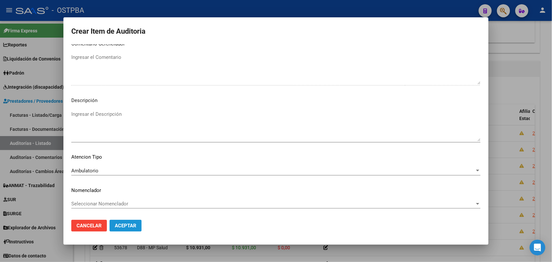
click at [126, 226] on span "Aceptar" at bounding box center [126, 226] width 22 height 6
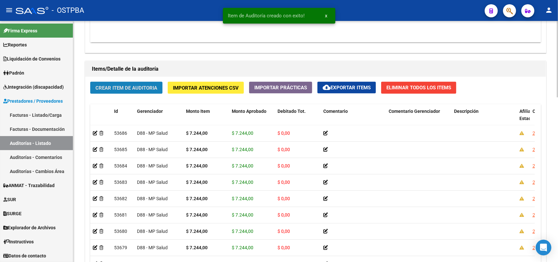
click at [140, 86] on span "Crear Item de Auditoria" at bounding box center [127, 88] width 62 height 6
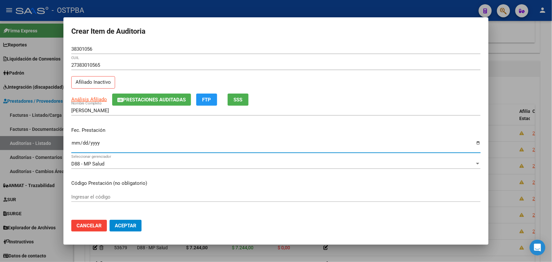
click at [72, 146] on input "Ingresar la fecha" at bounding box center [276, 145] width 410 height 10
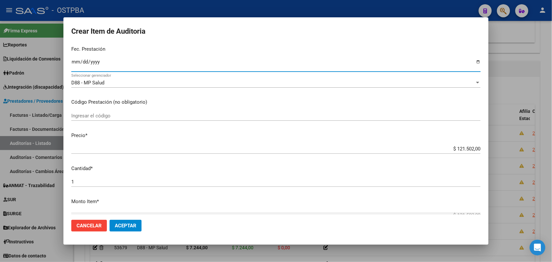
scroll to position [82, 0]
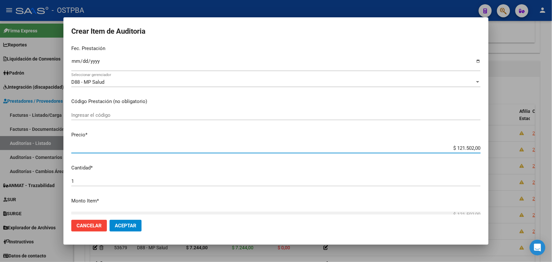
drag, startPoint x: 441, startPoint y: 149, endPoint x: 505, endPoint y: 149, distance: 64.4
click at [505, 149] on div "Crear Item de Auditoria 38301056 Nro Documento 27383010565 CUIL Afiliado Inacti…" at bounding box center [276, 131] width 552 height 262
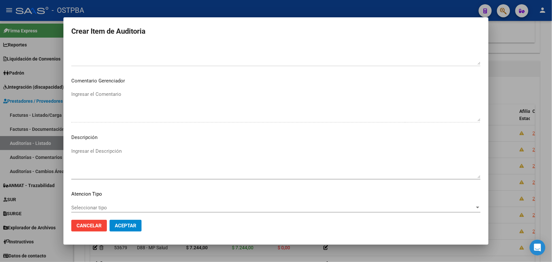
scroll to position [362, 0]
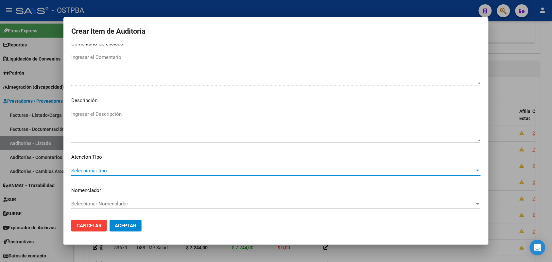
click at [101, 171] on span "Seleccionar tipo" at bounding box center [273, 171] width 404 height 6
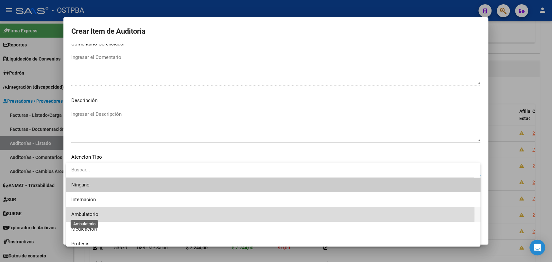
click at [92, 214] on span "Ambulatorio" at bounding box center [84, 214] width 27 height 6
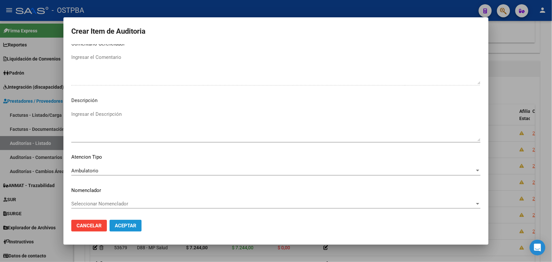
click at [120, 223] on span "Aceptar" at bounding box center [126, 226] width 22 height 6
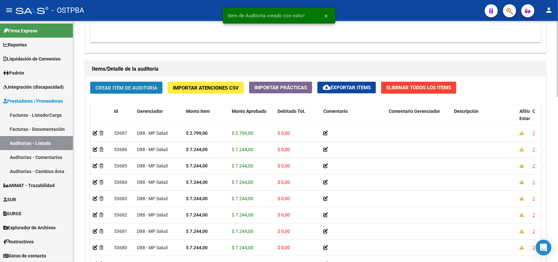
click at [145, 85] on span "Crear Item de Auditoria" at bounding box center [127, 88] width 62 height 6
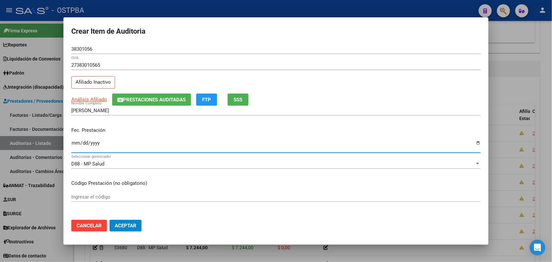
click at [76, 145] on input "Ingresar la fecha" at bounding box center [276, 145] width 410 height 10
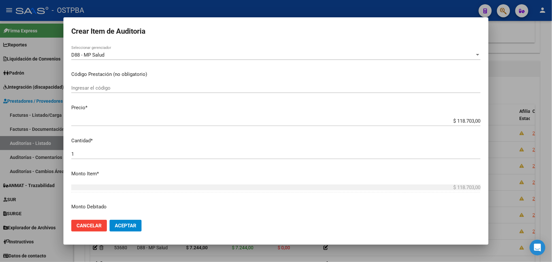
scroll to position [123, 0]
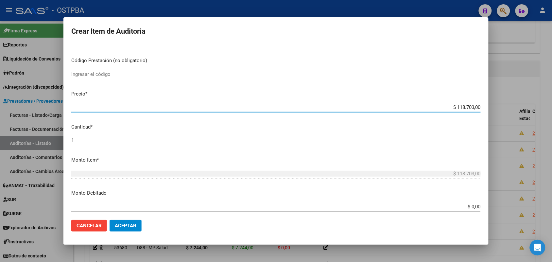
drag, startPoint x: 444, startPoint y: 109, endPoint x: 496, endPoint y: 109, distance: 52.3
click at [496, 109] on div "Crear Item de Auditoria 38301056 Nro Documento 27383010565 CUIL Afiliado Inacti…" at bounding box center [276, 131] width 552 height 262
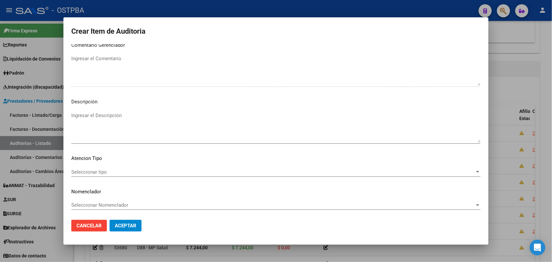
scroll to position [362, 0]
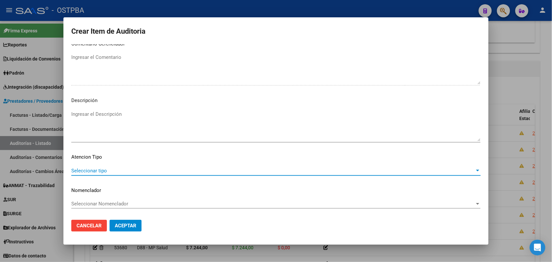
click at [101, 169] on span "Seleccionar tipo" at bounding box center [273, 171] width 404 height 6
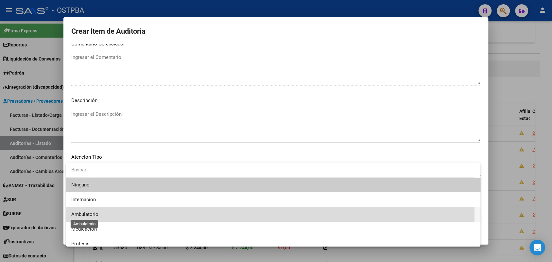
click at [97, 214] on span "Ambulatorio" at bounding box center [84, 214] width 27 height 6
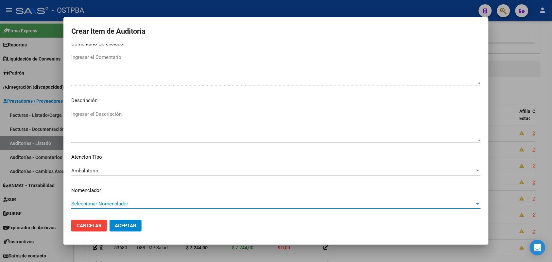
click at [108, 204] on span "Seleccionar Nomenclador" at bounding box center [273, 204] width 404 height 6
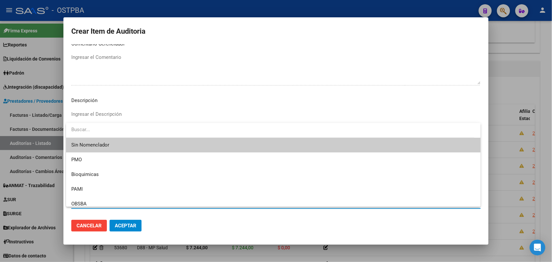
click at [164, 226] on div at bounding box center [276, 131] width 552 height 262
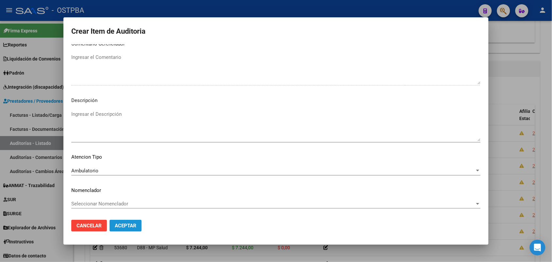
click at [130, 226] on span "Aceptar" at bounding box center [126, 226] width 22 height 6
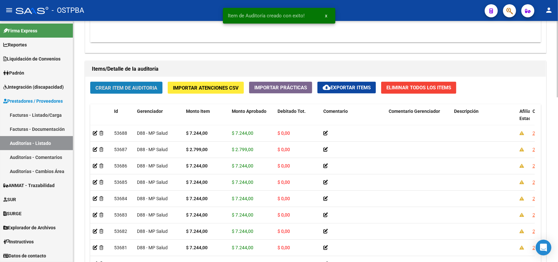
click at [151, 90] on button "Crear Item de Auditoria" at bounding box center [126, 88] width 72 height 12
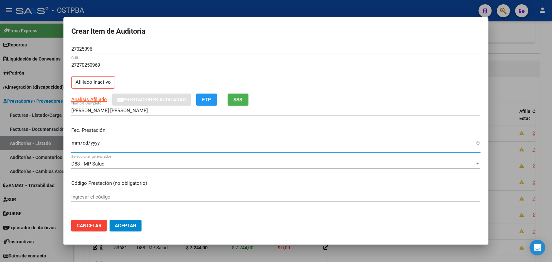
click at [75, 143] on input "Ingresar la fecha" at bounding box center [276, 145] width 410 height 10
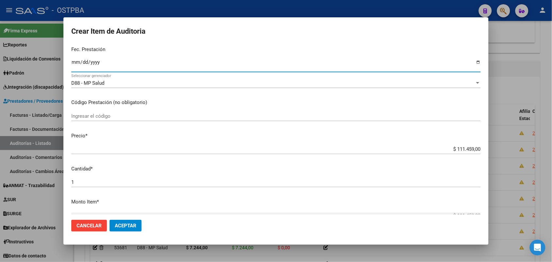
scroll to position [82, 0]
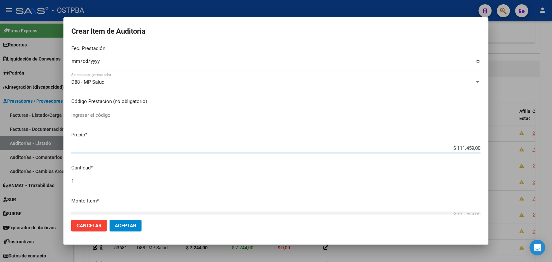
drag, startPoint x: 446, startPoint y: 151, endPoint x: 499, endPoint y: 149, distance: 53.7
click at [499, 149] on div "Crear Item de Auditoria 27025096 Nro Documento 27270250969 CUIL Afiliado Inacti…" at bounding box center [276, 131] width 552 height 262
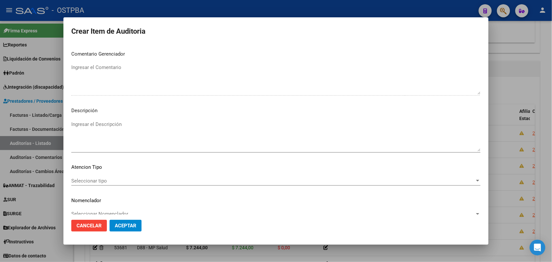
scroll to position [362, 0]
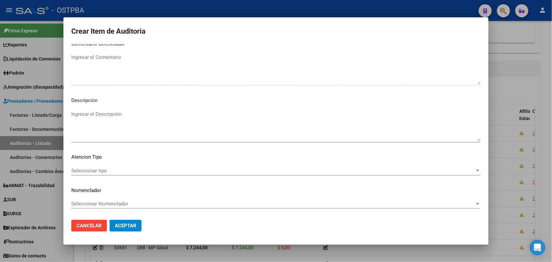
click at [99, 171] on span "Seleccionar tipo" at bounding box center [273, 171] width 404 height 6
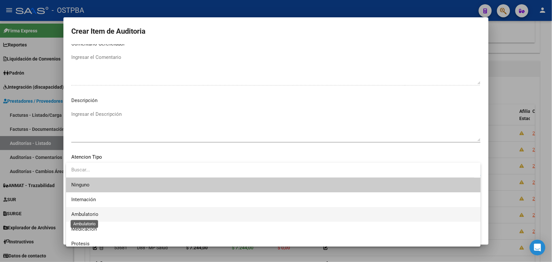
click at [92, 213] on span "Ambulatorio" at bounding box center [84, 214] width 27 height 6
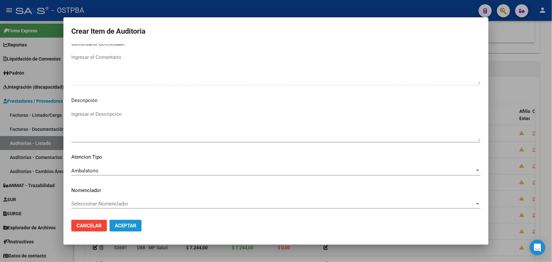
click at [124, 228] on button "Aceptar" at bounding box center [126, 226] width 32 height 12
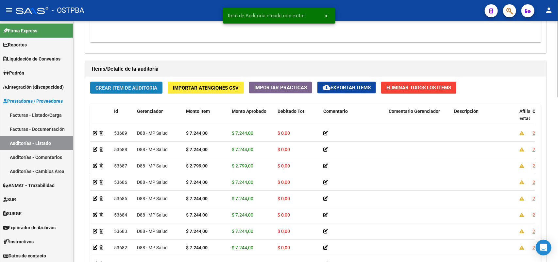
click at [155, 92] on button "Crear Item de Auditoria" at bounding box center [126, 88] width 72 height 12
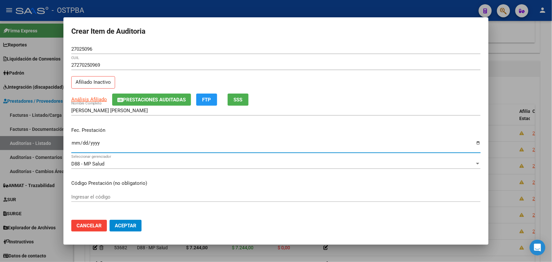
drag, startPoint x: 75, startPoint y: 146, endPoint x: 99, endPoint y: 150, distance: 24.6
click at [76, 146] on input "Ingresar la fecha" at bounding box center [276, 145] width 410 height 10
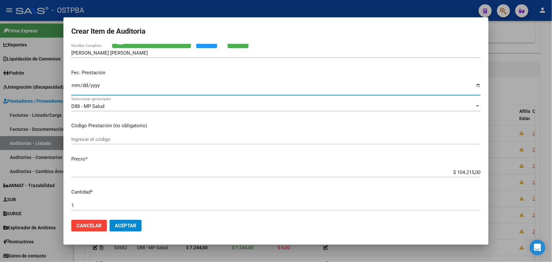
scroll to position [82, 0]
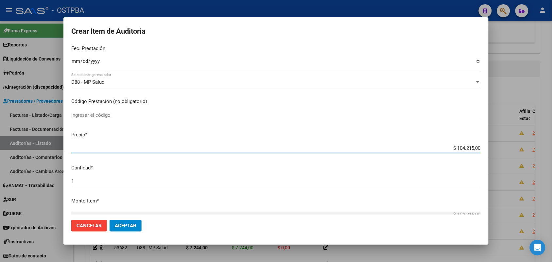
drag, startPoint x: 447, startPoint y: 148, endPoint x: 510, endPoint y: 150, distance: 63.2
click at [510, 150] on div "Crear Item de Auditoria 27025096 Nro Documento 27270250969 CUIL Afiliado Inacti…" at bounding box center [276, 131] width 552 height 262
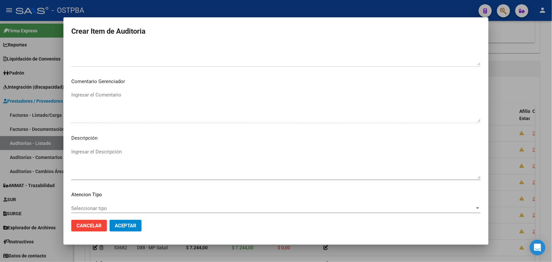
scroll to position [362, 0]
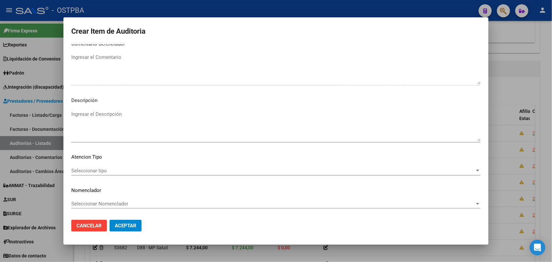
click at [99, 168] on span "Seleccionar tipo" at bounding box center [273, 171] width 404 height 6
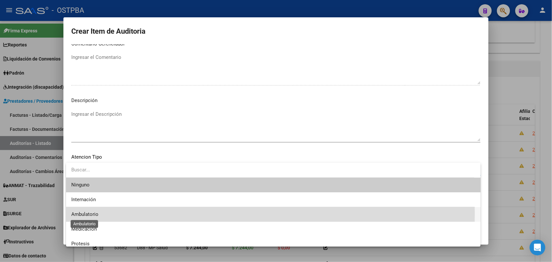
click at [85, 214] on span "Ambulatorio" at bounding box center [84, 214] width 27 height 6
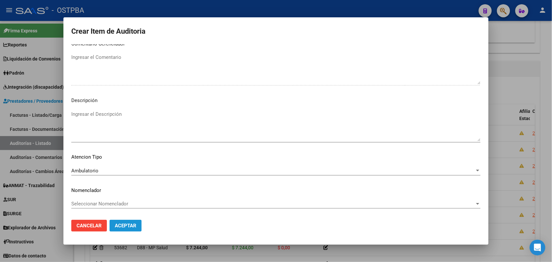
click at [118, 221] on button "Aceptar" at bounding box center [126, 226] width 32 height 12
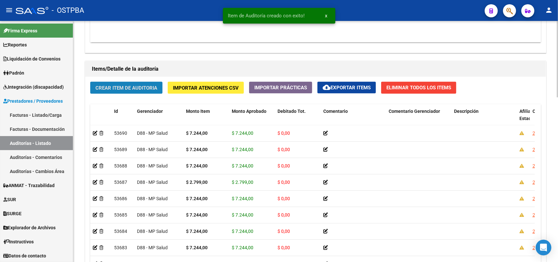
click at [145, 88] on span "Crear Item de Auditoria" at bounding box center [127, 88] width 62 height 6
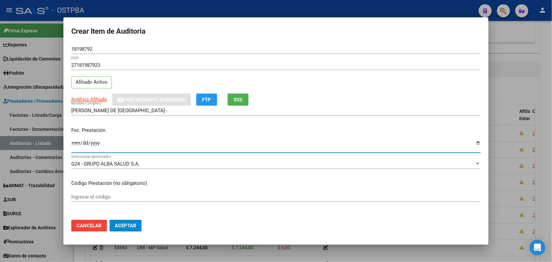
click at [74, 148] on input "Ingresar la fecha" at bounding box center [276, 145] width 410 height 10
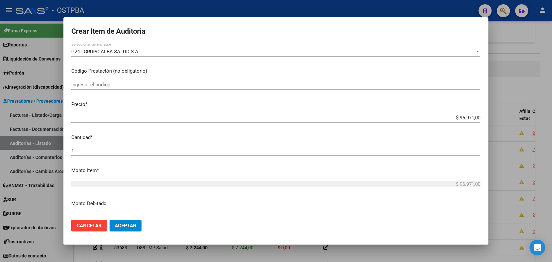
scroll to position [123, 0]
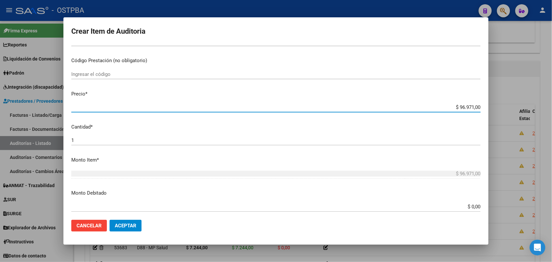
drag, startPoint x: 448, startPoint y: 109, endPoint x: 506, endPoint y: 107, distance: 58.9
click at [506, 107] on div "Crear Item de Auditoria 18198792 Nro Documento 27181987923 CUIL Afiliado Activo…" at bounding box center [276, 131] width 552 height 262
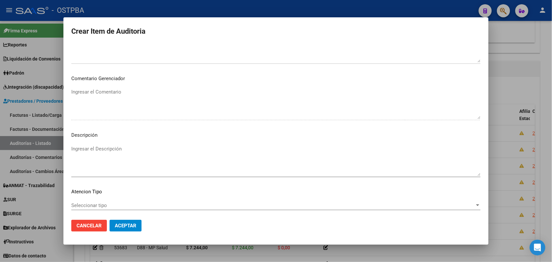
scroll to position [362, 0]
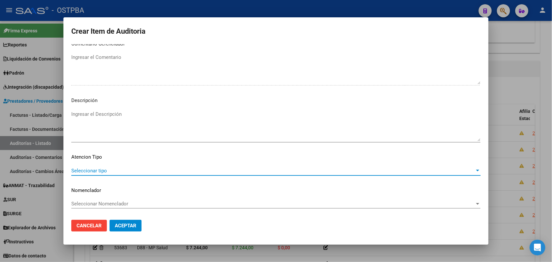
click at [85, 168] on span "Seleccionar tipo" at bounding box center [273, 171] width 404 height 6
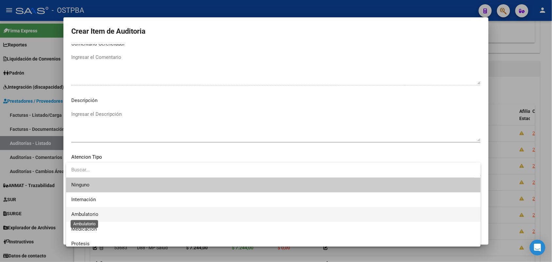
click at [94, 213] on span "Ambulatorio" at bounding box center [84, 214] width 27 height 6
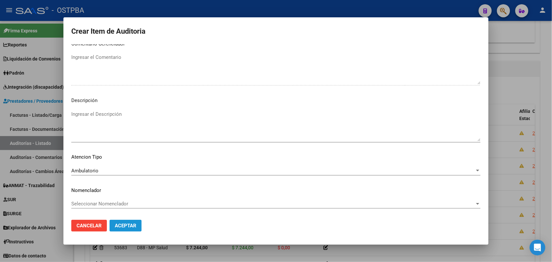
click at [130, 223] on span "Aceptar" at bounding box center [126, 226] width 22 height 6
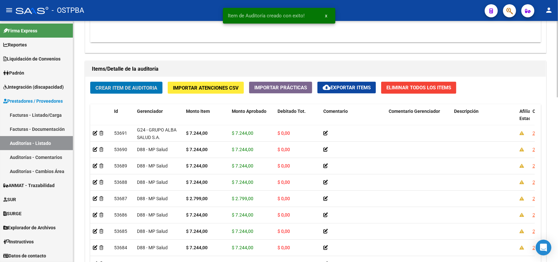
click at [150, 85] on span "Crear Item de Auditoria" at bounding box center [127, 88] width 62 height 6
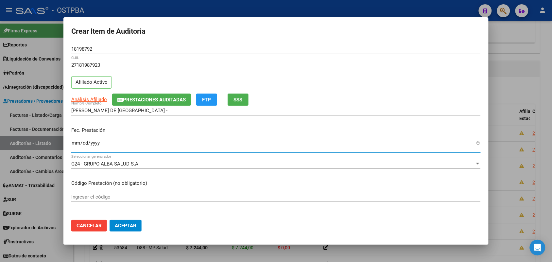
click at [76, 146] on input "Ingresar la fecha" at bounding box center [276, 145] width 410 height 10
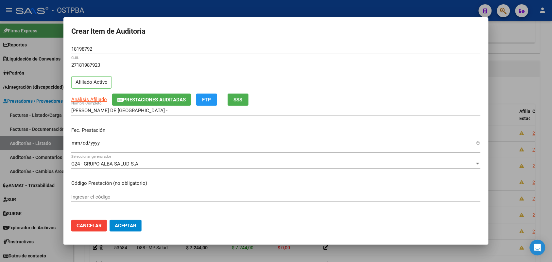
scroll to position [123, 0]
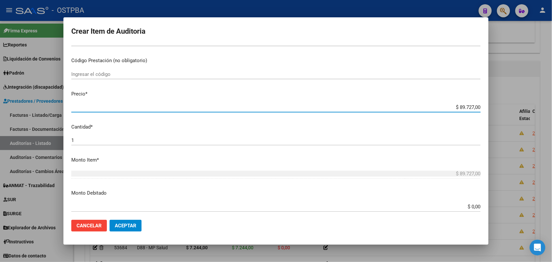
drag, startPoint x: 450, startPoint y: 107, endPoint x: 500, endPoint y: 109, distance: 50.1
click at [500, 109] on div "Crear Item de Auditoria 18198792 Nro Documento 27181987923 CUIL Afiliado Activo…" at bounding box center [276, 131] width 552 height 262
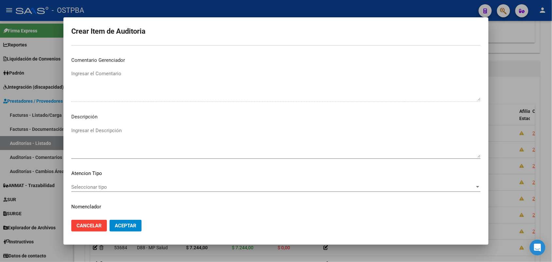
scroll to position [362, 0]
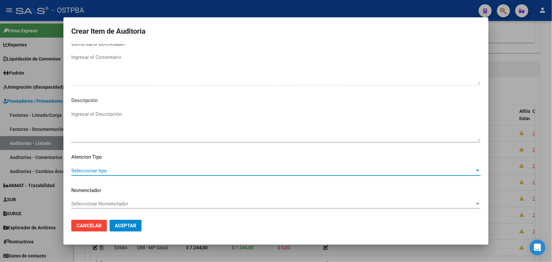
click at [100, 170] on span "Seleccionar tipo" at bounding box center [273, 171] width 404 height 6
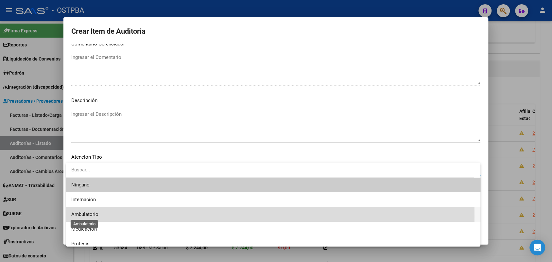
click at [96, 217] on span "Ambulatorio" at bounding box center [84, 214] width 27 height 6
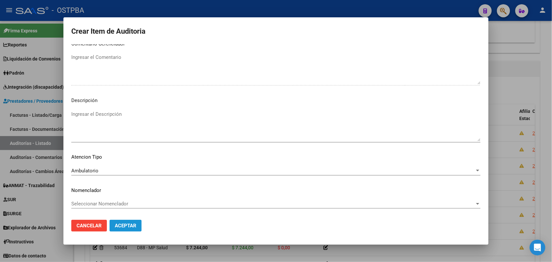
drag, startPoint x: 129, startPoint y: 222, endPoint x: 131, endPoint y: 204, distance: 17.4
click at [129, 220] on button "Aceptar" at bounding box center [126, 226] width 32 height 12
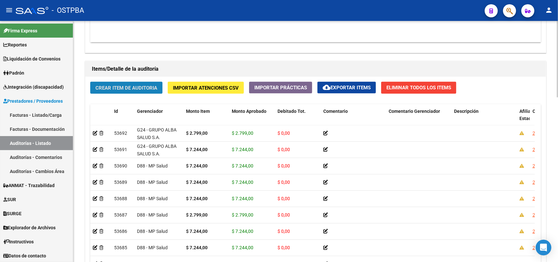
click at [136, 87] on span "Crear Item de Auditoria" at bounding box center [127, 88] width 62 height 6
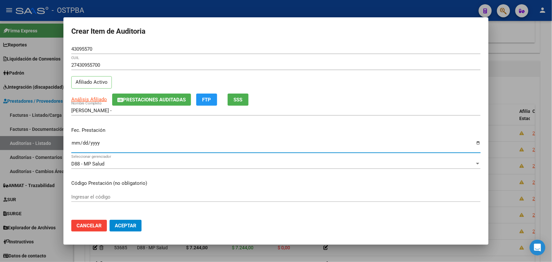
click at [73, 143] on input "Ingresar la fecha" at bounding box center [276, 145] width 410 height 10
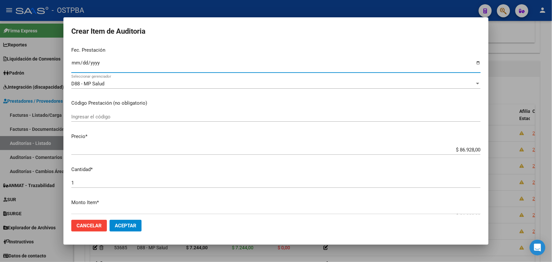
scroll to position [82, 0]
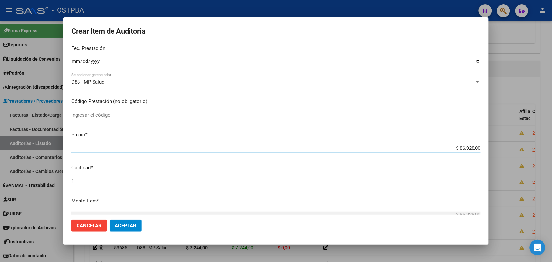
drag, startPoint x: 446, startPoint y: 149, endPoint x: 506, endPoint y: 145, distance: 60.7
click at [506, 145] on div "Crear Item de Auditoria 43095570 Nro Documento 27430955700 CUIL Afiliado Activo…" at bounding box center [276, 131] width 552 height 262
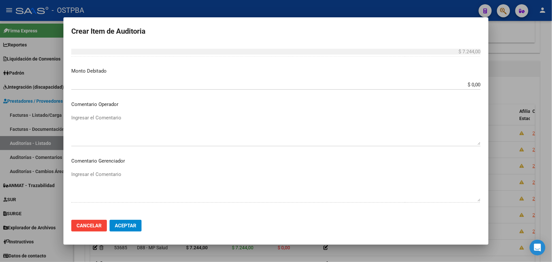
scroll to position [362, 0]
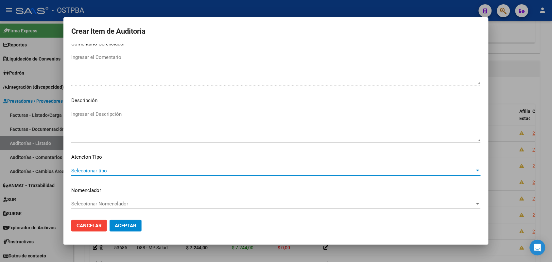
click at [97, 169] on span "Seleccionar tipo" at bounding box center [273, 171] width 404 height 6
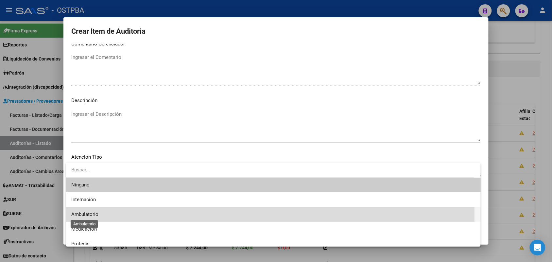
click at [88, 216] on span "Ambulatorio" at bounding box center [84, 214] width 27 height 6
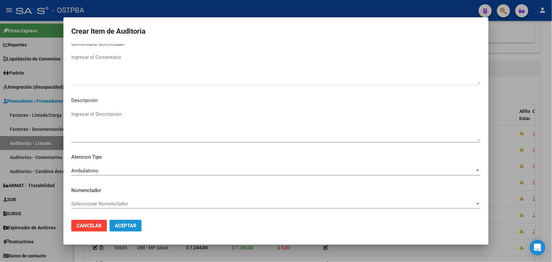
click at [118, 225] on span "Aceptar" at bounding box center [126, 226] width 22 height 6
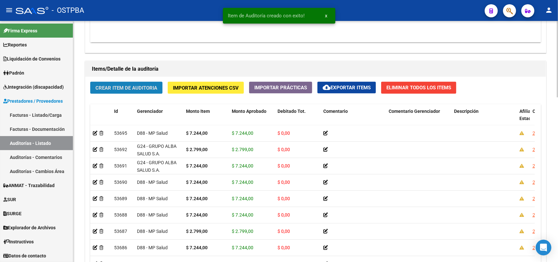
click at [132, 92] on button "Crear Item de Auditoria" at bounding box center [126, 88] width 72 height 12
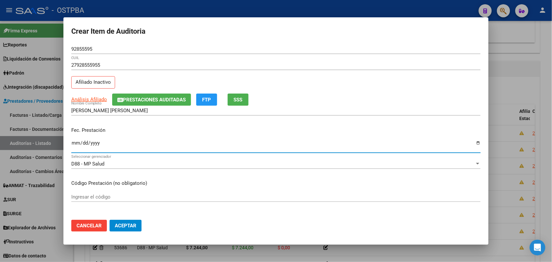
click at [75, 146] on input "Ingresar la fecha" at bounding box center [276, 145] width 410 height 10
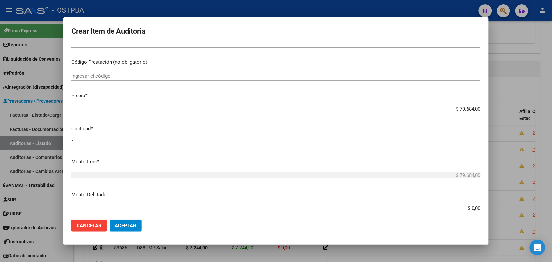
scroll to position [123, 0]
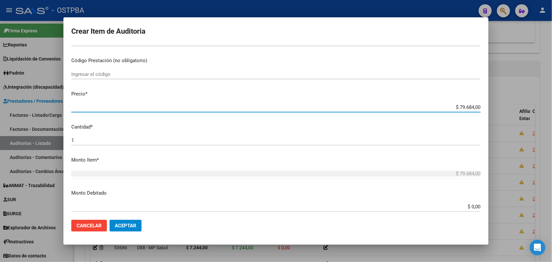
drag, startPoint x: 444, startPoint y: 107, endPoint x: 498, endPoint y: 105, distance: 54.0
click at [498, 105] on div "Crear Item de Auditoria 92855595 Nro Documento 27928555955 CUIL Afiliado Inacti…" at bounding box center [276, 131] width 552 height 262
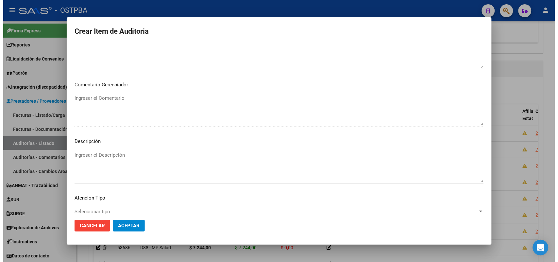
scroll to position [280, 0]
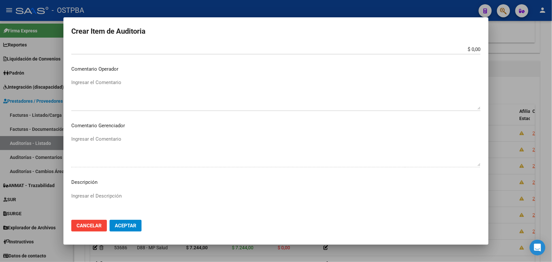
click at [40, 186] on div at bounding box center [276, 131] width 552 height 262
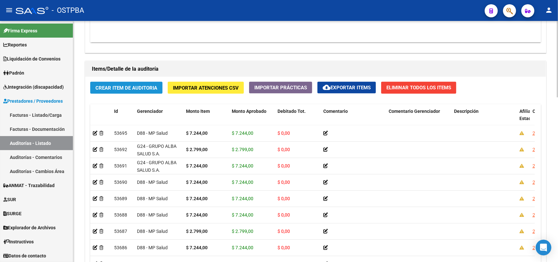
click at [140, 88] on span "Crear Item de Auditoria" at bounding box center [127, 88] width 62 height 6
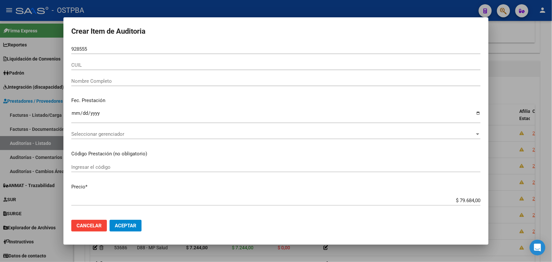
click at [8, 138] on div at bounding box center [276, 131] width 552 height 262
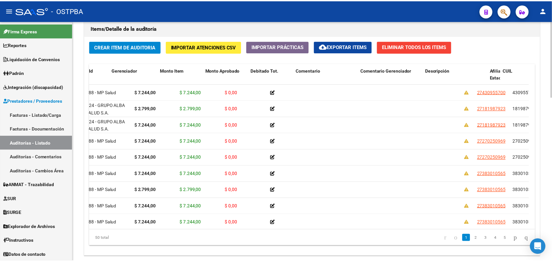
scroll to position [0, 0]
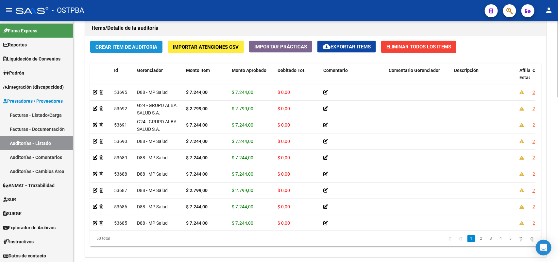
click at [146, 46] on span "Crear Item de Auditoria" at bounding box center [127, 47] width 62 height 6
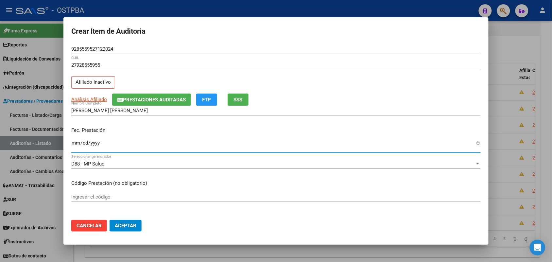
click at [74, 147] on input "Ingresar la fecha" at bounding box center [276, 145] width 410 height 10
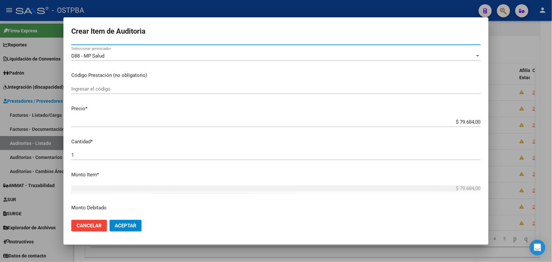
scroll to position [123, 0]
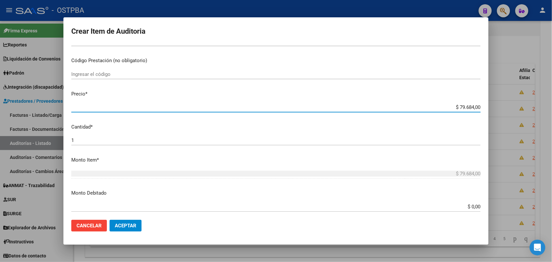
drag, startPoint x: 443, startPoint y: 107, endPoint x: 515, endPoint y: 115, distance: 71.7
click at [515, 115] on div "Crear Item de Auditoria 9285559527122024 Nro Documento 27928555955 CUIL Afiliad…" at bounding box center [276, 131] width 552 height 262
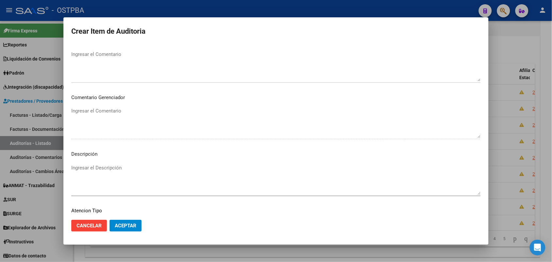
scroll to position [362, 0]
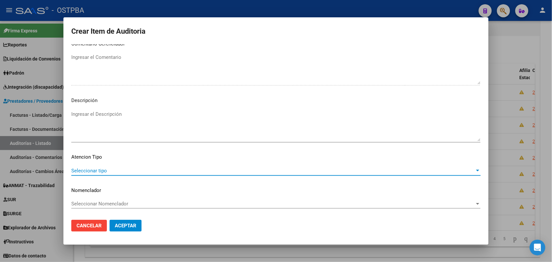
click at [95, 171] on span "Seleccionar tipo" at bounding box center [273, 171] width 404 height 6
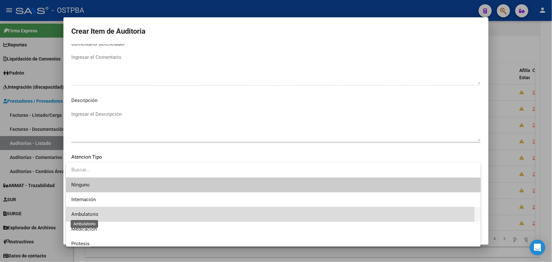
click at [96, 214] on span "Ambulatorio" at bounding box center [84, 214] width 27 height 6
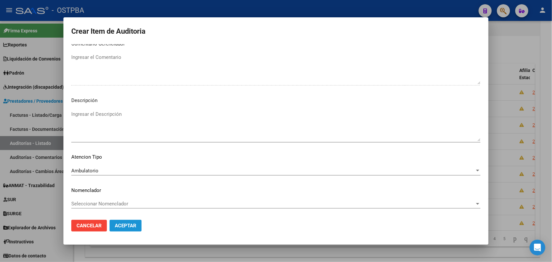
click at [126, 225] on span "Aceptar" at bounding box center [126, 226] width 22 height 6
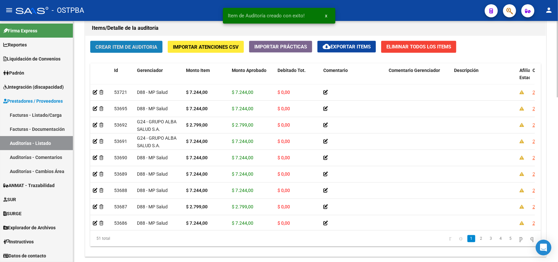
click at [154, 51] on button "Crear Item de Auditoria" at bounding box center [126, 47] width 72 height 12
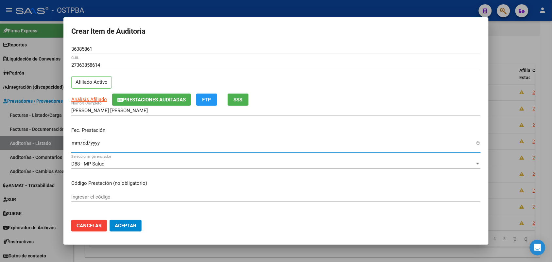
click at [78, 146] on input "Ingresar la fecha" at bounding box center [276, 145] width 410 height 10
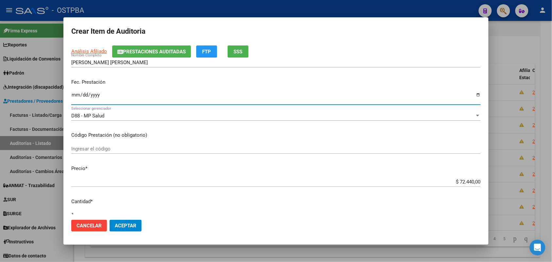
scroll to position [123, 0]
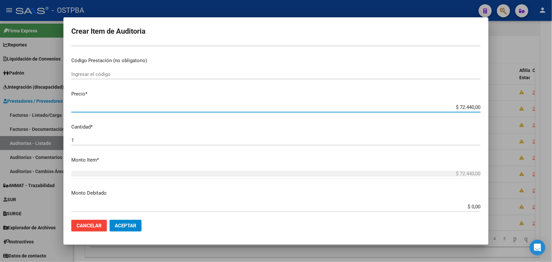
drag, startPoint x: 439, startPoint y: 108, endPoint x: 518, endPoint y: 113, distance: 79.0
click at [518, 113] on div "Crear Item de Auditoria 36385861 Nro Documento 27363858614 CUIL Afiliado Activo…" at bounding box center [276, 131] width 552 height 262
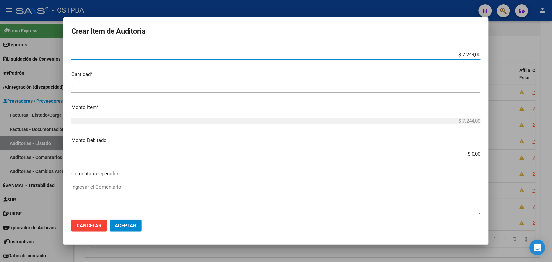
scroll to position [362, 0]
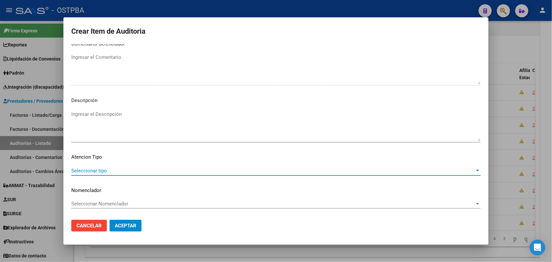
click at [92, 168] on span "Seleccionar tipo" at bounding box center [273, 171] width 404 height 6
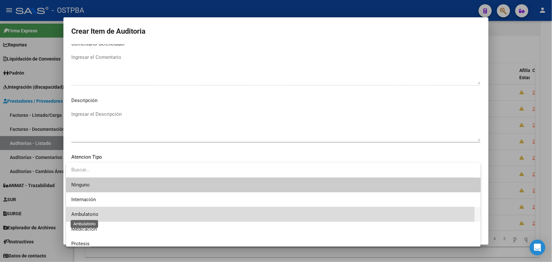
click at [92, 215] on span "Ambulatorio" at bounding box center [84, 214] width 27 height 6
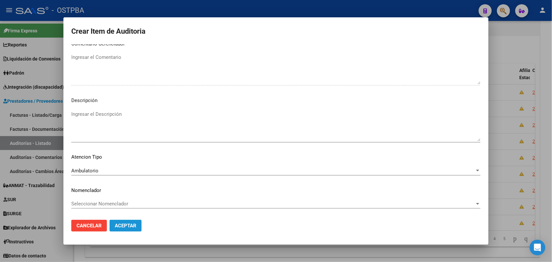
click at [120, 226] on span "Aceptar" at bounding box center [126, 226] width 22 height 6
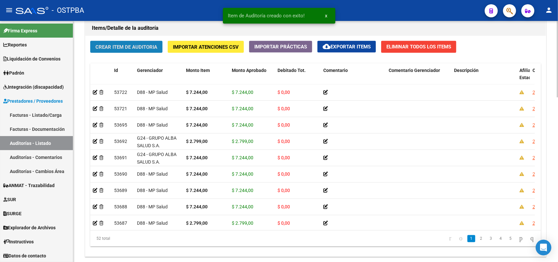
click at [153, 48] on span "Crear Item de Auditoria" at bounding box center [127, 47] width 62 height 6
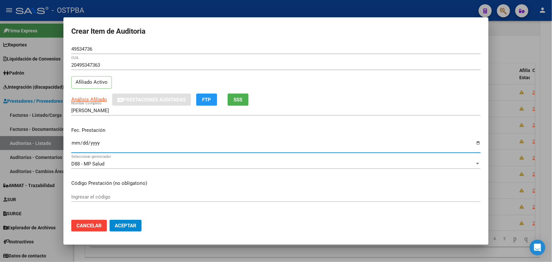
click at [77, 149] on input "Ingresar la fecha" at bounding box center [276, 145] width 410 height 10
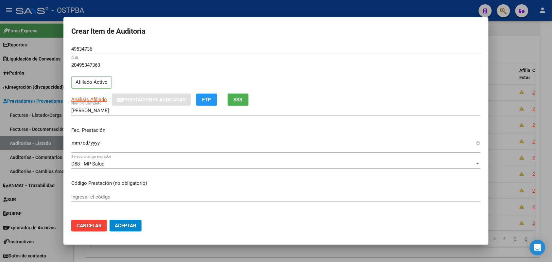
scroll to position [82, 0]
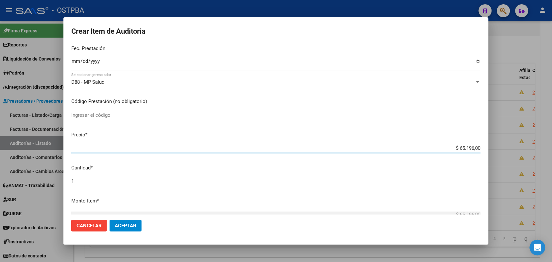
drag, startPoint x: 447, startPoint y: 148, endPoint x: 497, endPoint y: 150, distance: 50.1
click at [497, 150] on div "Crear Item de Auditoria 49534736 Nro Documento 20495347363 CUIL Afiliado Activo…" at bounding box center [276, 131] width 552 height 262
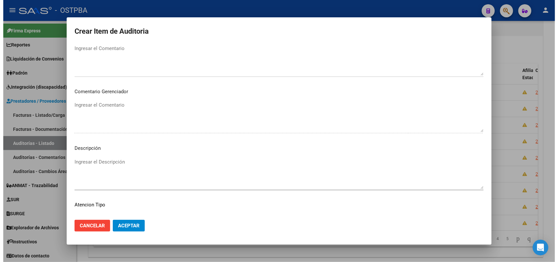
scroll to position [362, 0]
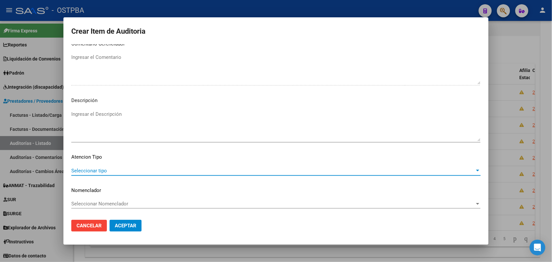
click at [99, 169] on span "Seleccionar tipo" at bounding box center [273, 171] width 404 height 6
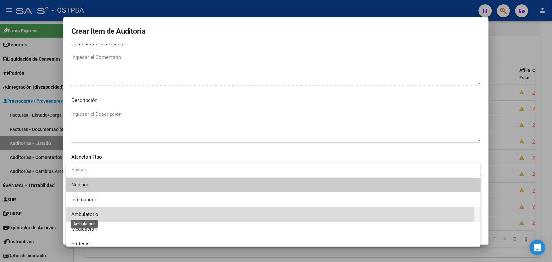
click at [93, 213] on span "Ambulatorio" at bounding box center [84, 214] width 27 height 6
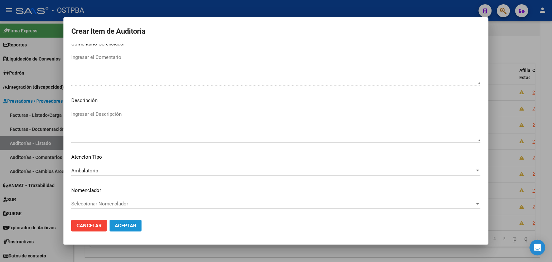
click at [133, 224] on span "Aceptar" at bounding box center [126, 226] width 22 height 6
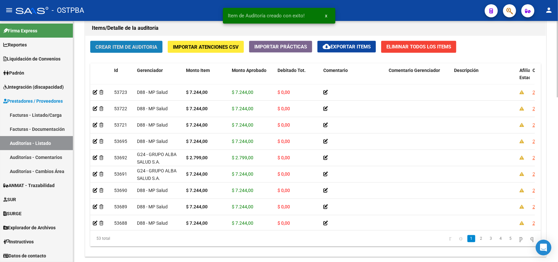
click at [151, 46] on span "Crear Item de Auditoria" at bounding box center [127, 47] width 62 height 6
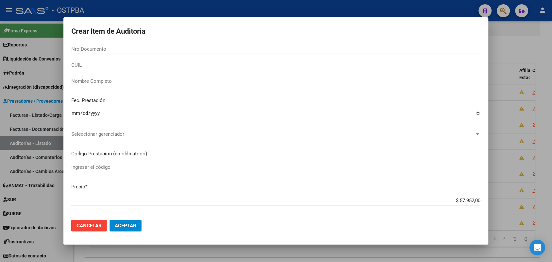
drag, startPoint x: 526, startPoint y: 124, endPoint x: 521, endPoint y: 126, distance: 5.2
click at [524, 125] on div at bounding box center [276, 131] width 552 height 262
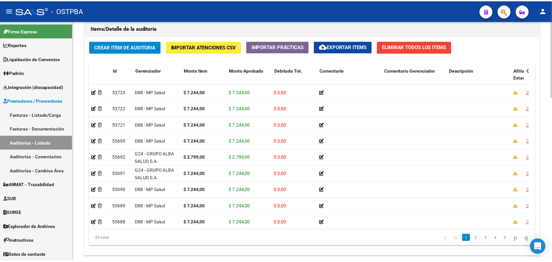
scroll to position [0, 0]
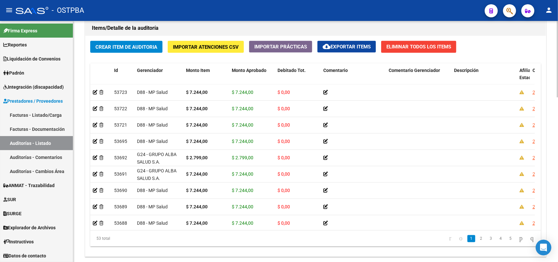
click at [139, 44] on span "Crear Item de Auditoria" at bounding box center [127, 47] width 62 height 6
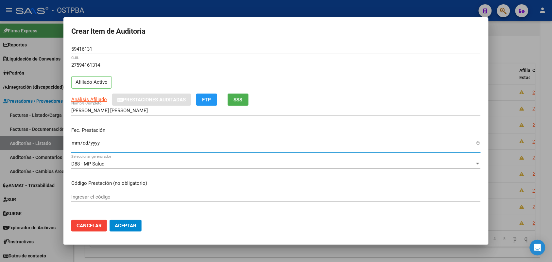
click at [75, 146] on input "Ingresar la fecha" at bounding box center [276, 145] width 410 height 10
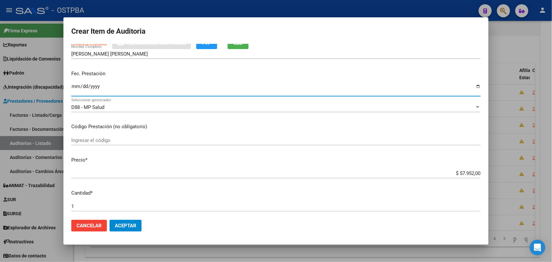
scroll to position [82, 0]
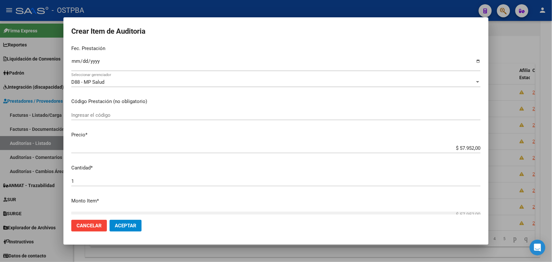
drag, startPoint x: 442, startPoint y: 144, endPoint x: 456, endPoint y: 159, distance: 20.8
click at [481, 150] on mat-dialog-content "59416131 Nro Documento 27594161314 CUIL Afiliado Activo Análisis Afiliado Prest…" at bounding box center [275, 129] width 425 height 170
click at [355, 170] on p "Cantidad *" at bounding box center [276, 168] width 410 height 8
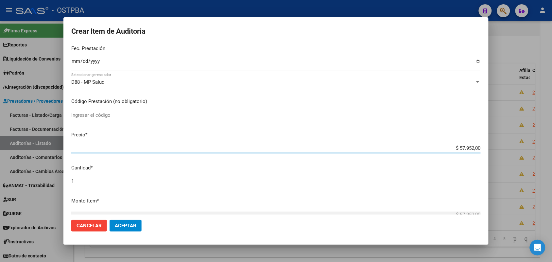
drag, startPoint x: 447, startPoint y: 147, endPoint x: 476, endPoint y: 172, distance: 38.5
click at [491, 159] on div "Crear Item de Auditoria 59416131 Nro Documento 27594161314 CUIL Afiliado Activo…" at bounding box center [276, 131] width 552 height 262
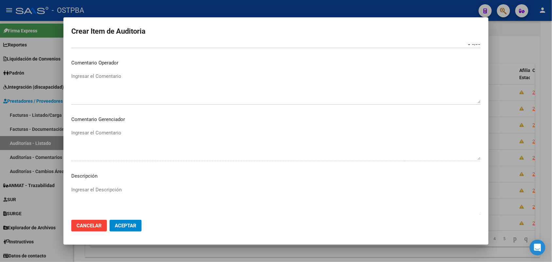
scroll to position [362, 0]
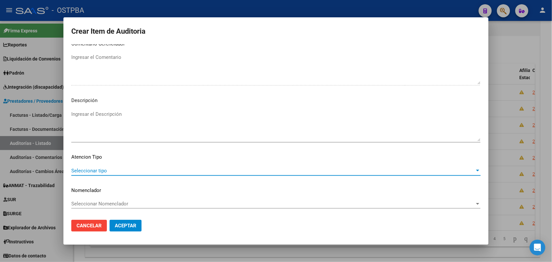
click at [97, 169] on span "Seleccionar tipo" at bounding box center [273, 171] width 404 height 6
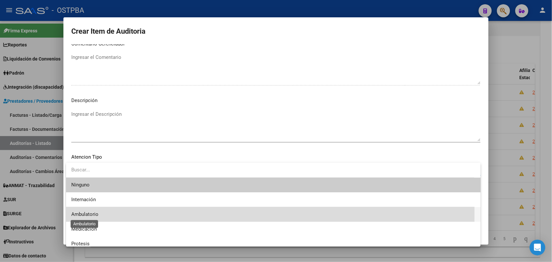
click at [93, 213] on span "Ambulatorio" at bounding box center [84, 214] width 27 height 6
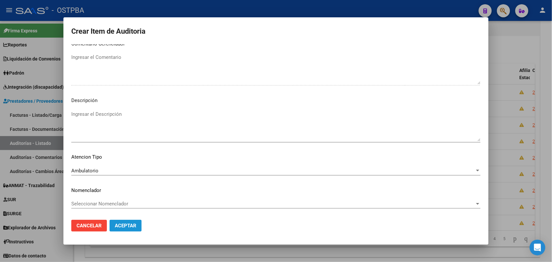
click at [123, 226] on span "Aceptar" at bounding box center [126, 226] width 22 height 6
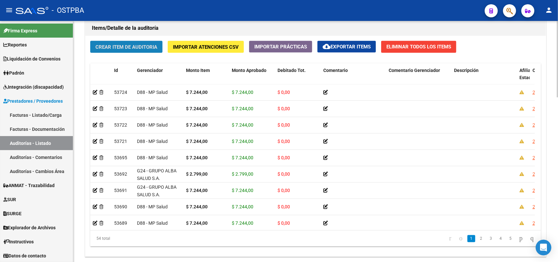
drag, startPoint x: 148, startPoint y: 45, endPoint x: 148, endPoint y: 48, distance: 3.3
click at [148, 48] on span "Crear Item de Auditoria" at bounding box center [127, 47] width 62 height 6
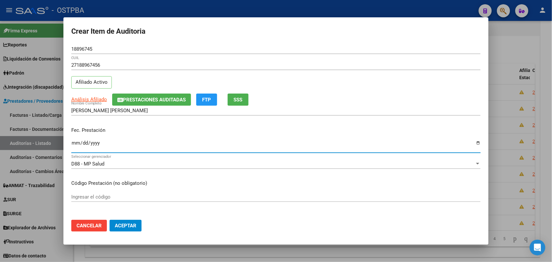
click at [76, 146] on input "Ingresar la fecha" at bounding box center [276, 145] width 410 height 10
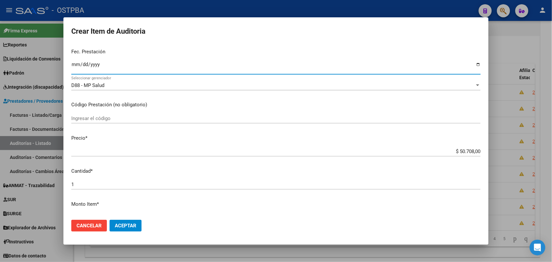
scroll to position [82, 0]
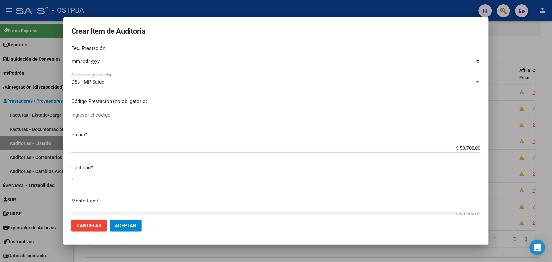
drag, startPoint x: 445, startPoint y: 147, endPoint x: 488, endPoint y: 145, distance: 43.2
click at [488, 145] on mat-dialog-content "18896745 Nro Documento 27188967456 CUIL Afiliado Activo Análisis Afiliado Prest…" at bounding box center [275, 129] width 425 height 170
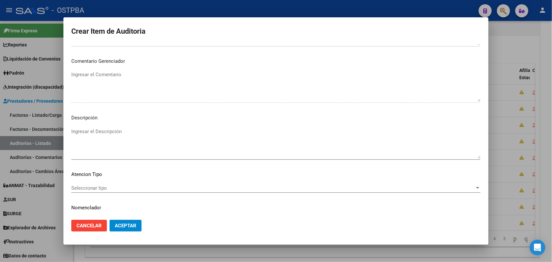
scroll to position [362, 0]
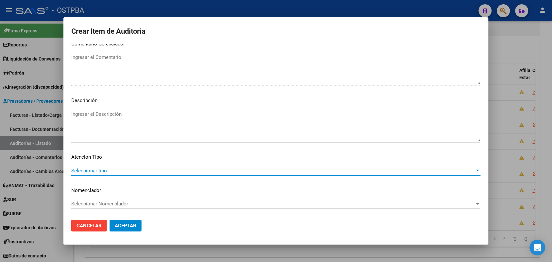
click at [100, 170] on span "Seleccionar tipo" at bounding box center [273, 171] width 404 height 6
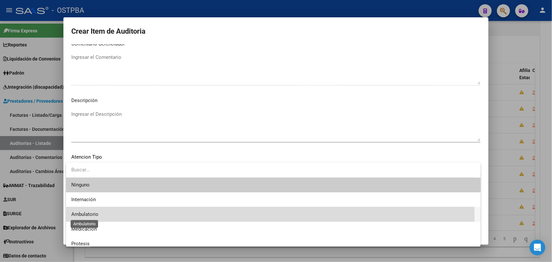
click at [93, 213] on span "Ambulatorio" at bounding box center [84, 214] width 27 height 6
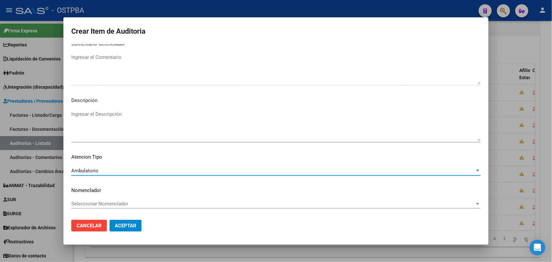
click at [122, 227] on span "Aceptar" at bounding box center [126, 226] width 22 height 6
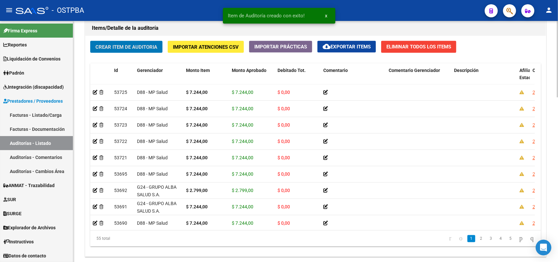
click at [147, 47] on span "Crear Item de Auditoria" at bounding box center [127, 47] width 62 height 6
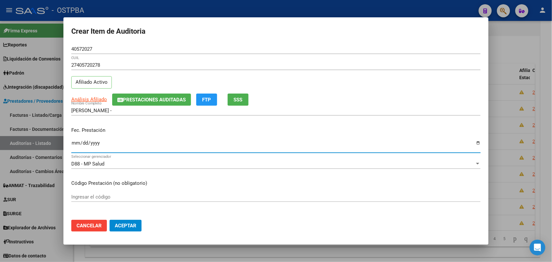
click at [77, 144] on input "Ingresar la fecha" at bounding box center [276, 145] width 410 height 10
click at [81, 145] on input "[DATE]" at bounding box center [276, 145] width 410 height 10
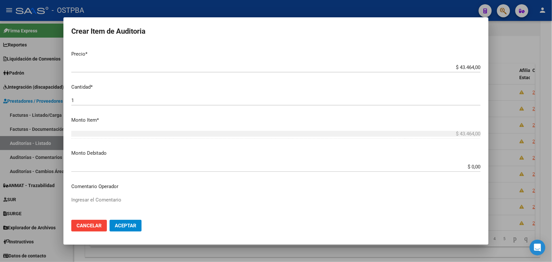
scroll to position [164, 0]
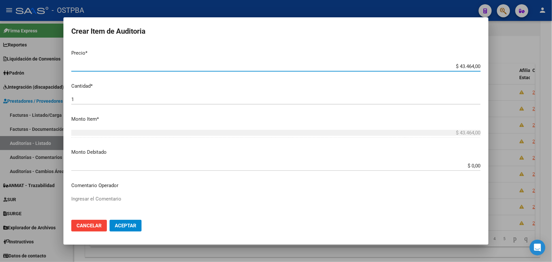
drag, startPoint x: 447, startPoint y: 66, endPoint x: 506, endPoint y: 66, distance: 59.2
click at [505, 65] on div "Crear Item de Auditoria 40572027 Nro Documento 27405720278 CUIL Afiliado Activo…" at bounding box center [276, 131] width 552 height 262
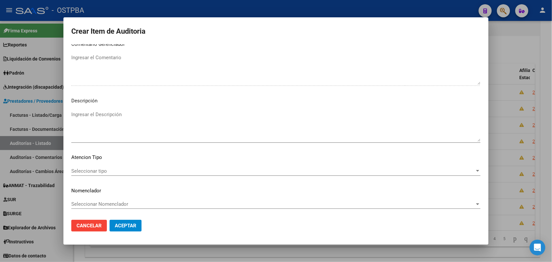
scroll to position [362, 0]
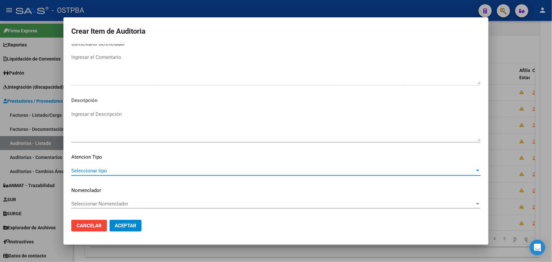
click at [92, 170] on span "Seleccionar tipo" at bounding box center [273, 171] width 404 height 6
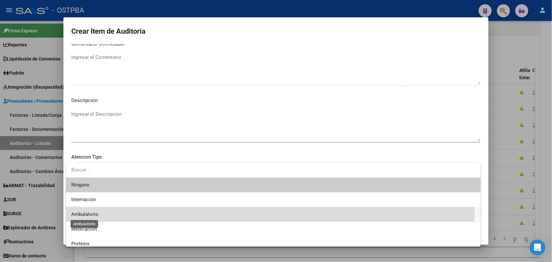
click at [87, 215] on span "Ambulatorio" at bounding box center [84, 214] width 27 height 6
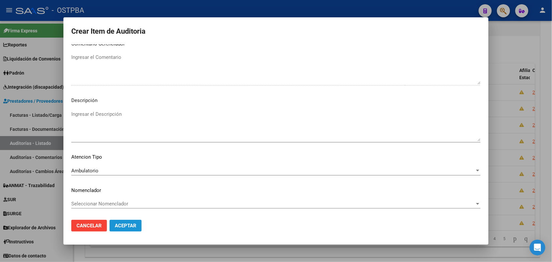
click at [120, 220] on button "Aceptar" at bounding box center [126, 226] width 32 height 12
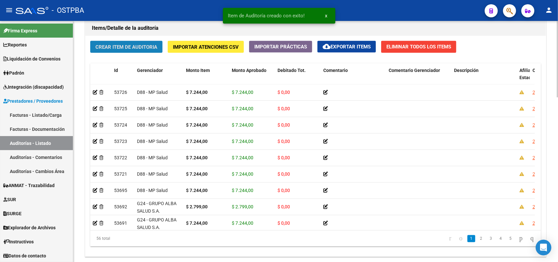
click at [130, 45] on span "Crear Item de Auditoria" at bounding box center [127, 47] width 62 height 6
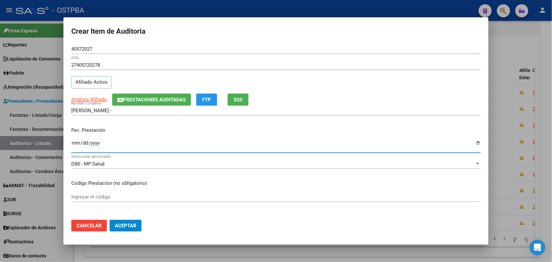
click at [74, 148] on input "Ingresar la fecha" at bounding box center [276, 145] width 410 height 10
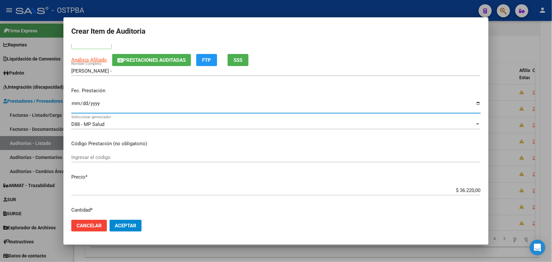
scroll to position [123, 0]
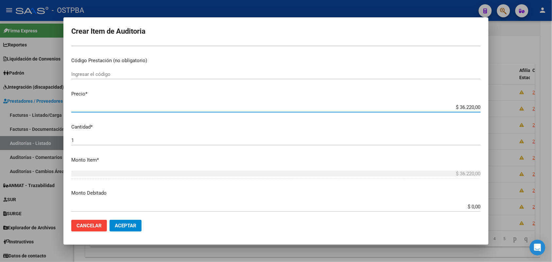
drag, startPoint x: 448, startPoint y: 106, endPoint x: 498, endPoint y: 102, distance: 49.9
click at [498, 102] on div "Crear Item de Auditoria 40572027 Nro Documento 27405720278 CUIL Afiliado Activo…" at bounding box center [276, 131] width 552 height 262
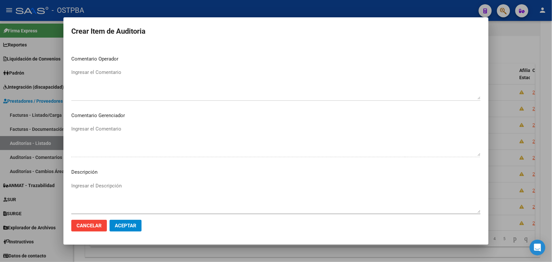
scroll to position [362, 0]
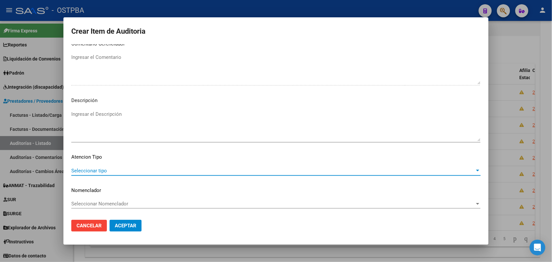
click at [100, 168] on span "Seleccionar tipo" at bounding box center [273, 171] width 404 height 6
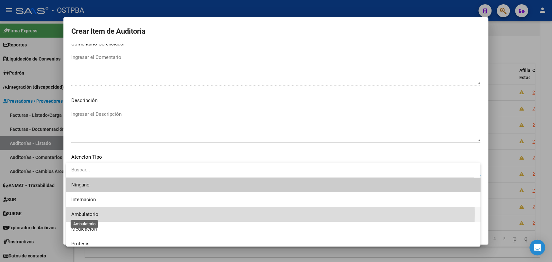
click at [85, 213] on span "Ambulatorio" at bounding box center [84, 214] width 27 height 6
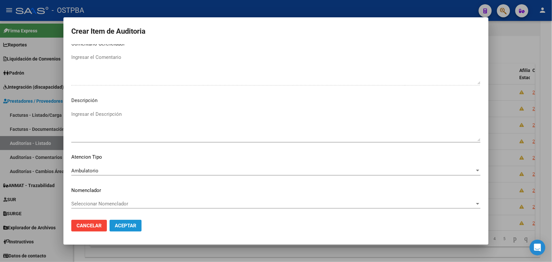
click at [131, 227] on span "Aceptar" at bounding box center [126, 226] width 22 height 6
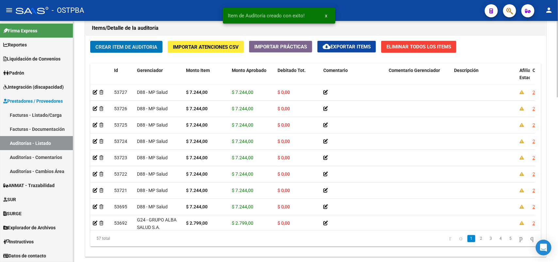
click at [149, 48] on span "Crear Item de Auditoria" at bounding box center [127, 47] width 62 height 6
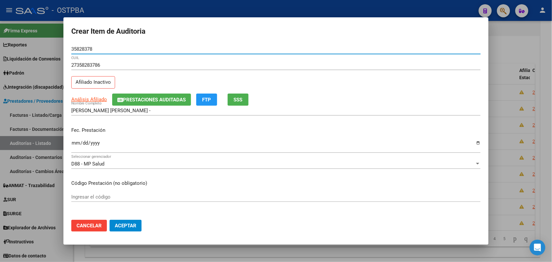
click at [74, 144] on input "Ingresar la fecha" at bounding box center [276, 145] width 410 height 10
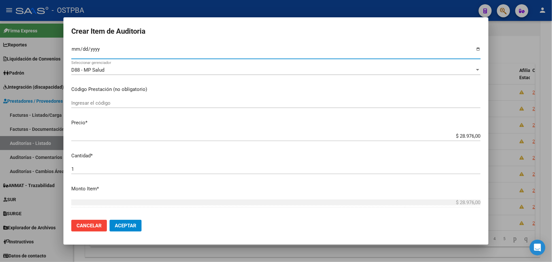
scroll to position [123, 0]
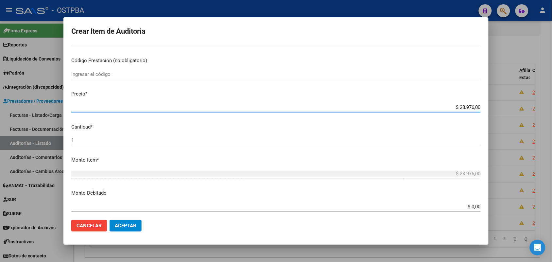
drag, startPoint x: 449, startPoint y: 105, endPoint x: 495, endPoint y: 111, distance: 46.8
click at [496, 110] on div "Crear Item de Auditoria 35828378 Nro Documento 27358283786 CUIL Afiliado Inacti…" at bounding box center [276, 131] width 552 height 262
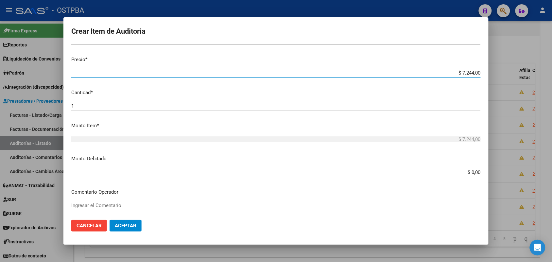
scroll to position [362, 0]
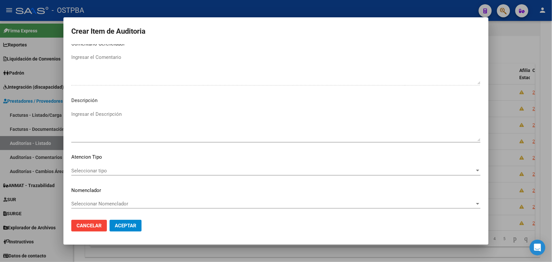
click at [100, 168] on span "Seleccionar tipo" at bounding box center [273, 171] width 404 height 6
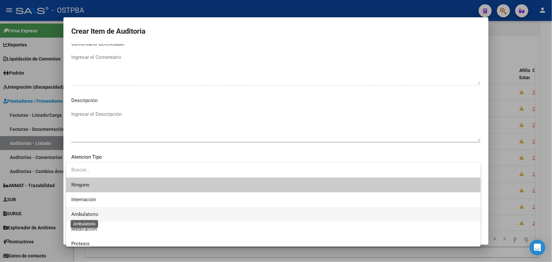
click at [92, 214] on span "Ambulatorio" at bounding box center [84, 214] width 27 height 6
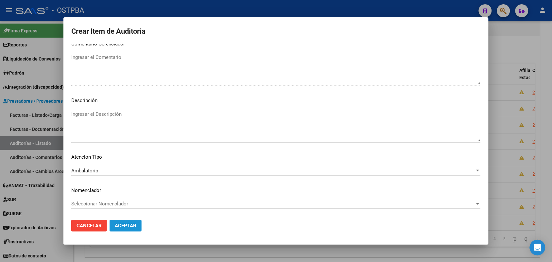
click at [124, 221] on button "Aceptar" at bounding box center [126, 226] width 32 height 12
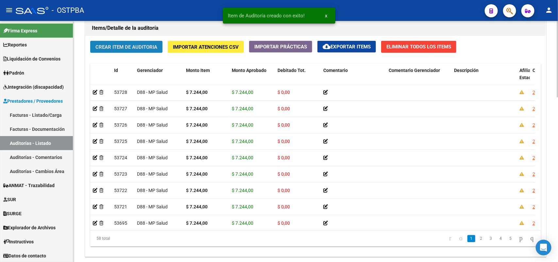
click at [149, 46] on span "Crear Item de Auditoria" at bounding box center [127, 47] width 62 height 6
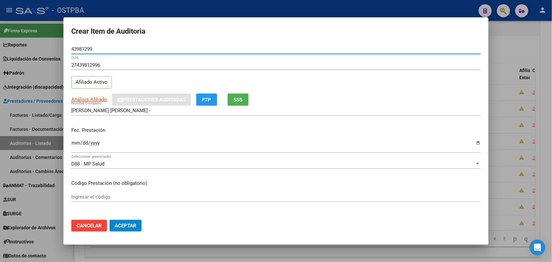
click at [75, 146] on input "Ingresar la fecha" at bounding box center [276, 145] width 410 height 10
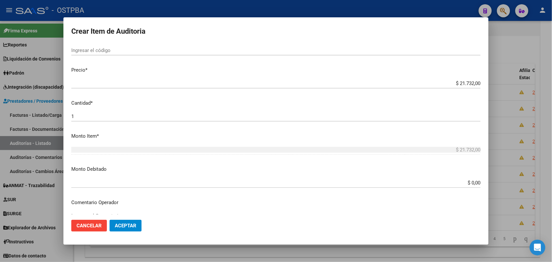
scroll to position [164, 0]
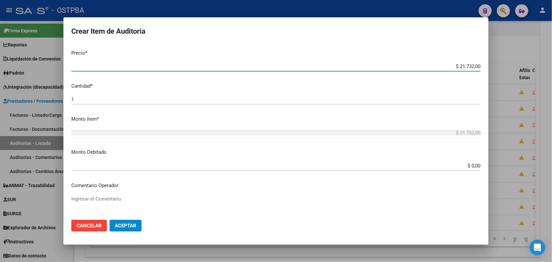
drag, startPoint x: 446, startPoint y: 66, endPoint x: 501, endPoint y: 69, distance: 54.7
click at [499, 67] on div "Crear Item de Auditoria 43981299 Nro Documento 27439812996 CUIL Afiliado Activo…" at bounding box center [276, 131] width 552 height 262
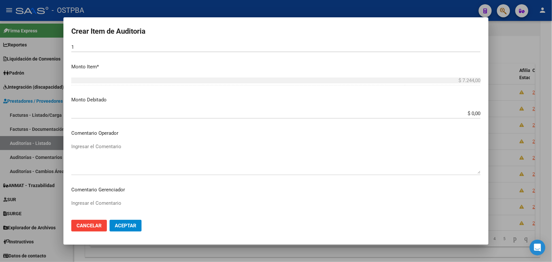
scroll to position [362, 0]
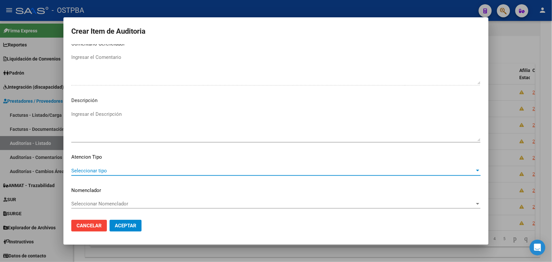
click at [101, 168] on span "Seleccionar tipo" at bounding box center [273, 171] width 404 height 6
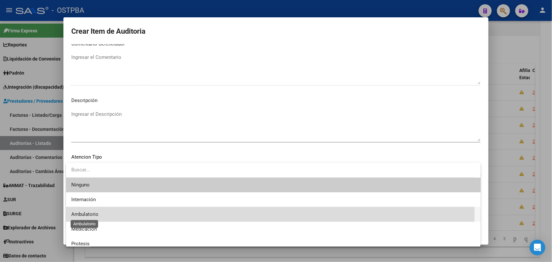
click at [96, 215] on span "Ambulatorio" at bounding box center [84, 214] width 27 height 6
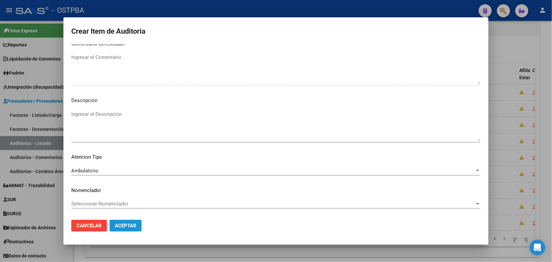
click at [120, 224] on span "Aceptar" at bounding box center [126, 226] width 22 height 6
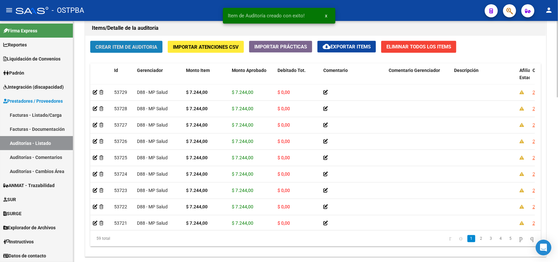
click at [151, 48] on span "Crear Item de Auditoria" at bounding box center [127, 47] width 62 height 6
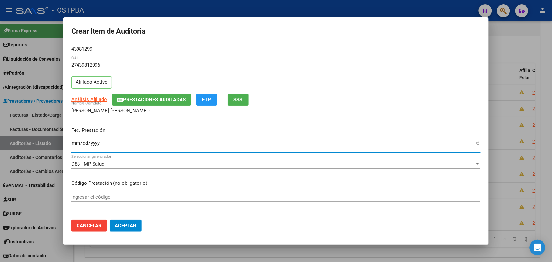
click at [76, 148] on input "Ingresar la fecha" at bounding box center [276, 145] width 410 height 10
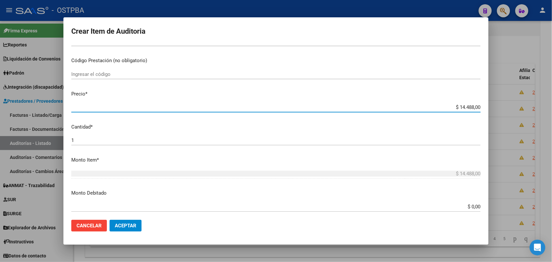
drag, startPoint x: 450, startPoint y: 107, endPoint x: 496, endPoint y: 107, distance: 46.5
click at [496, 107] on div "Crear Item de Auditoria 43981299 Nro Documento 27439812996 CUIL Afiliado Activo…" at bounding box center [276, 131] width 552 height 262
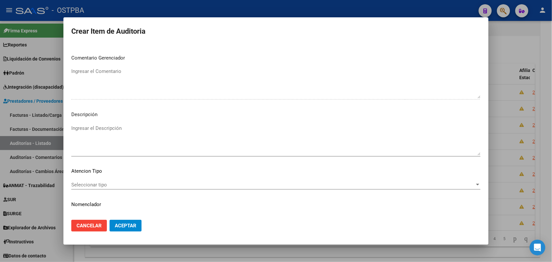
scroll to position [362, 0]
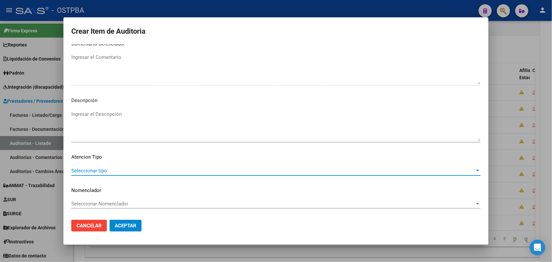
click at [93, 169] on span "Seleccionar tipo" at bounding box center [273, 171] width 404 height 6
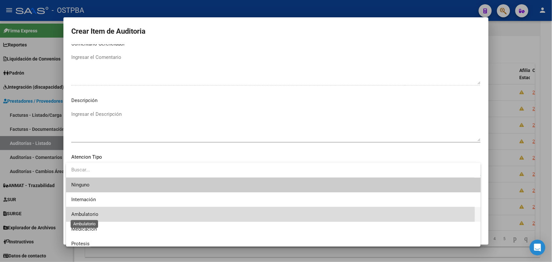
click at [79, 214] on span "Ambulatorio" at bounding box center [84, 214] width 27 height 6
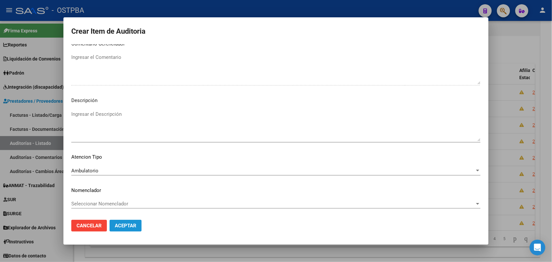
click at [120, 226] on span "Aceptar" at bounding box center [126, 226] width 22 height 6
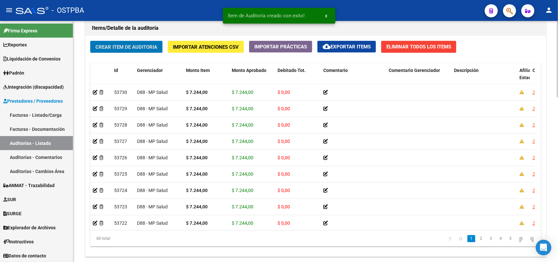
click at [147, 44] on span "Crear Item de Auditoria" at bounding box center [127, 47] width 62 height 6
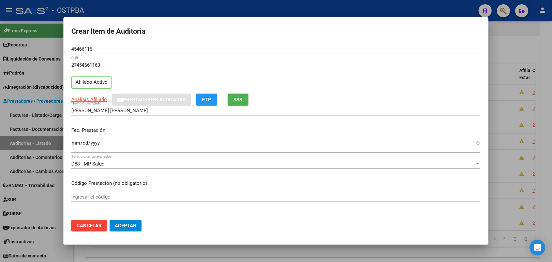
click at [74, 150] on input "Ingresar la fecha" at bounding box center [276, 145] width 410 height 10
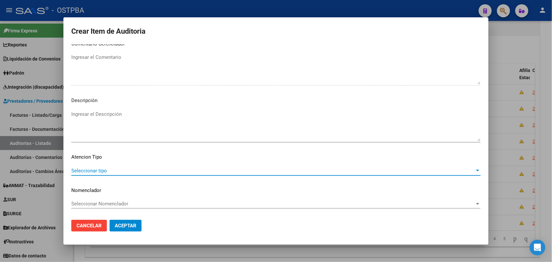
click at [95, 170] on span "Seleccionar tipo" at bounding box center [273, 171] width 404 height 6
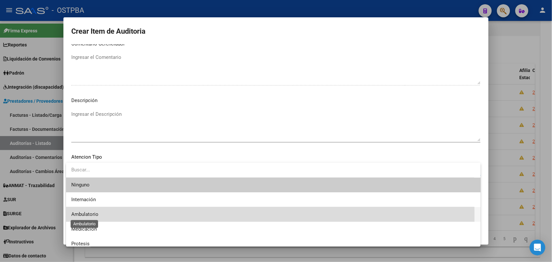
click at [93, 217] on span "Ambulatorio" at bounding box center [84, 214] width 27 height 6
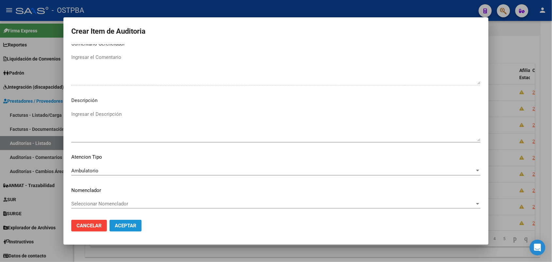
click at [131, 224] on span "Aceptar" at bounding box center [126, 226] width 22 height 6
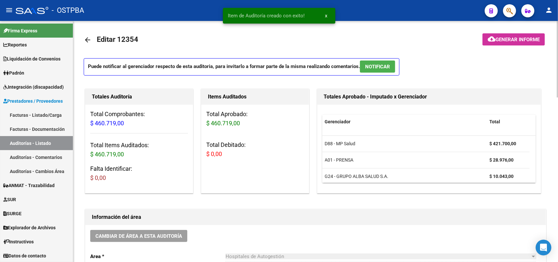
scroll to position [0, 0]
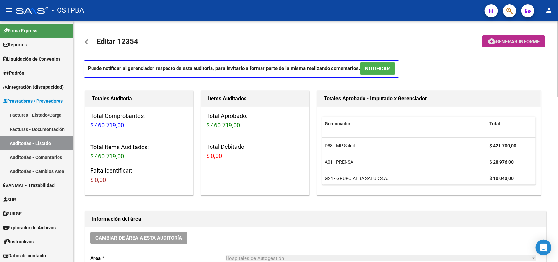
click at [519, 38] on button "cloud_download Generar informe" at bounding box center [514, 41] width 62 height 12
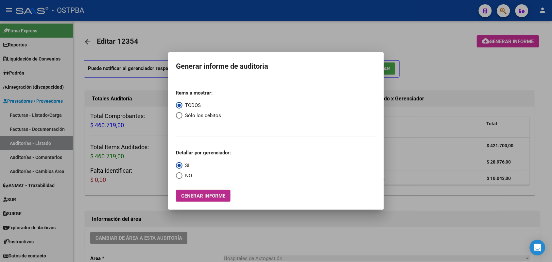
click at [208, 195] on span "Generar informe" at bounding box center [203, 196] width 44 height 6
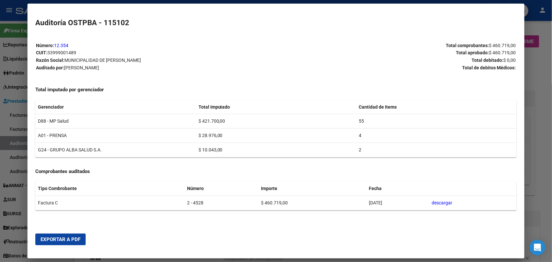
click at [62, 238] on span "Exportar a PDF" at bounding box center [61, 240] width 40 height 6
click at [547, 89] on div at bounding box center [276, 131] width 552 height 262
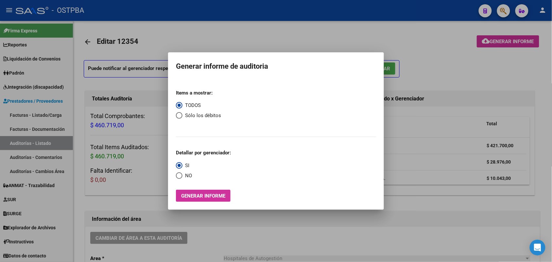
click at [537, 96] on div at bounding box center [276, 131] width 552 height 262
